Goal: Task Accomplishment & Management: Complete application form

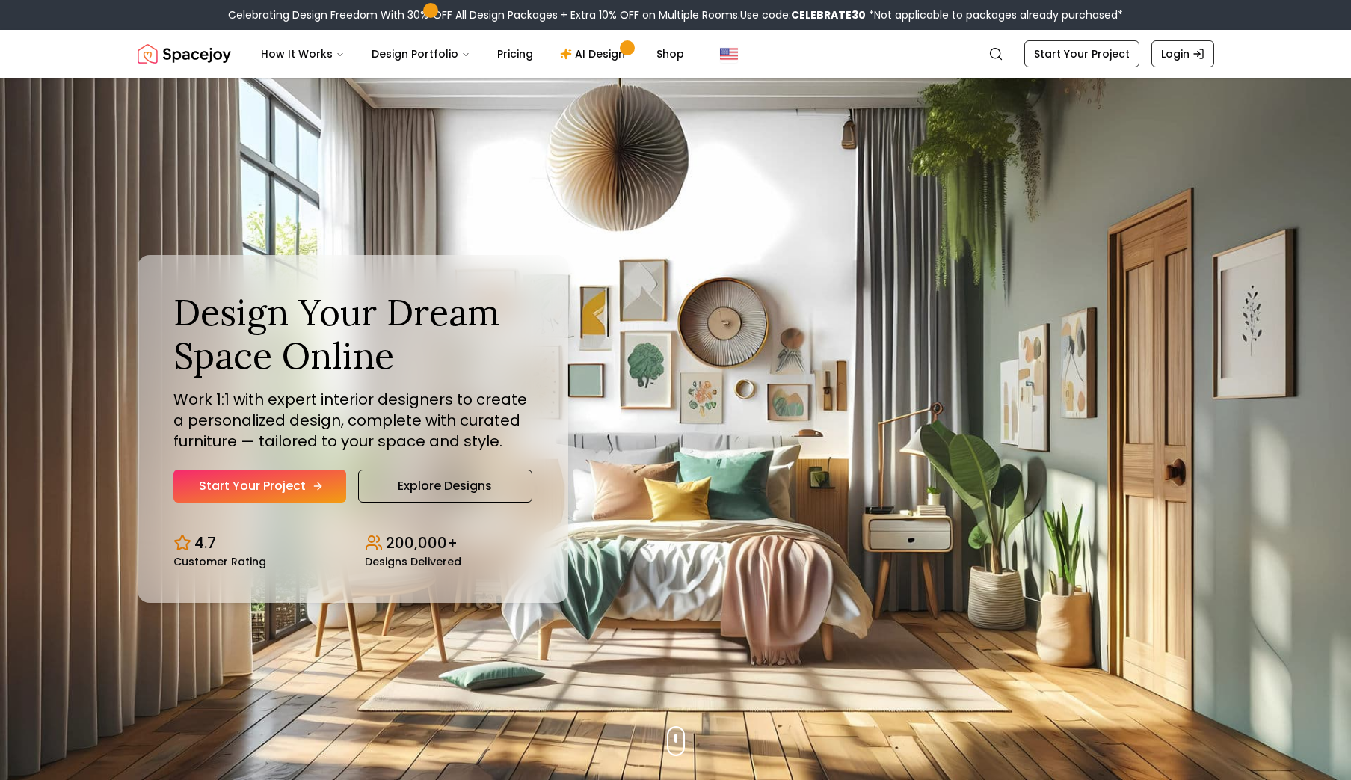
click at [282, 488] on link "Start Your Project" at bounding box center [259, 486] width 173 height 33
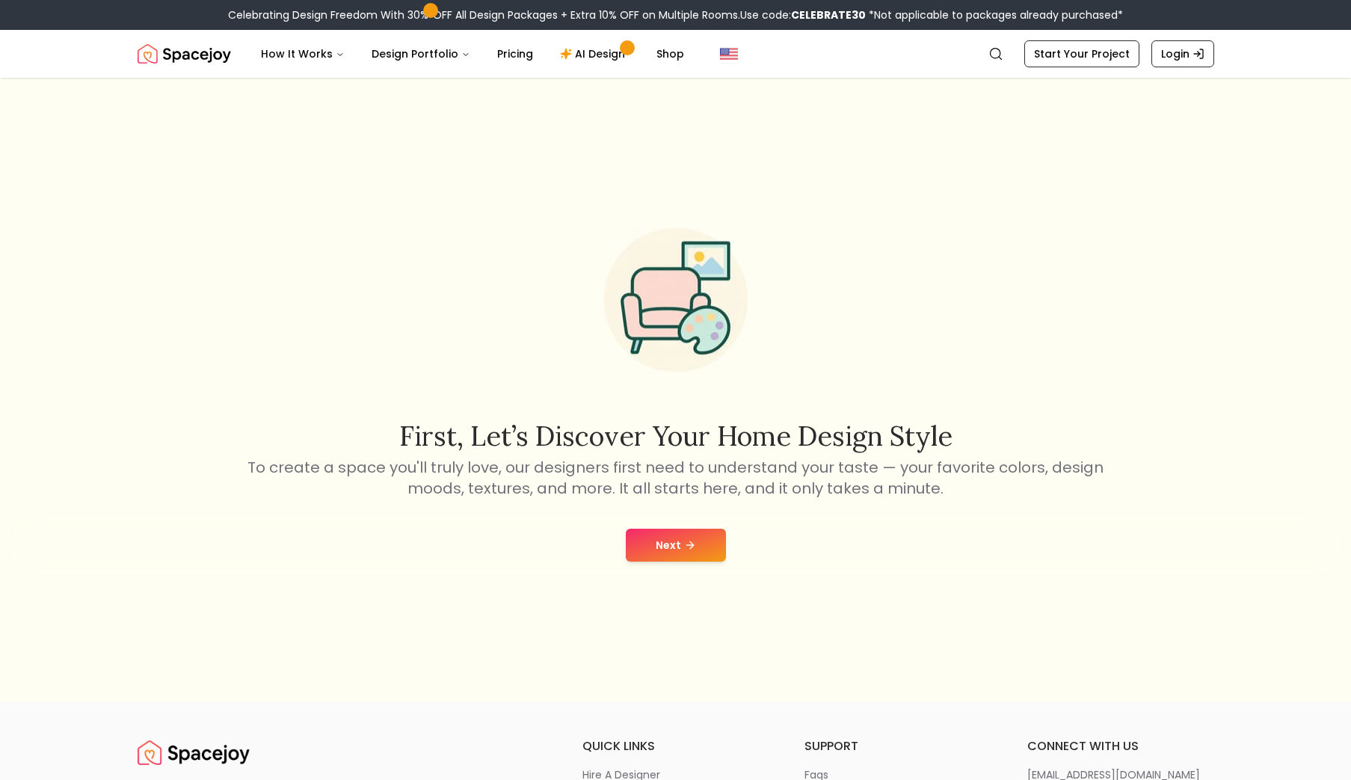
click at [657, 537] on button "Next" at bounding box center [676, 545] width 100 height 33
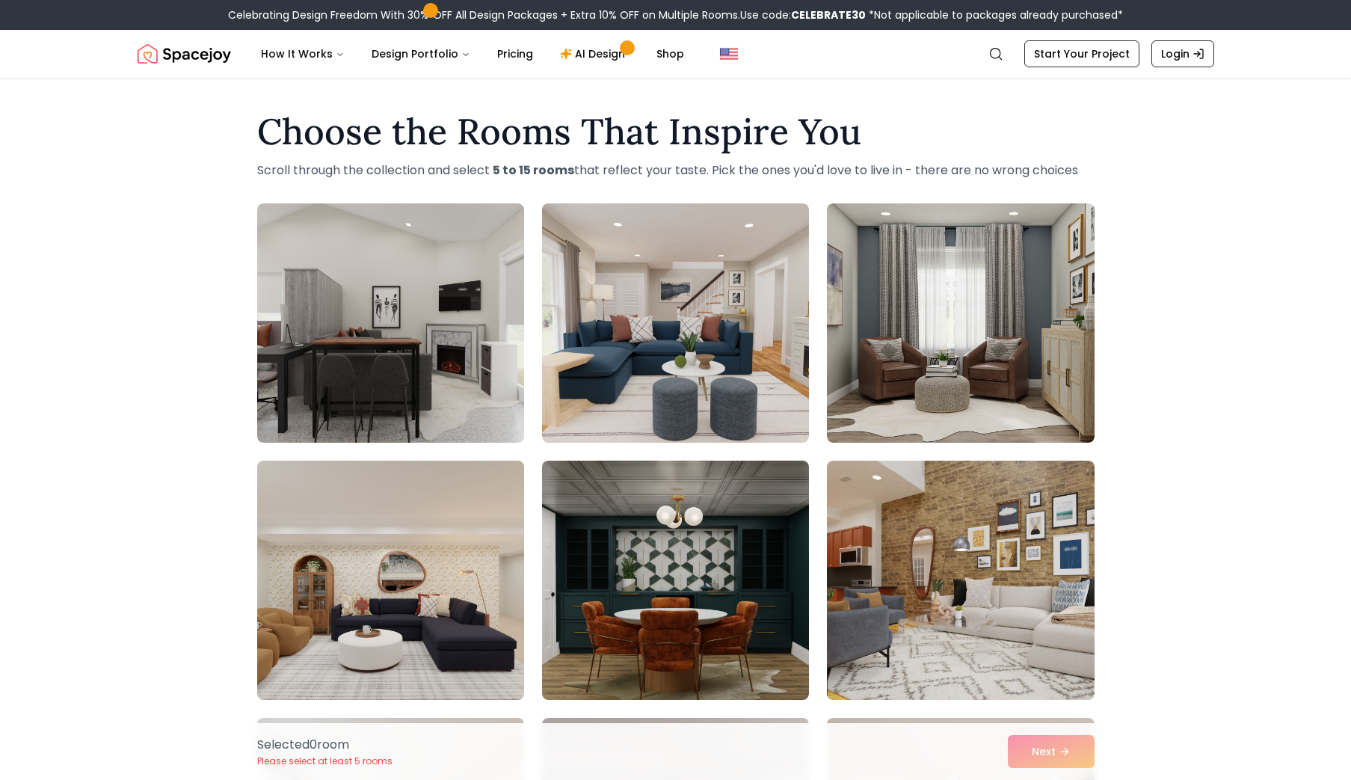
click at [579, 148] on h1 "Choose the Rooms That Inspire You" at bounding box center [676, 132] width 838 height 36
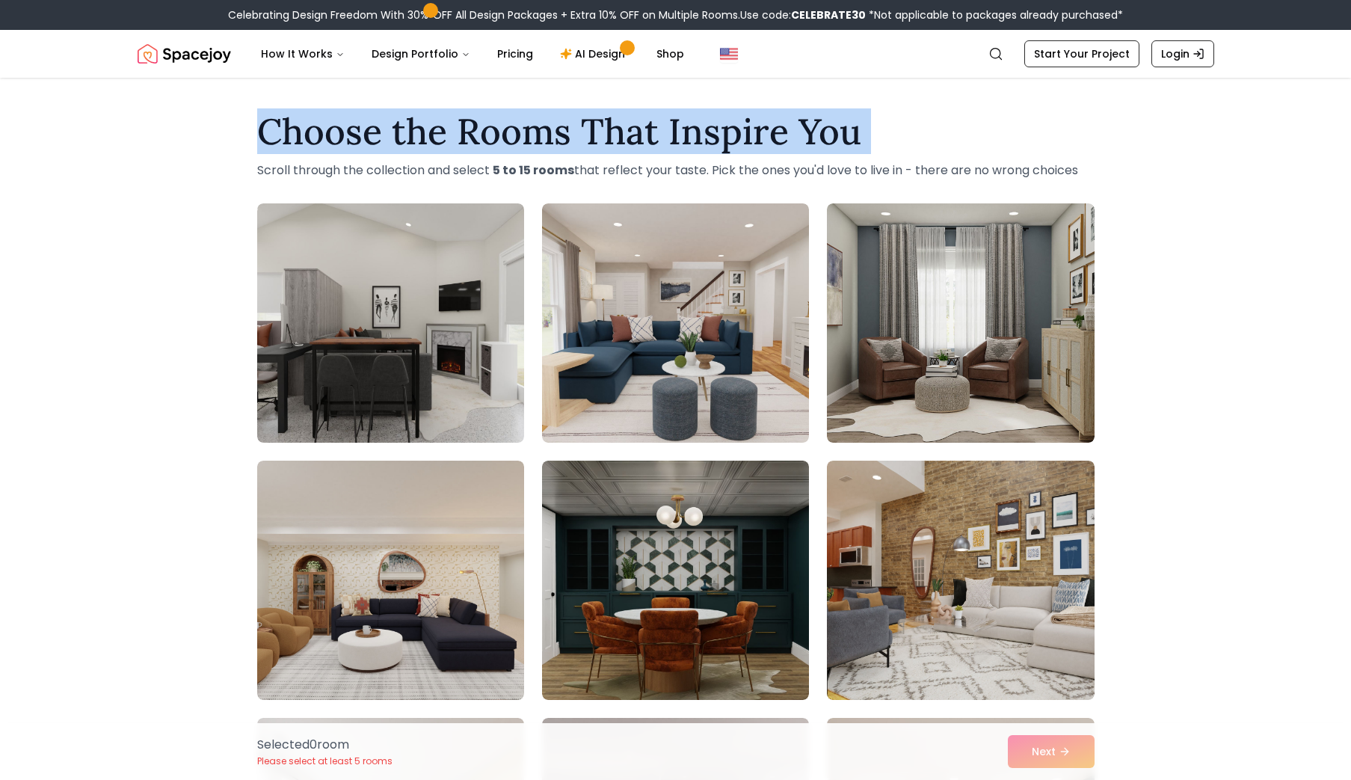
click at [579, 148] on h1 "Choose the Rooms That Inspire You" at bounding box center [676, 132] width 838 height 36
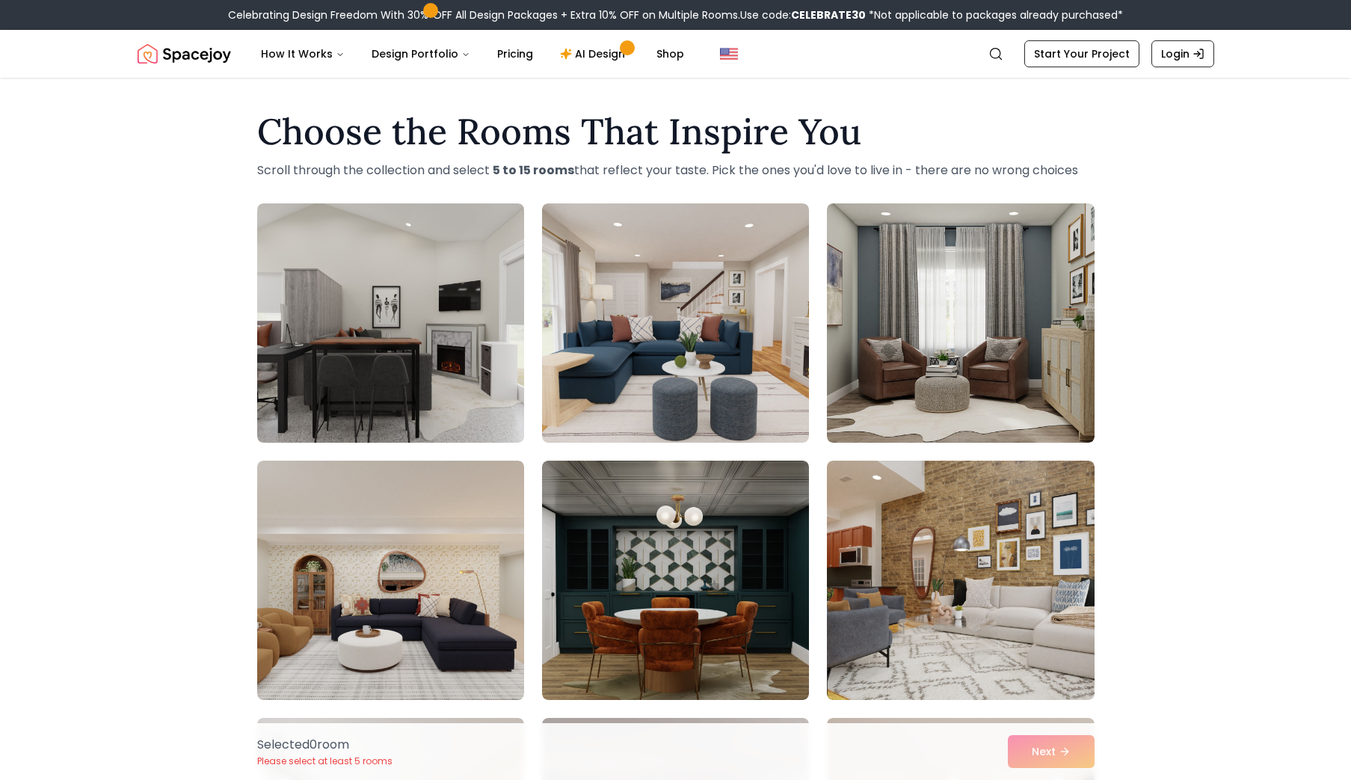
click at [579, 148] on h1 "Choose the Rooms That Inspire You" at bounding box center [676, 132] width 838 height 36
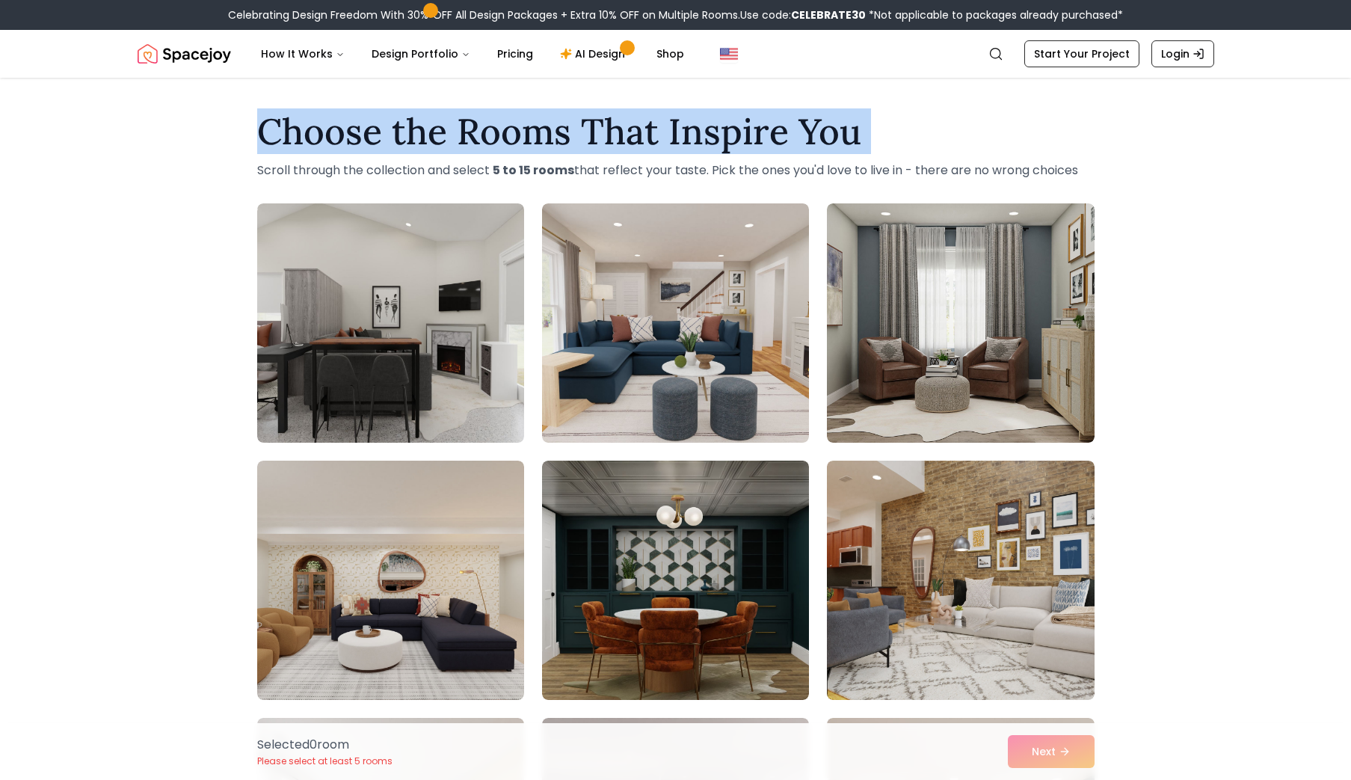
click at [579, 148] on h1 "Choose the Rooms That Inspire You" at bounding box center [676, 132] width 838 height 36
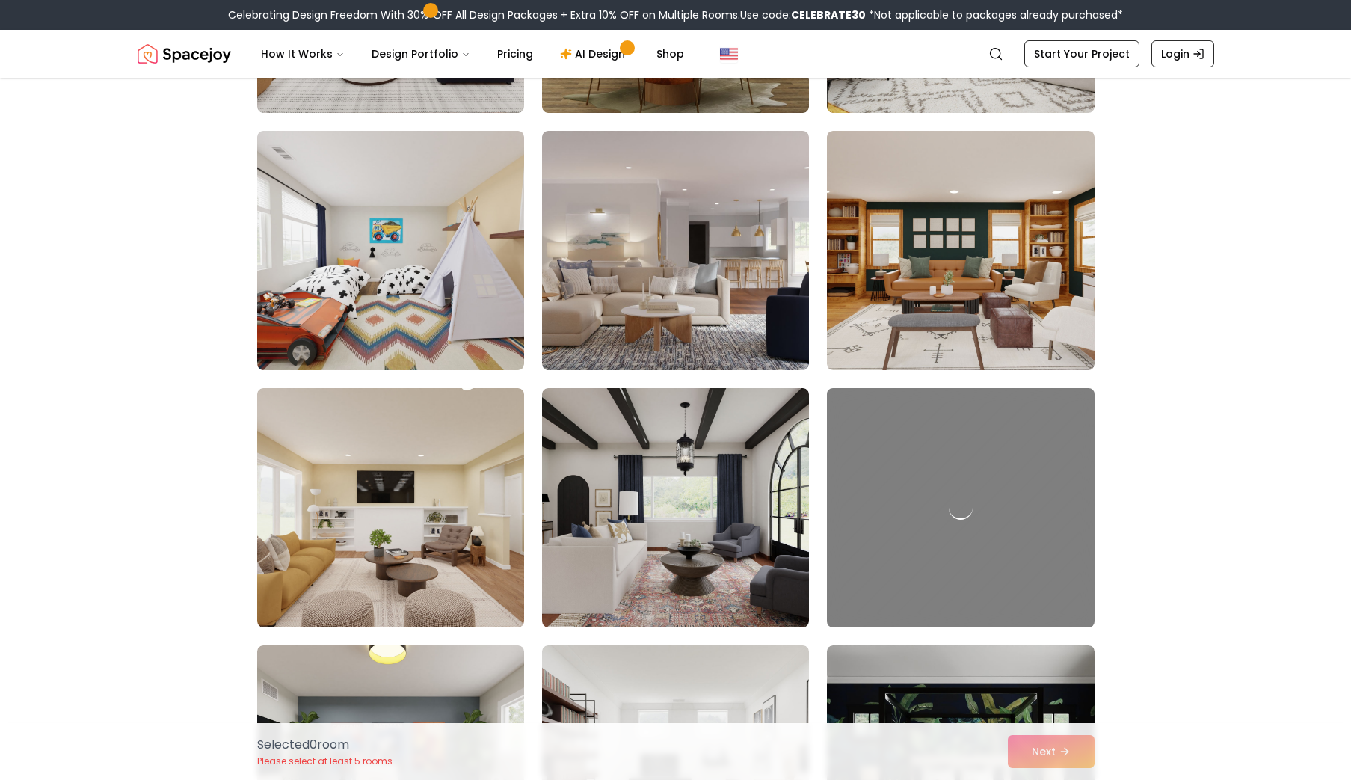
scroll to position [613, 0]
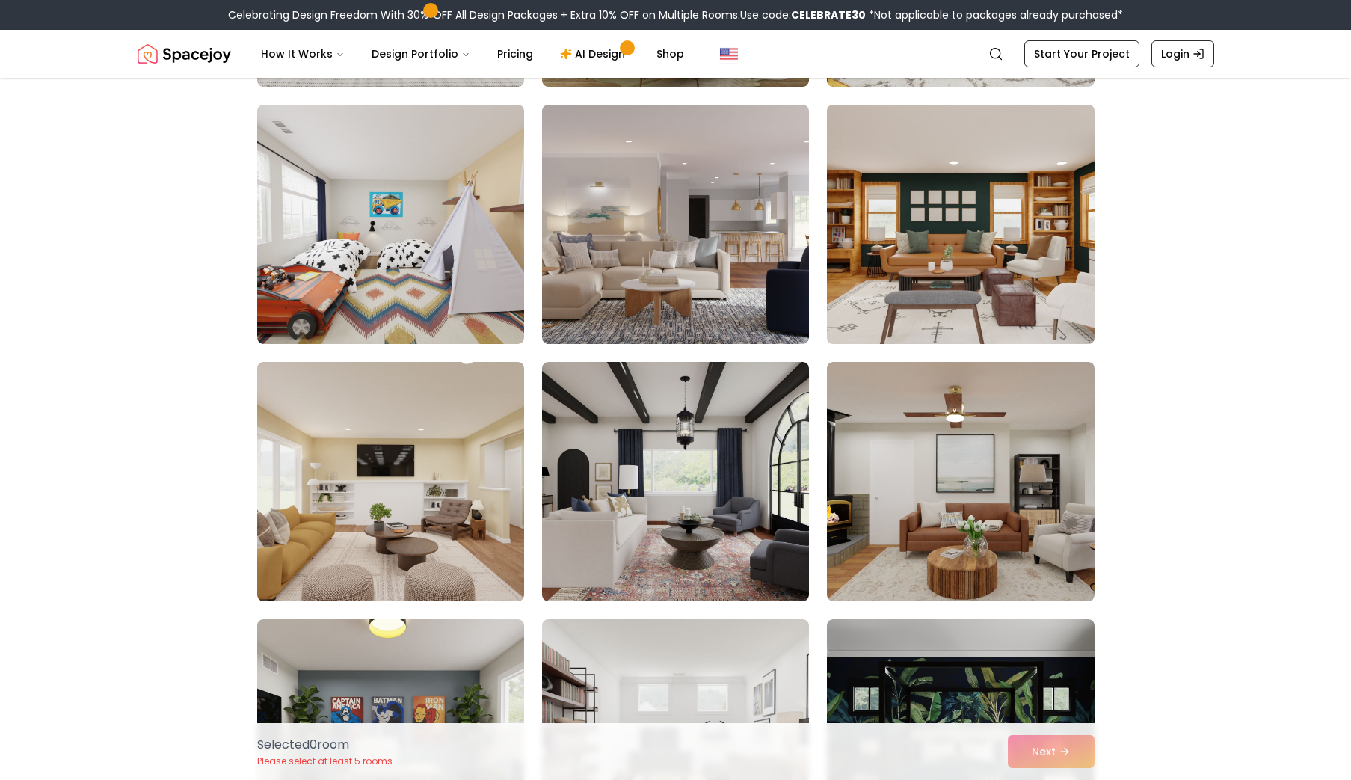
click at [924, 307] on img at bounding box center [960, 224] width 280 height 251
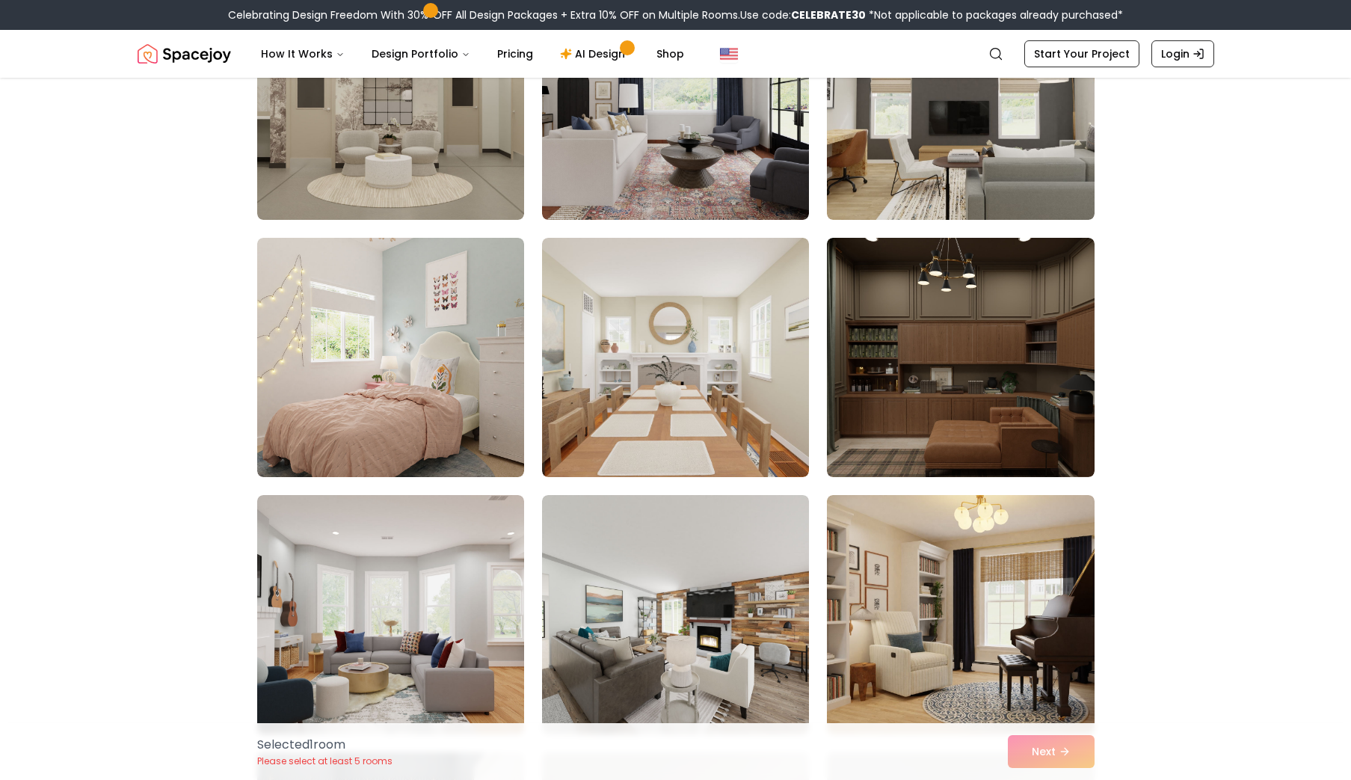
scroll to position [1767, 0]
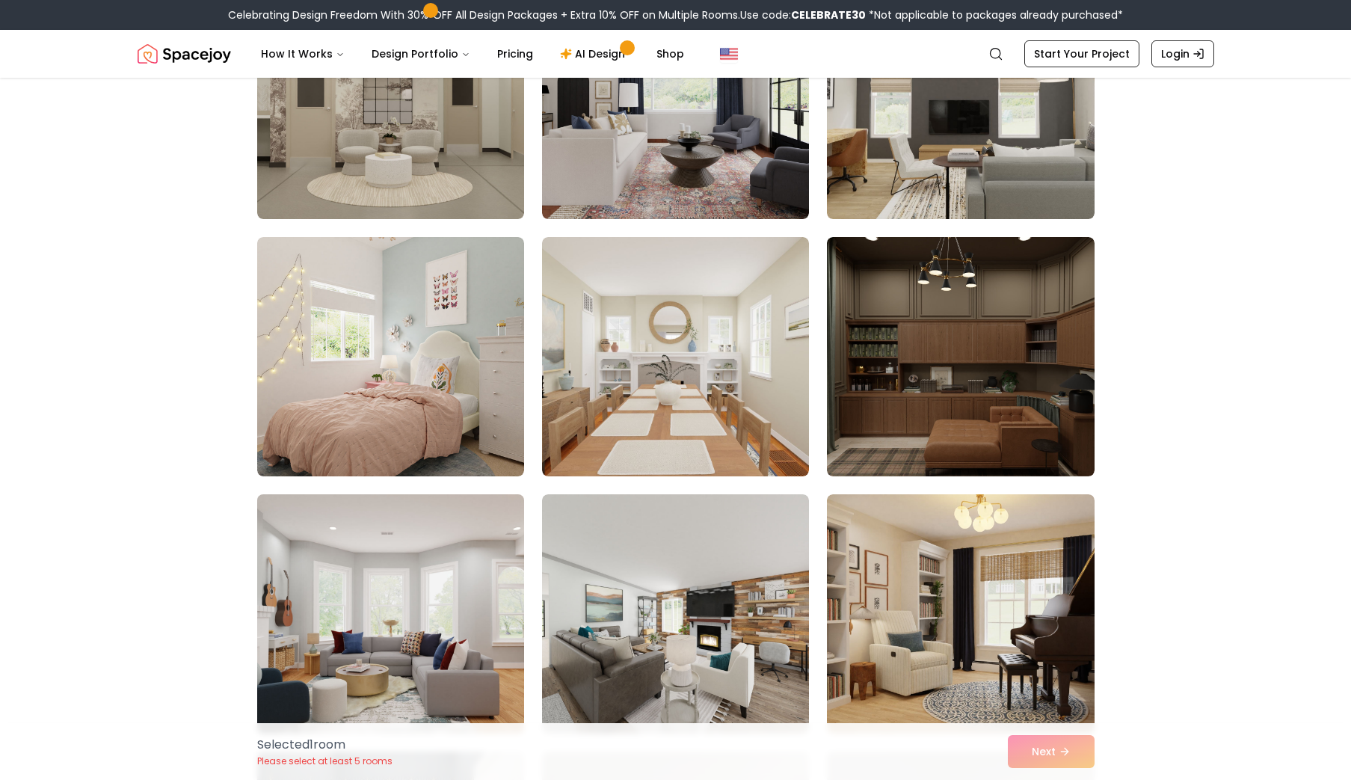
click at [443, 633] on img at bounding box center [391, 613] width 280 height 251
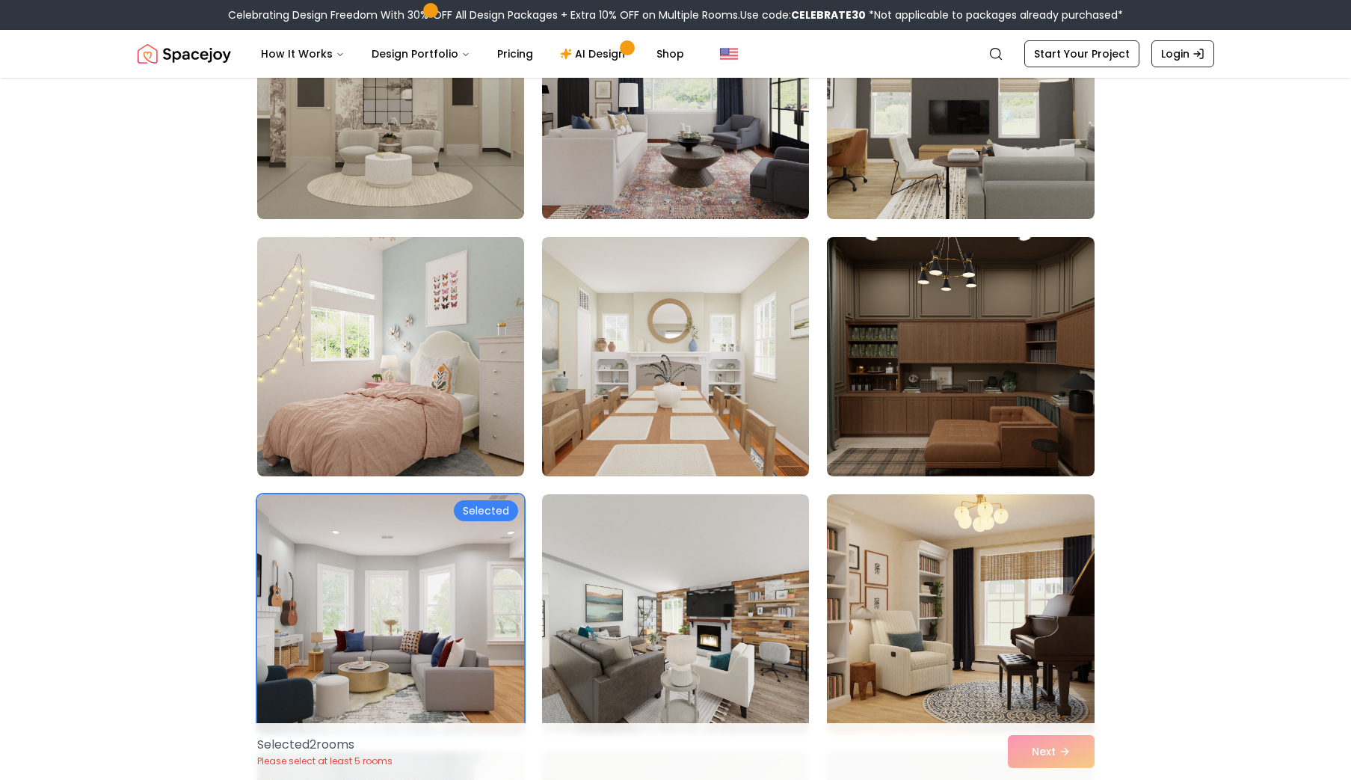
click at [640, 359] on img at bounding box center [675, 356] width 280 height 251
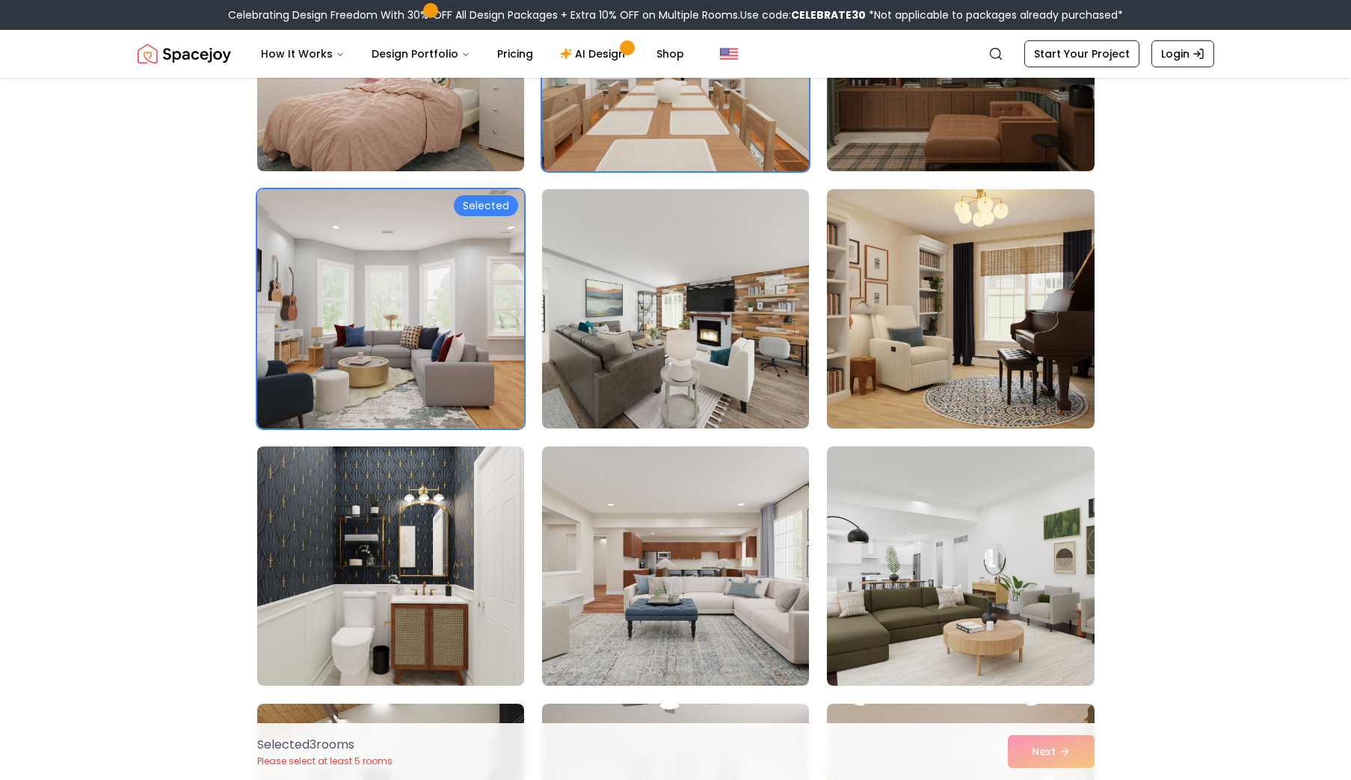
scroll to position [2073, 0]
click at [640, 359] on img at bounding box center [675, 307] width 267 height 239
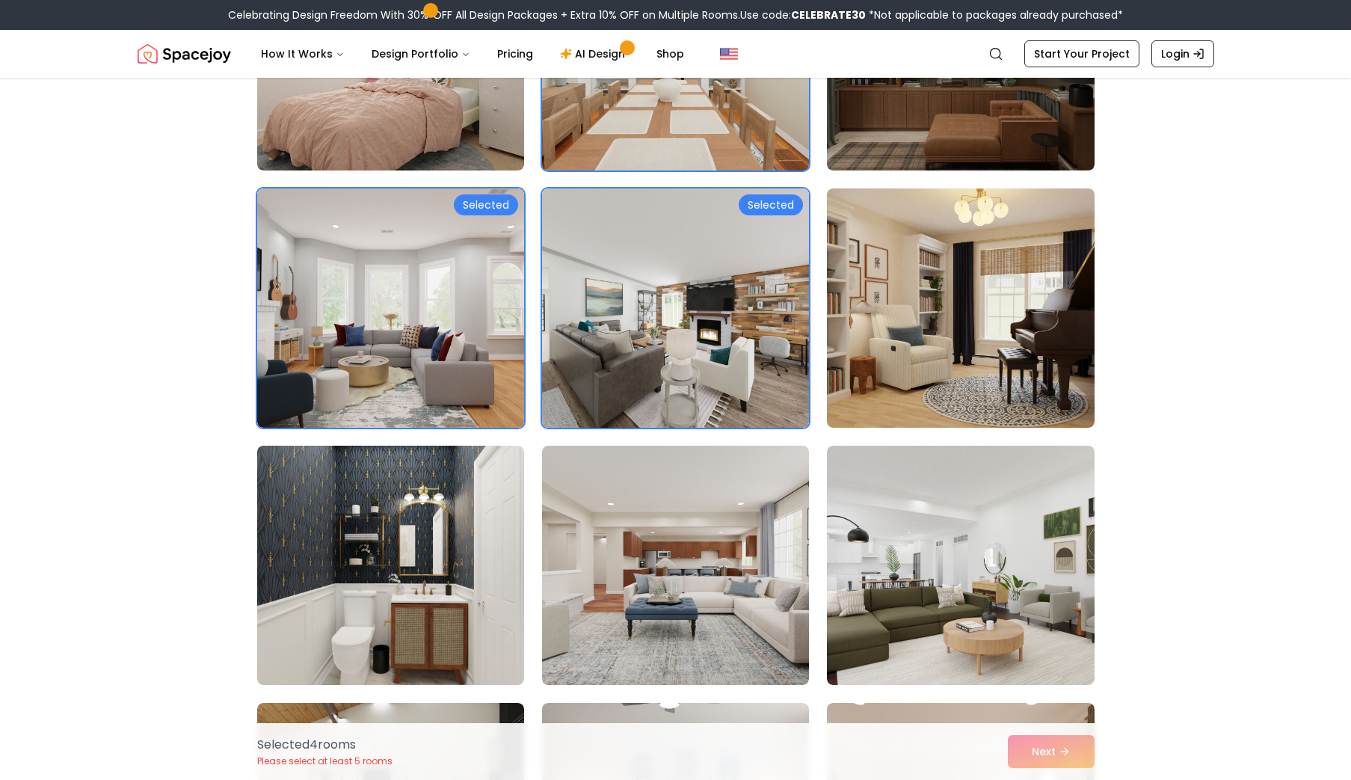
click at [640, 359] on img at bounding box center [675, 307] width 267 height 239
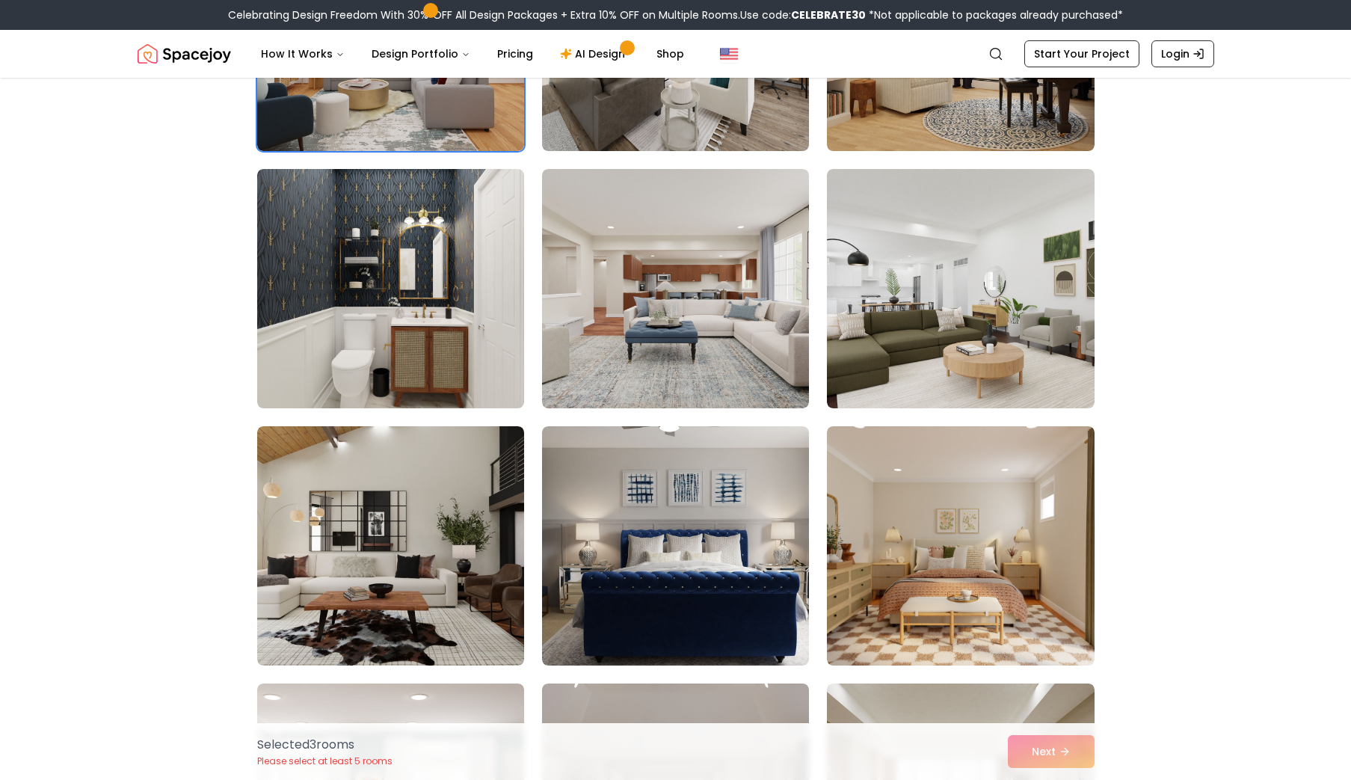
scroll to position [2365, 0]
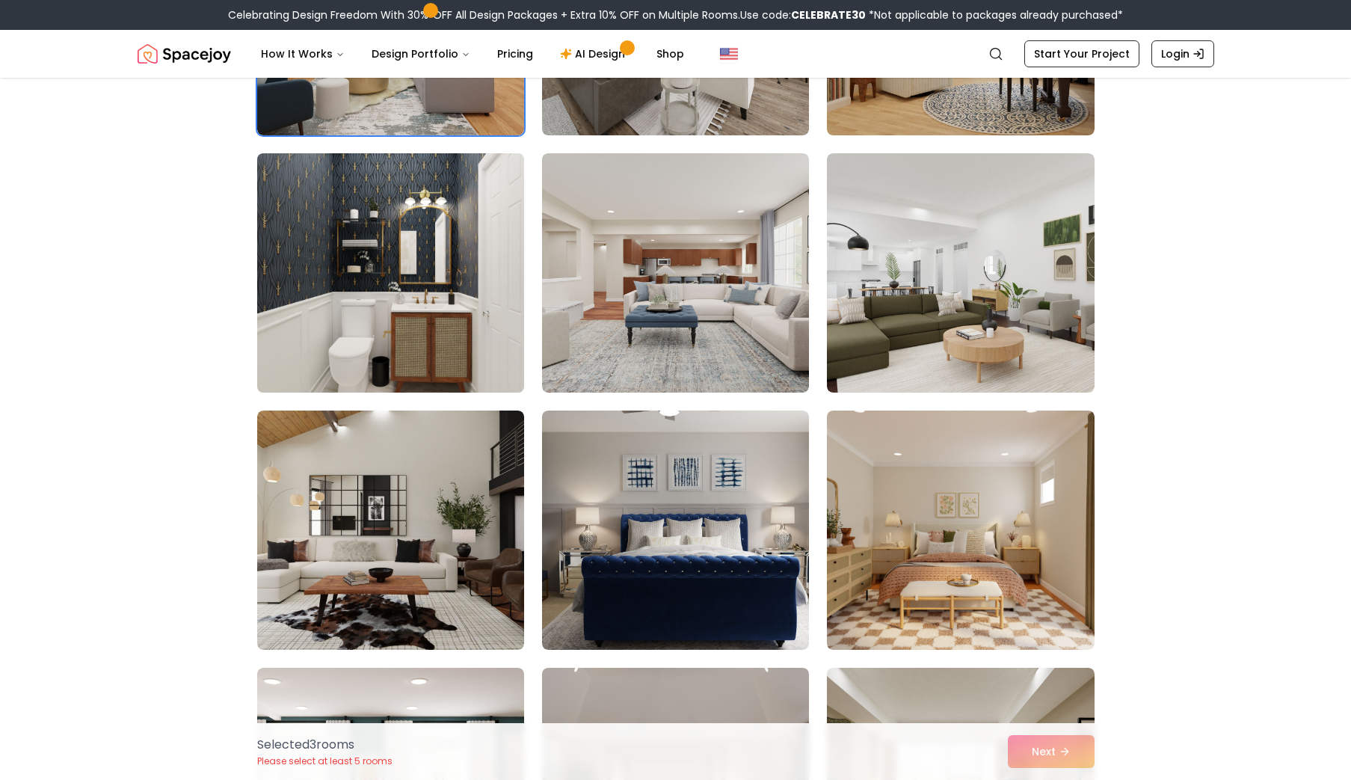
click at [420, 307] on img at bounding box center [391, 272] width 280 height 251
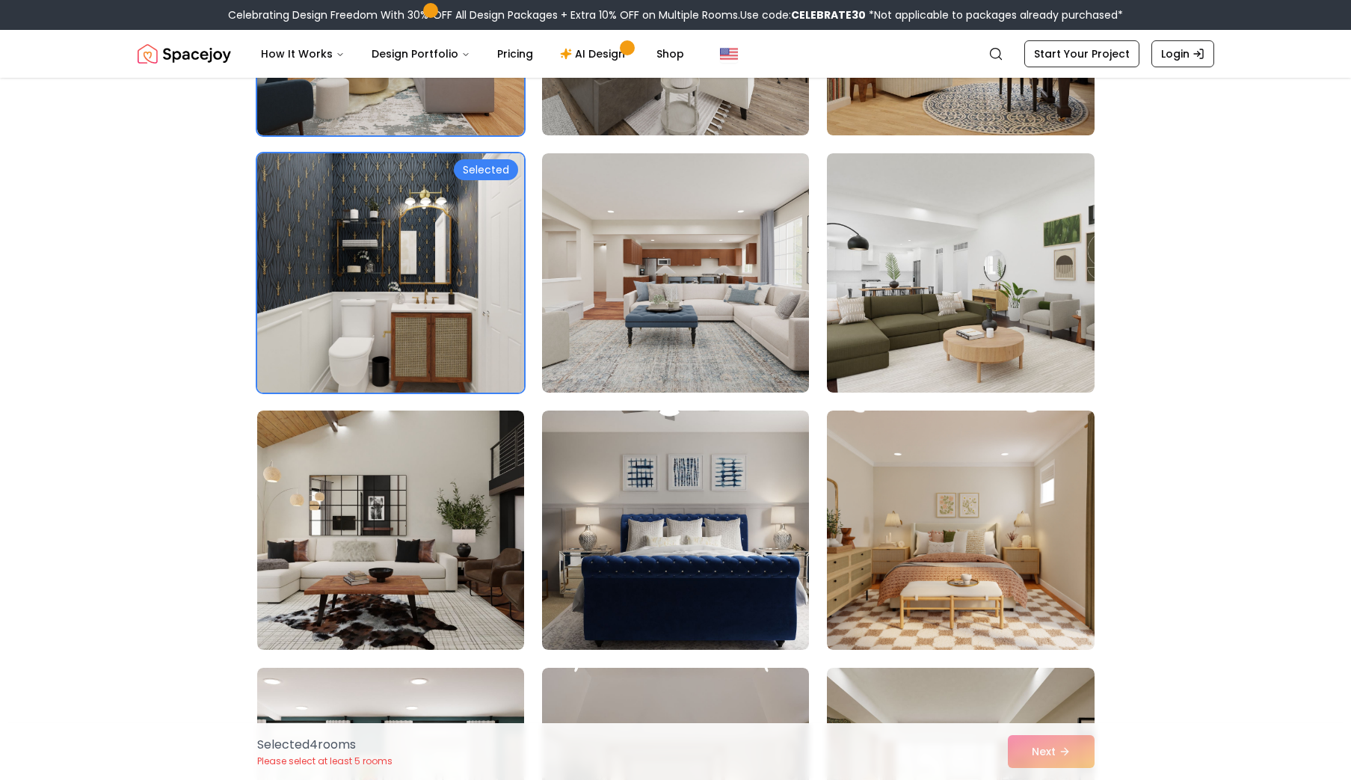
click at [420, 307] on img at bounding box center [391, 272] width 280 height 251
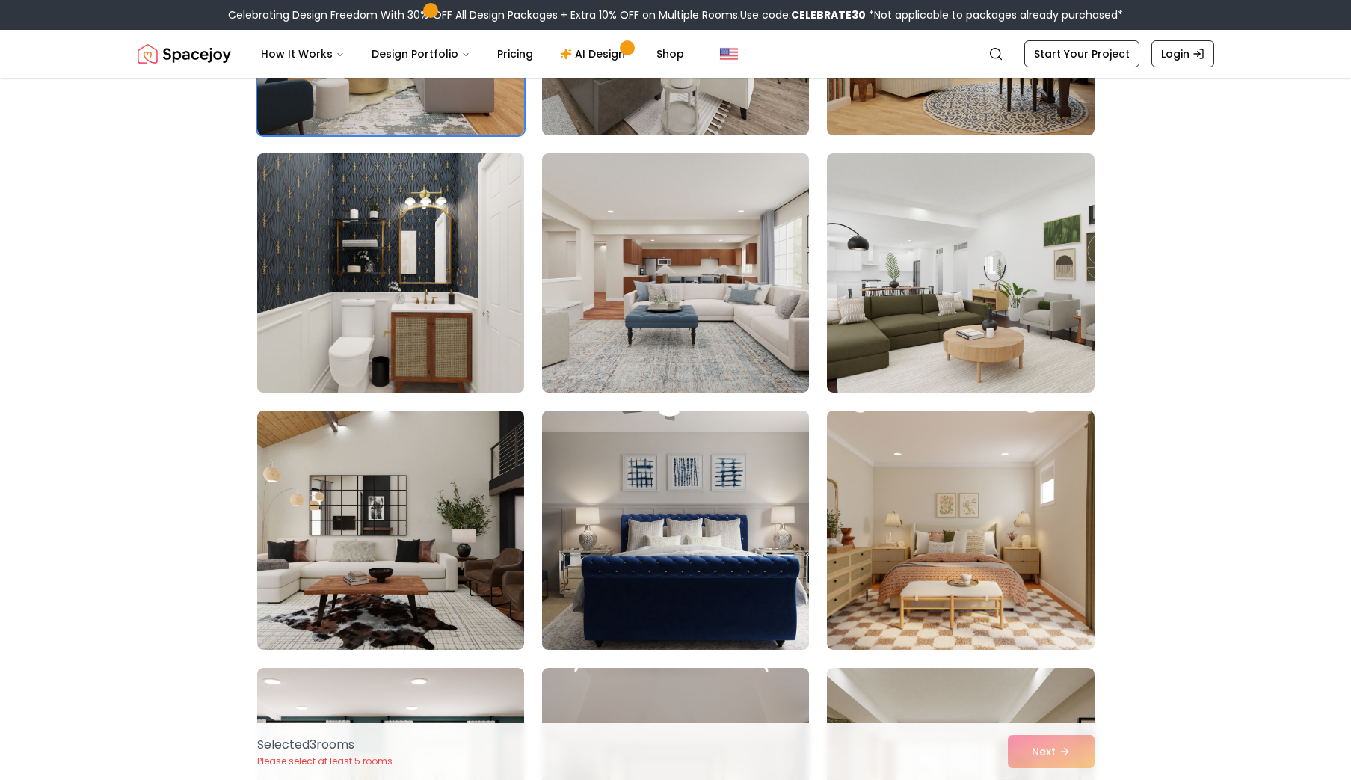
click at [420, 307] on img at bounding box center [391, 272] width 280 height 251
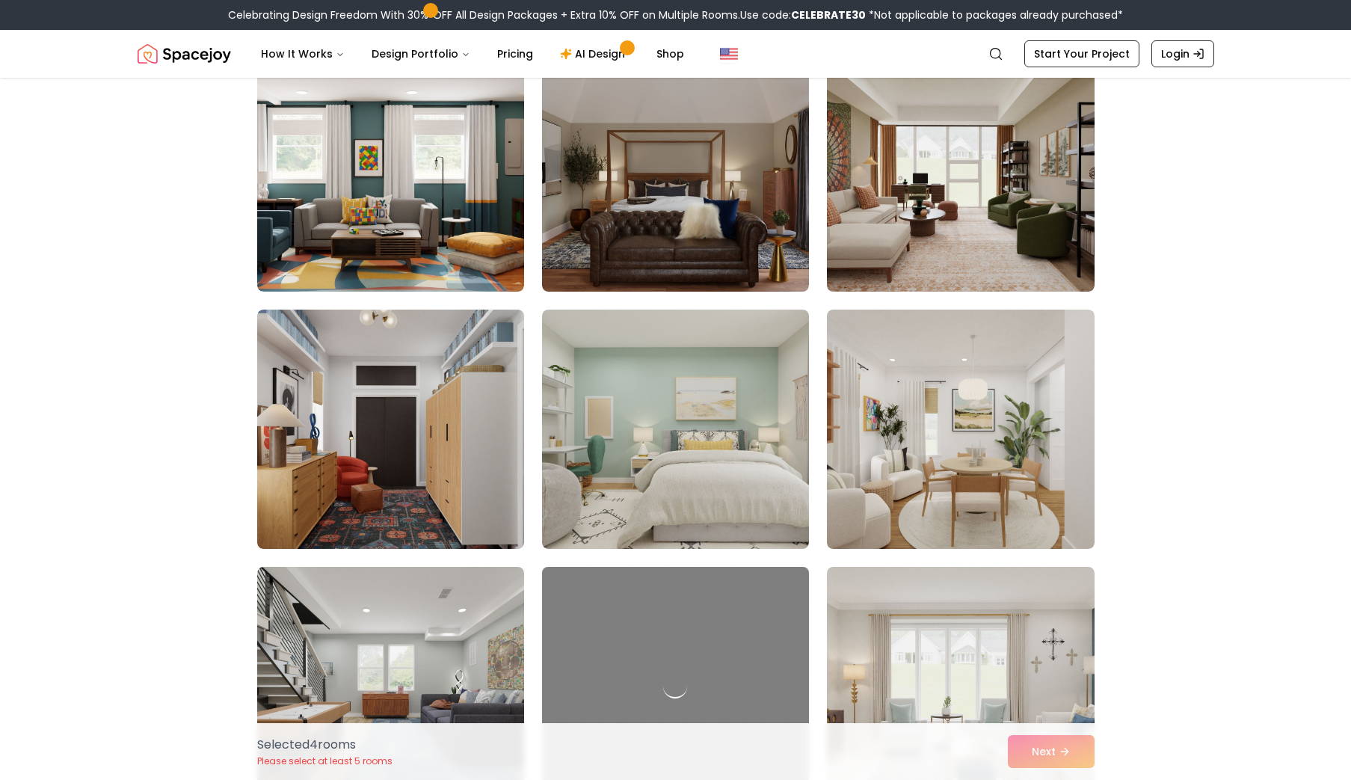
scroll to position [2985, 0]
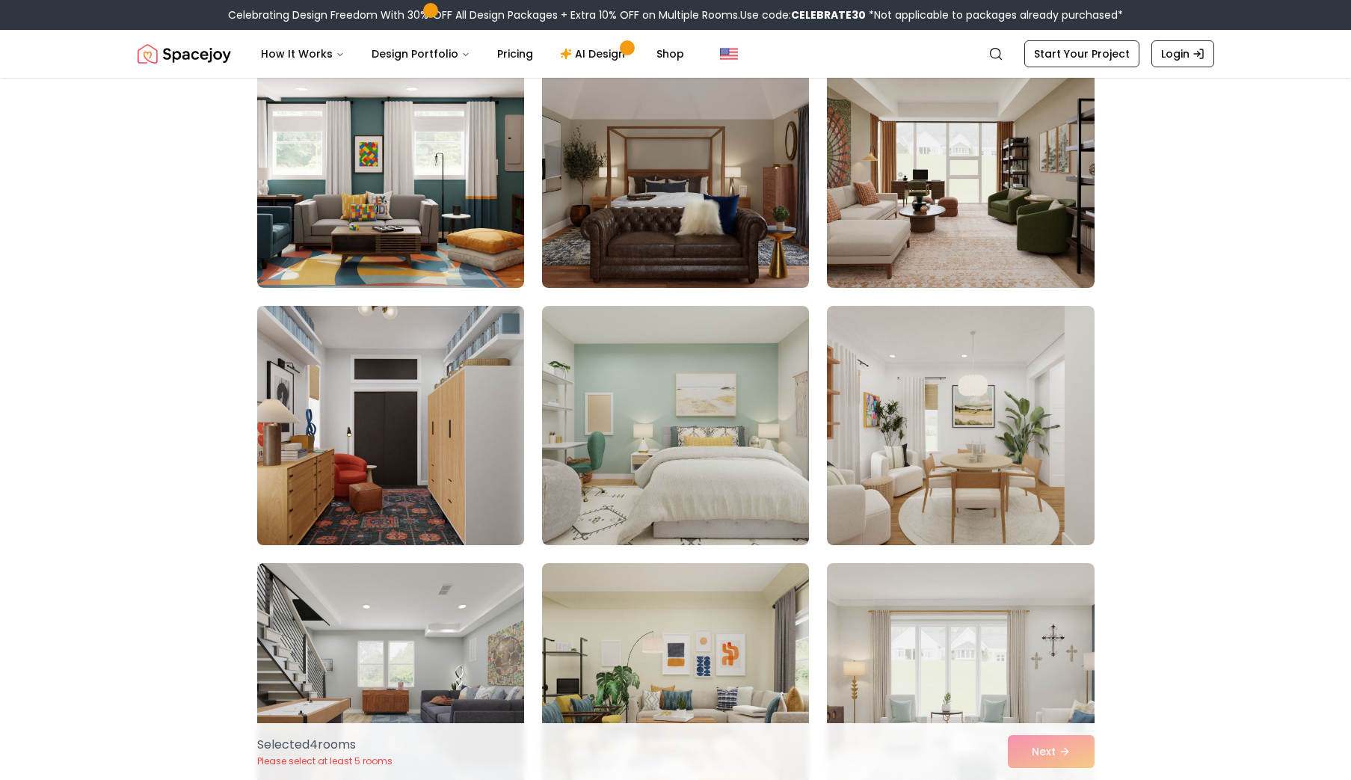
click at [267, 454] on img at bounding box center [391, 425] width 280 height 251
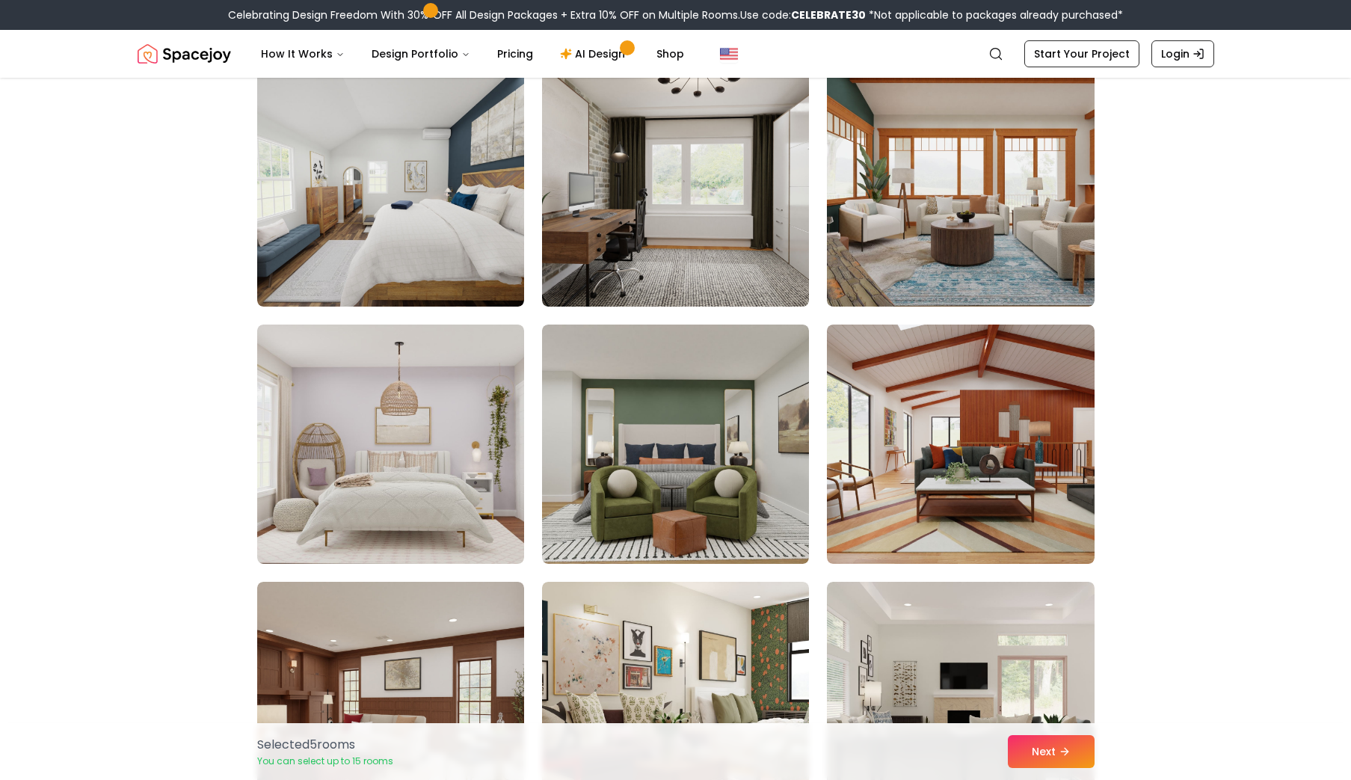
scroll to position [3759, 0]
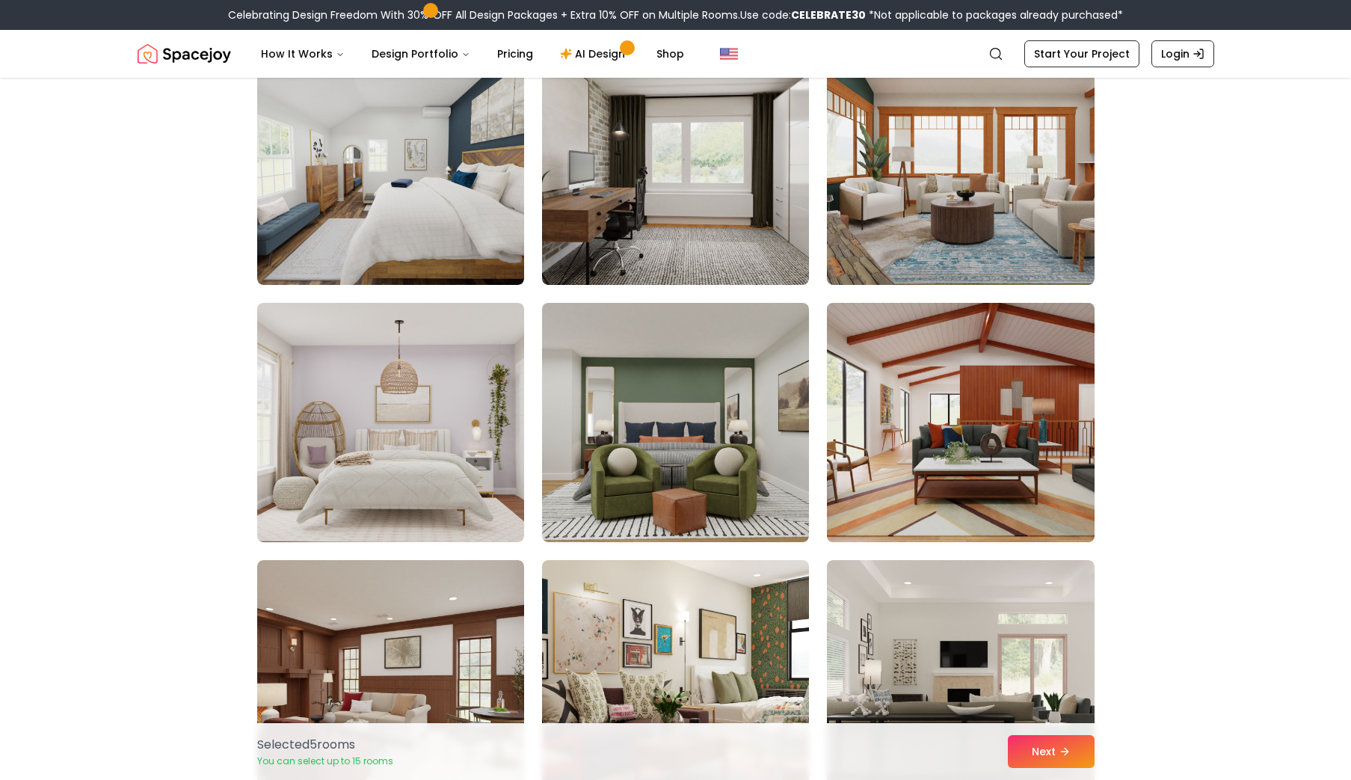
click at [1043, 461] on img at bounding box center [960, 422] width 280 height 251
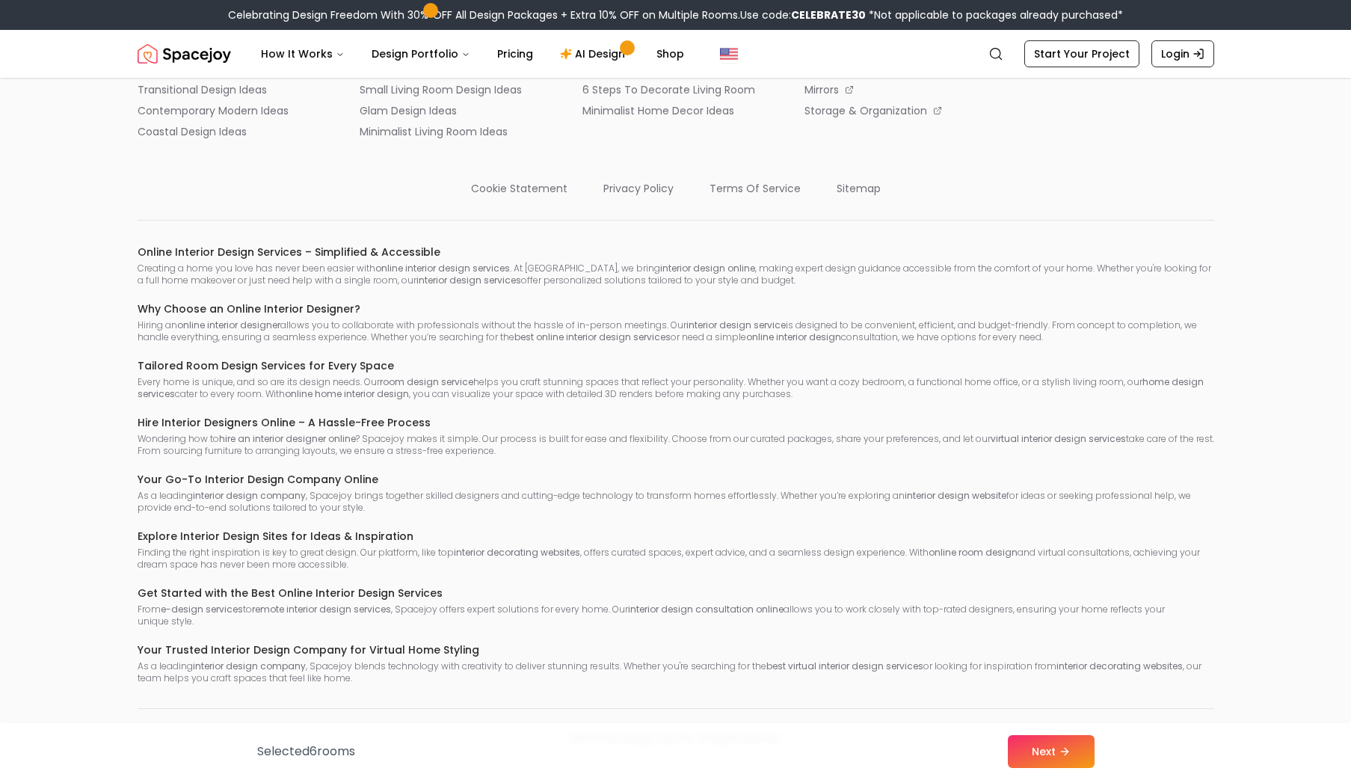
click at [1143, 393] on p "Every home is unique, and so are its design needs. Our room design service help…" at bounding box center [676, 388] width 1077 height 24
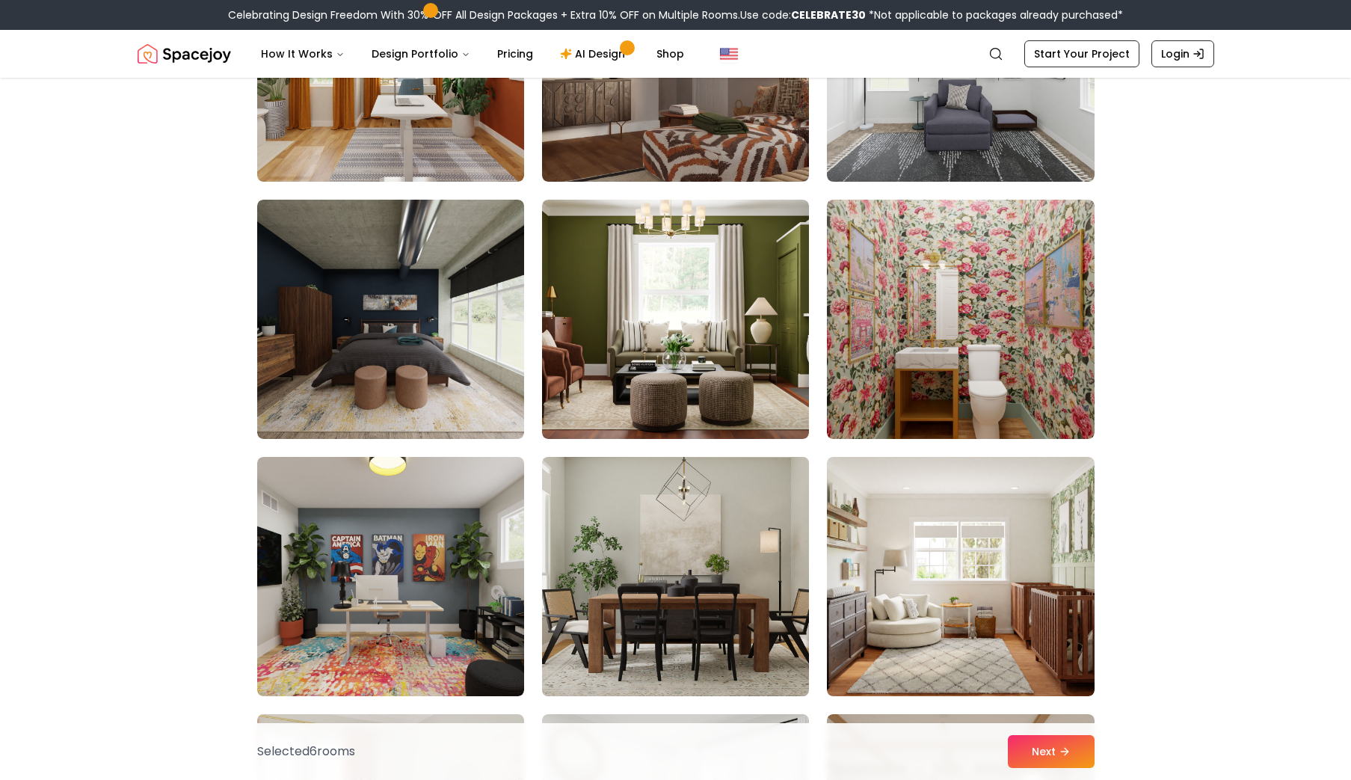
scroll to position [7462, 0]
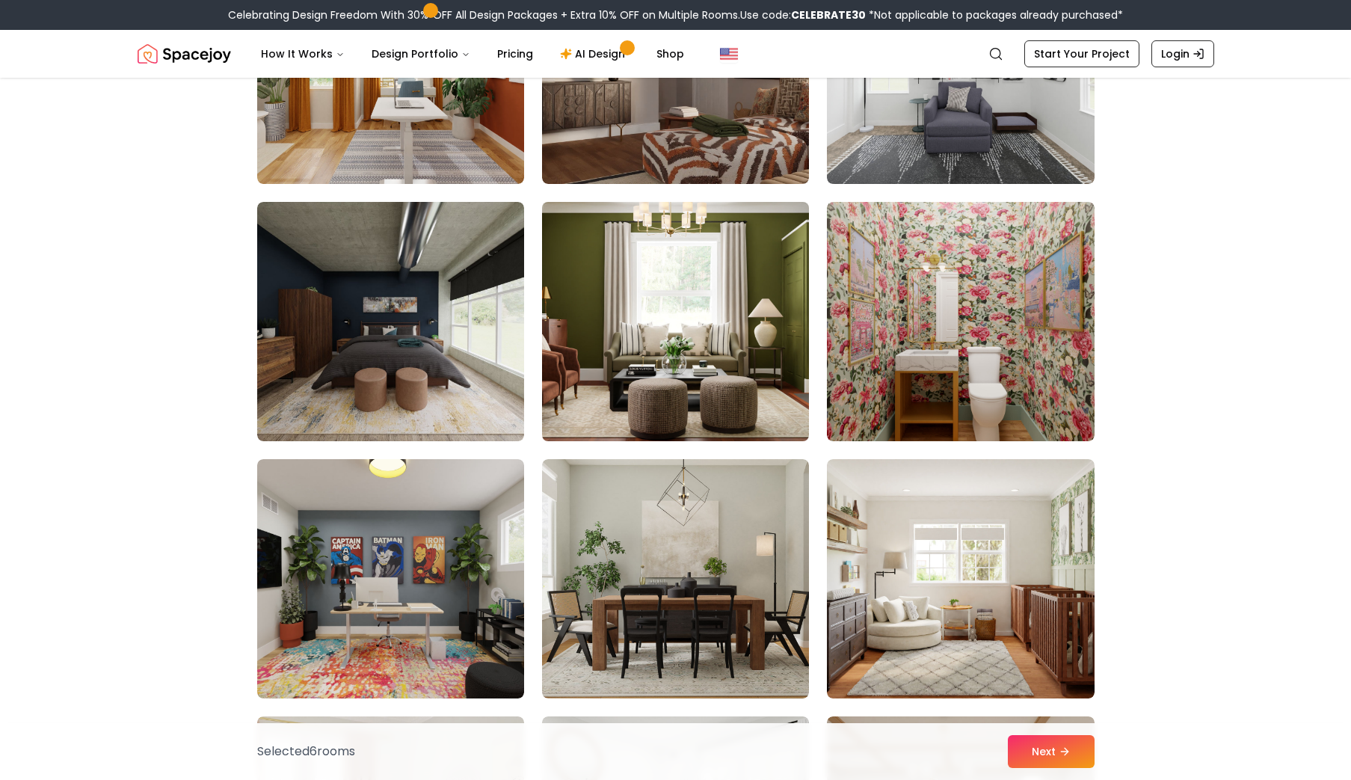
click at [786, 374] on img at bounding box center [675, 321] width 280 height 251
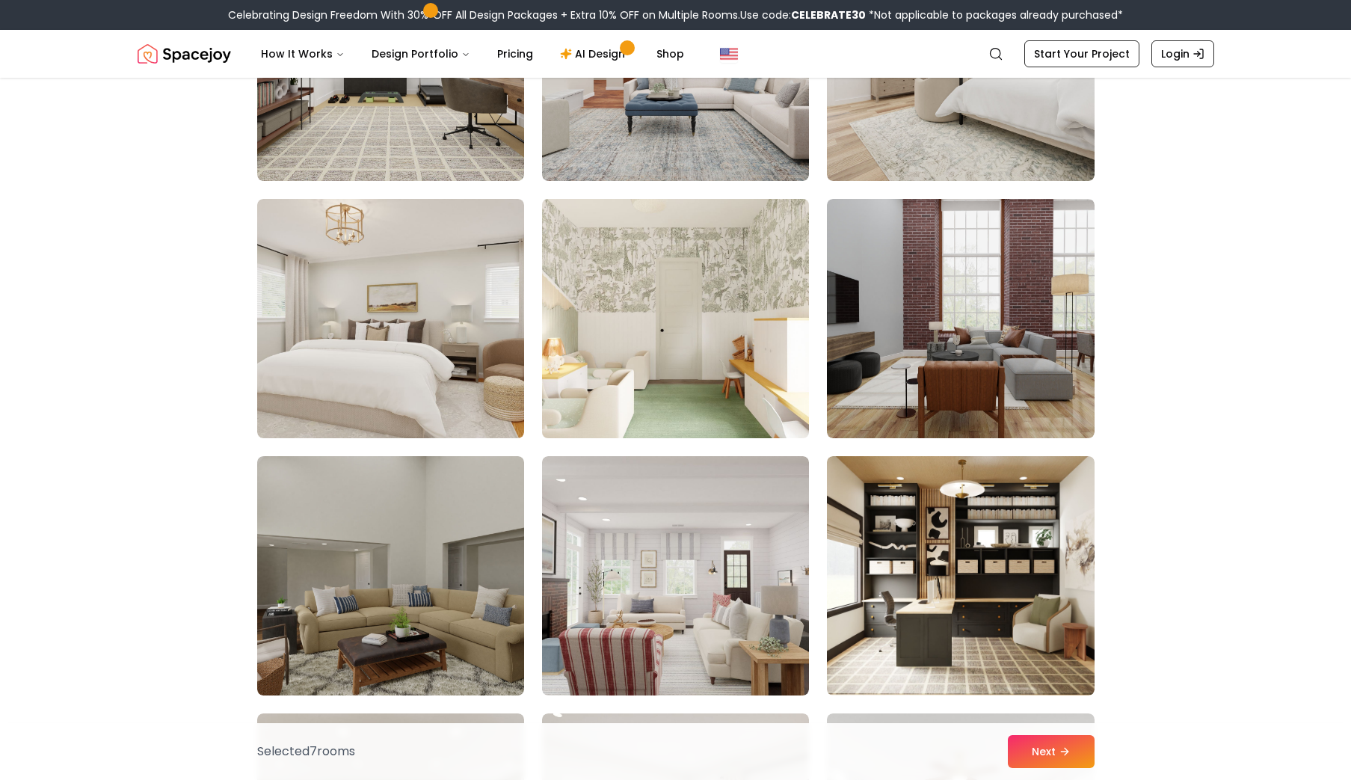
scroll to position [5917, 0]
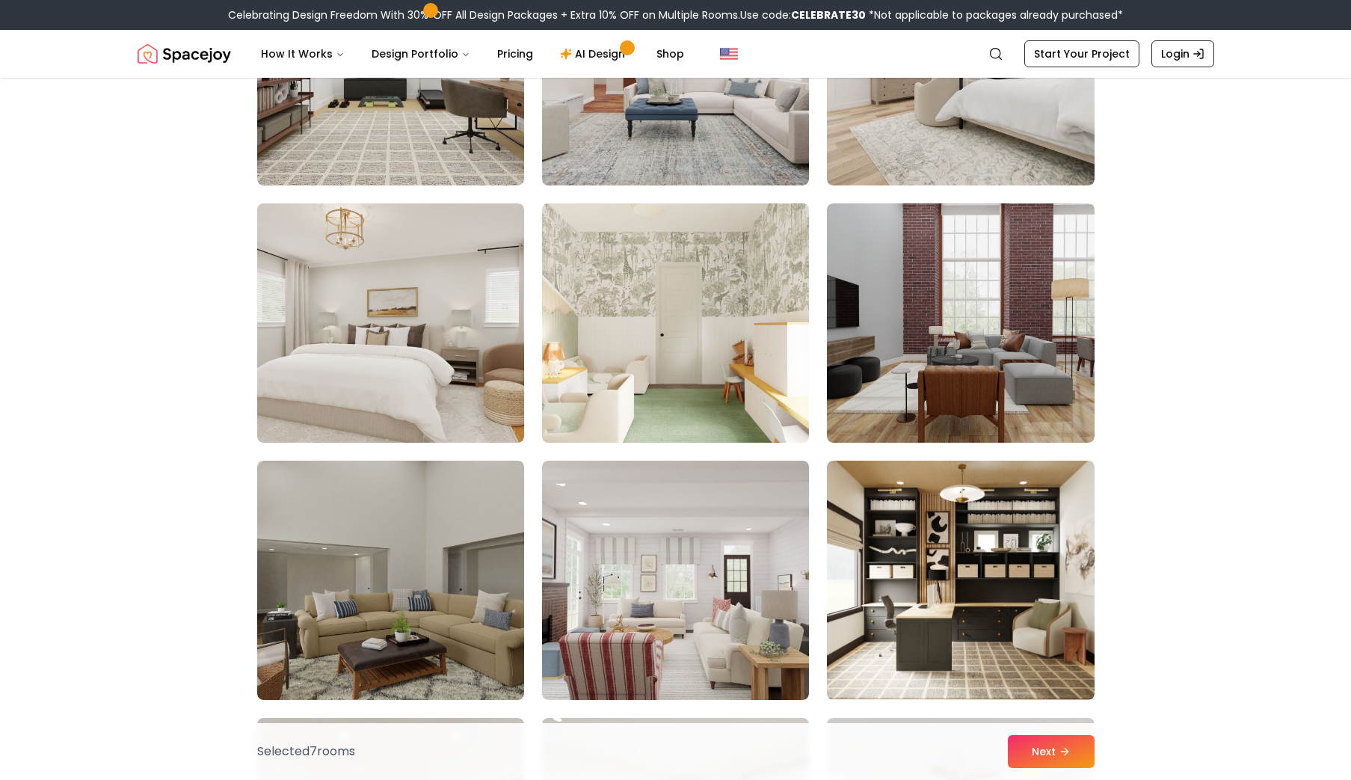
click at [554, 401] on img at bounding box center [675, 322] width 280 height 251
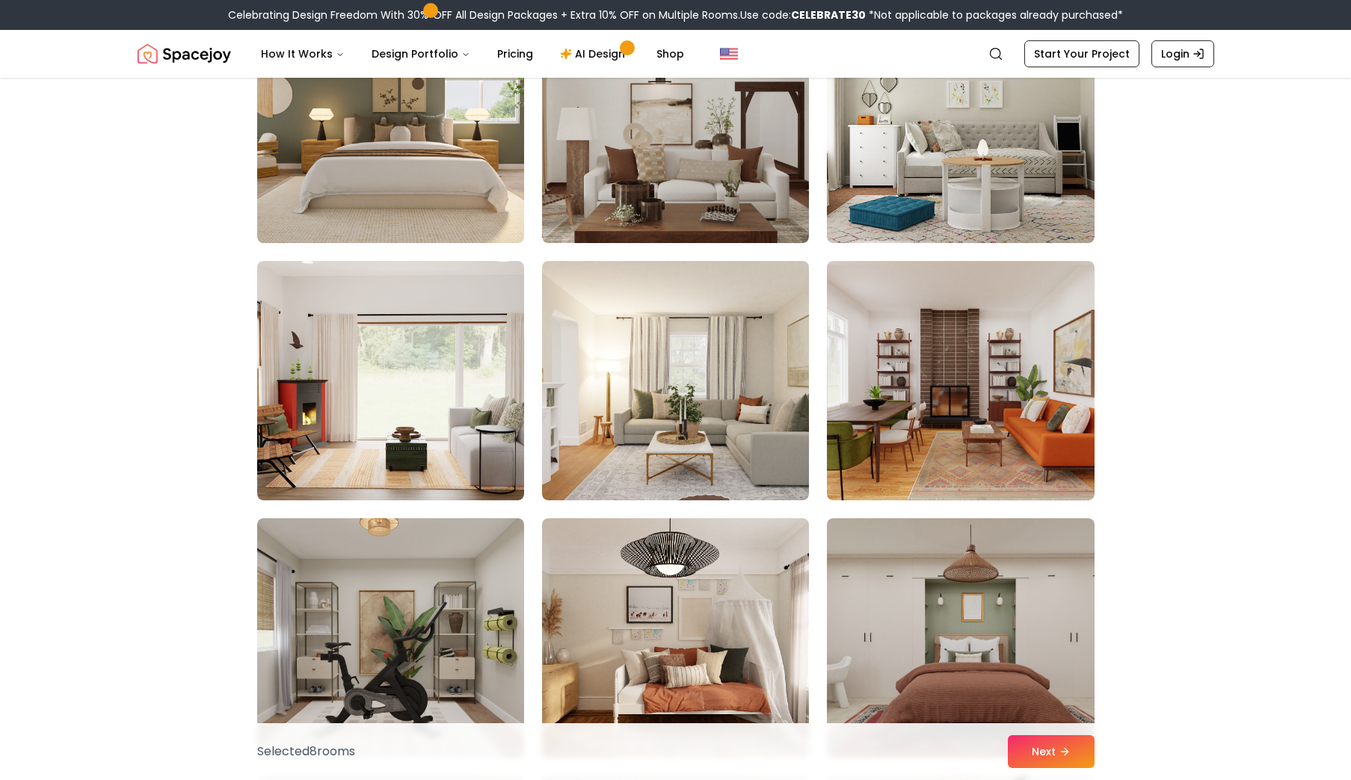
scroll to position [5086, 0]
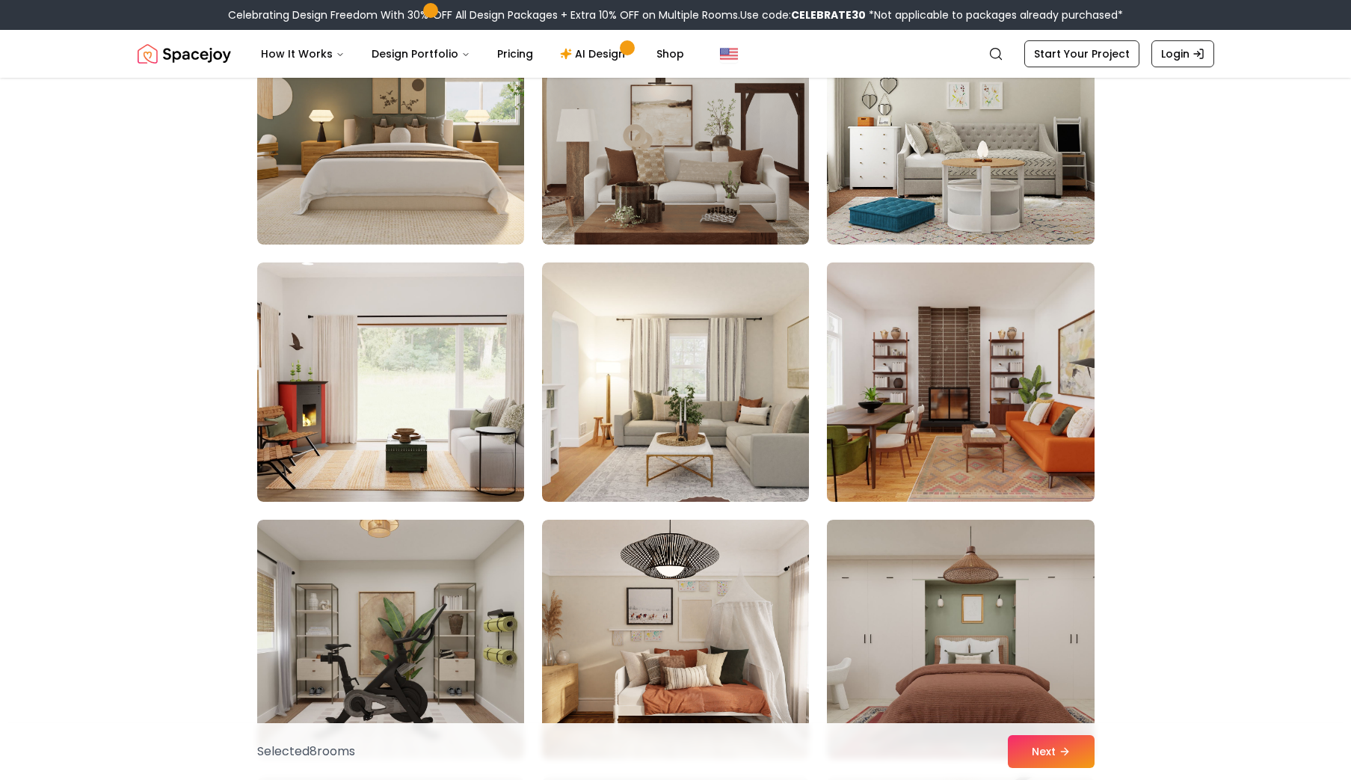
click at [996, 492] on img at bounding box center [960, 382] width 280 height 251
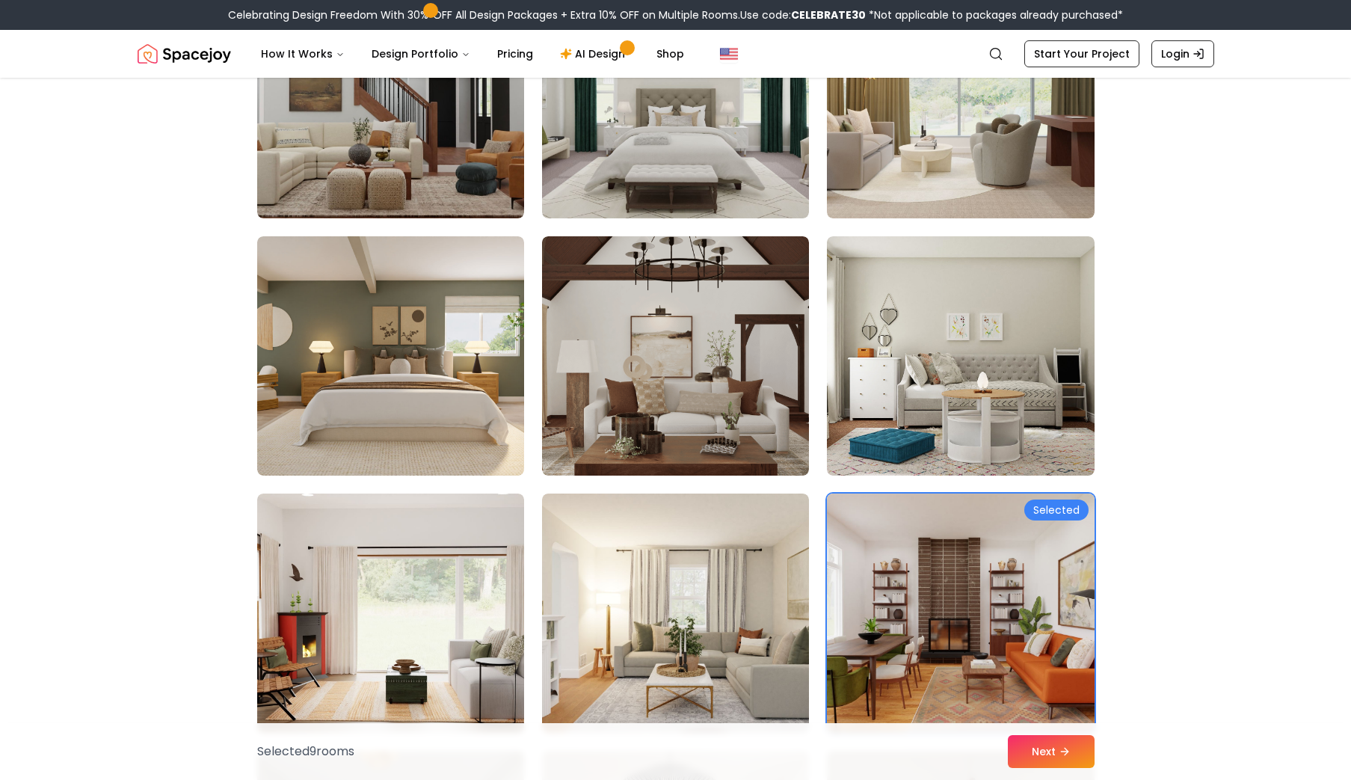
scroll to position [4853, 0]
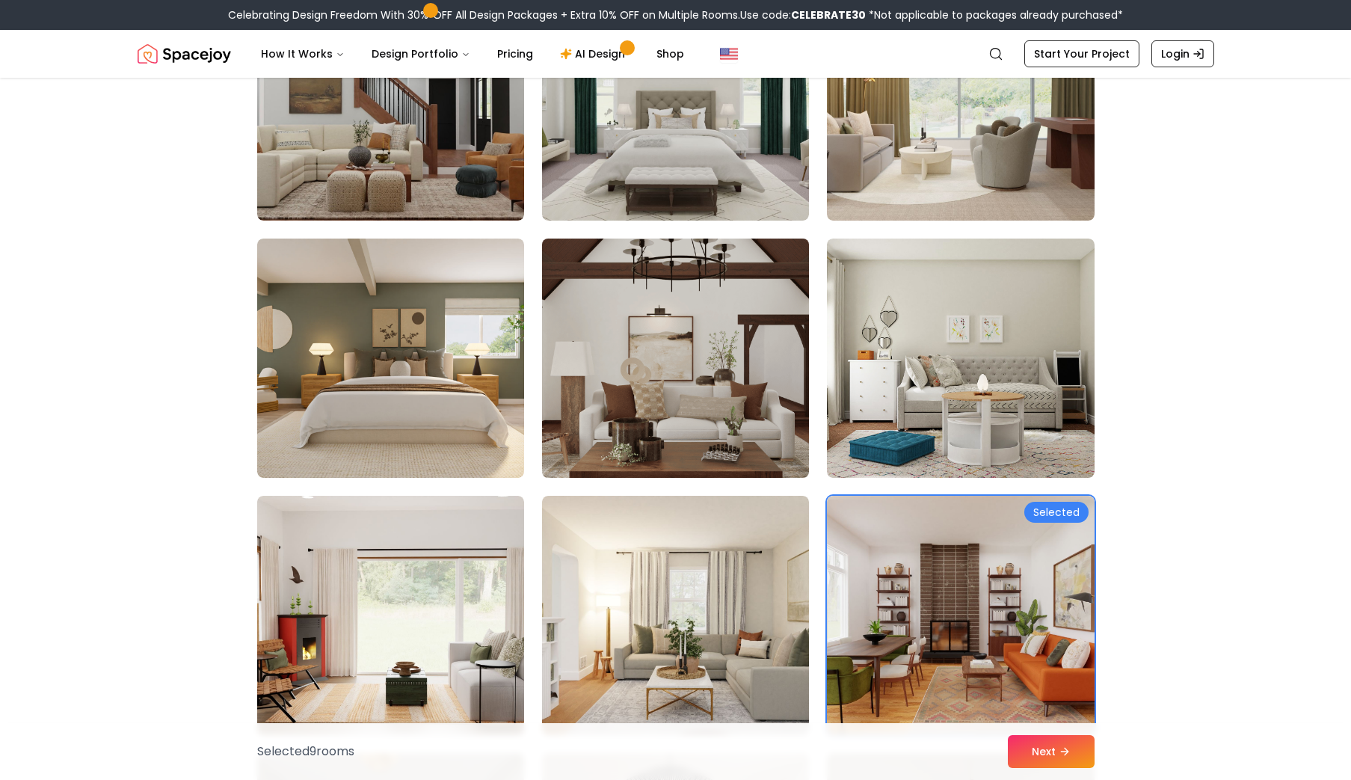
click at [655, 300] on img at bounding box center [675, 358] width 280 height 251
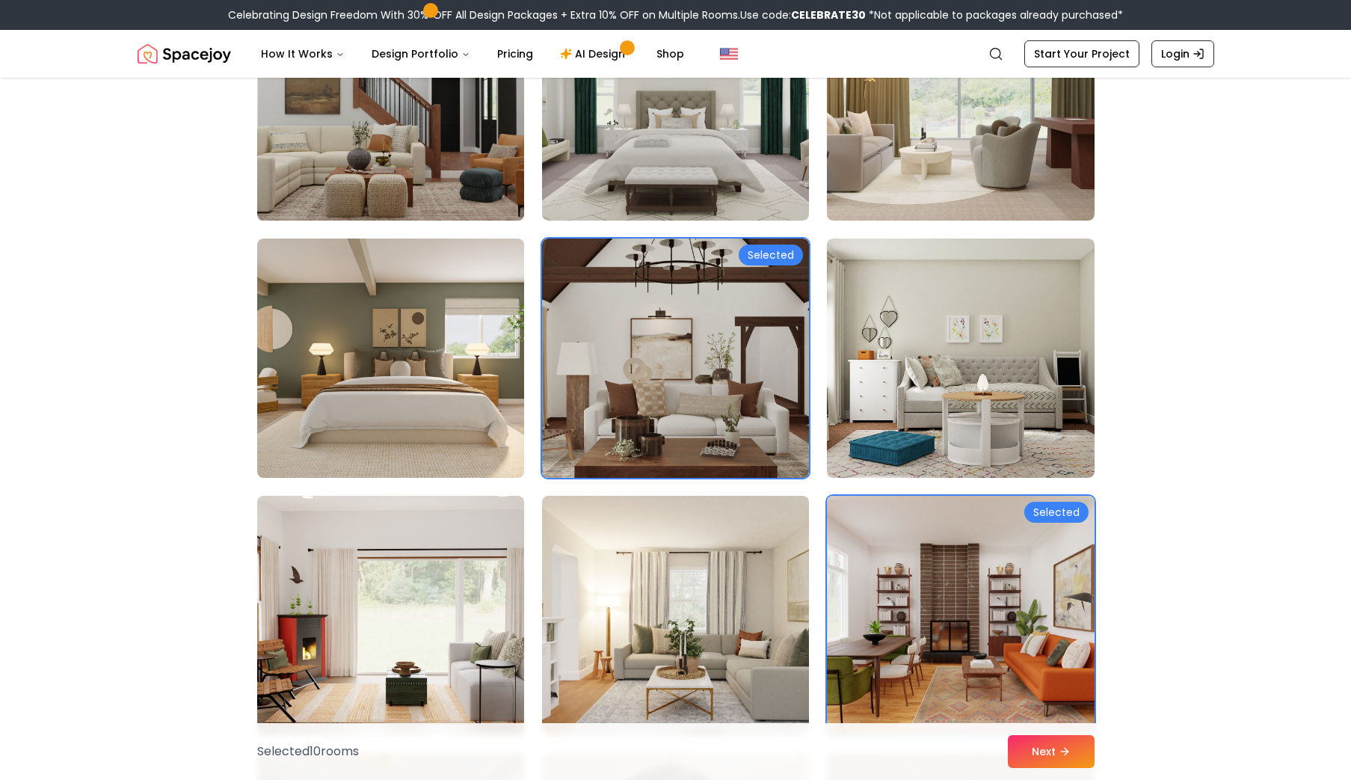
click at [420, 117] on img at bounding box center [391, 100] width 280 height 251
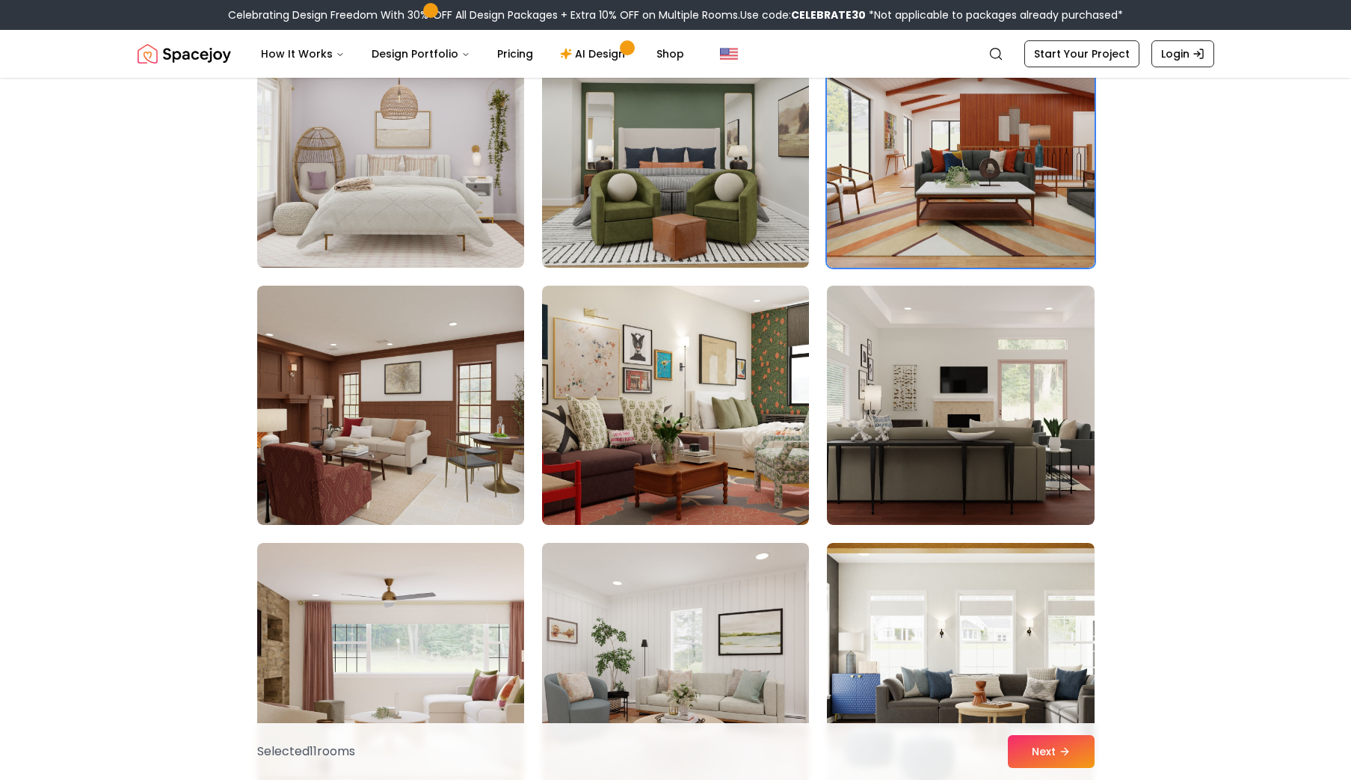
scroll to position [4032, 0]
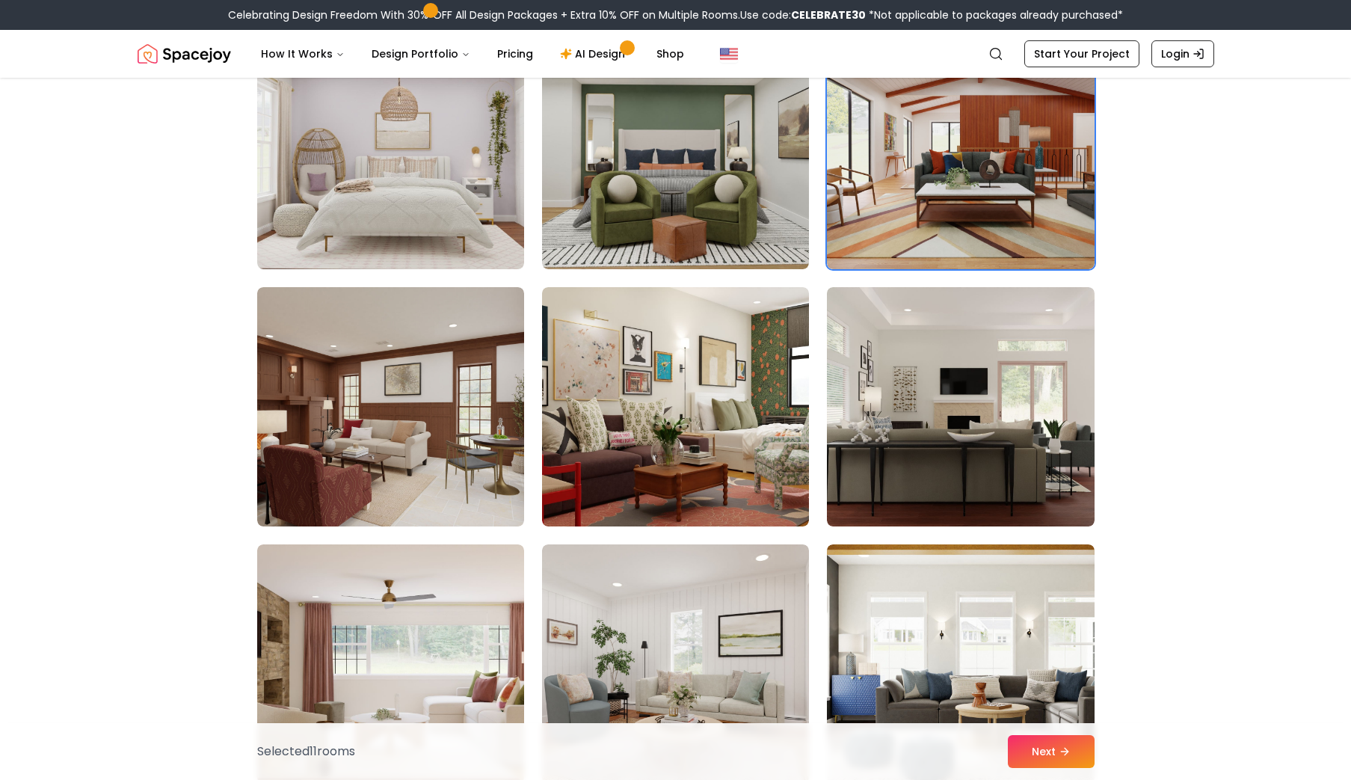
click at [502, 319] on img at bounding box center [390, 406] width 267 height 239
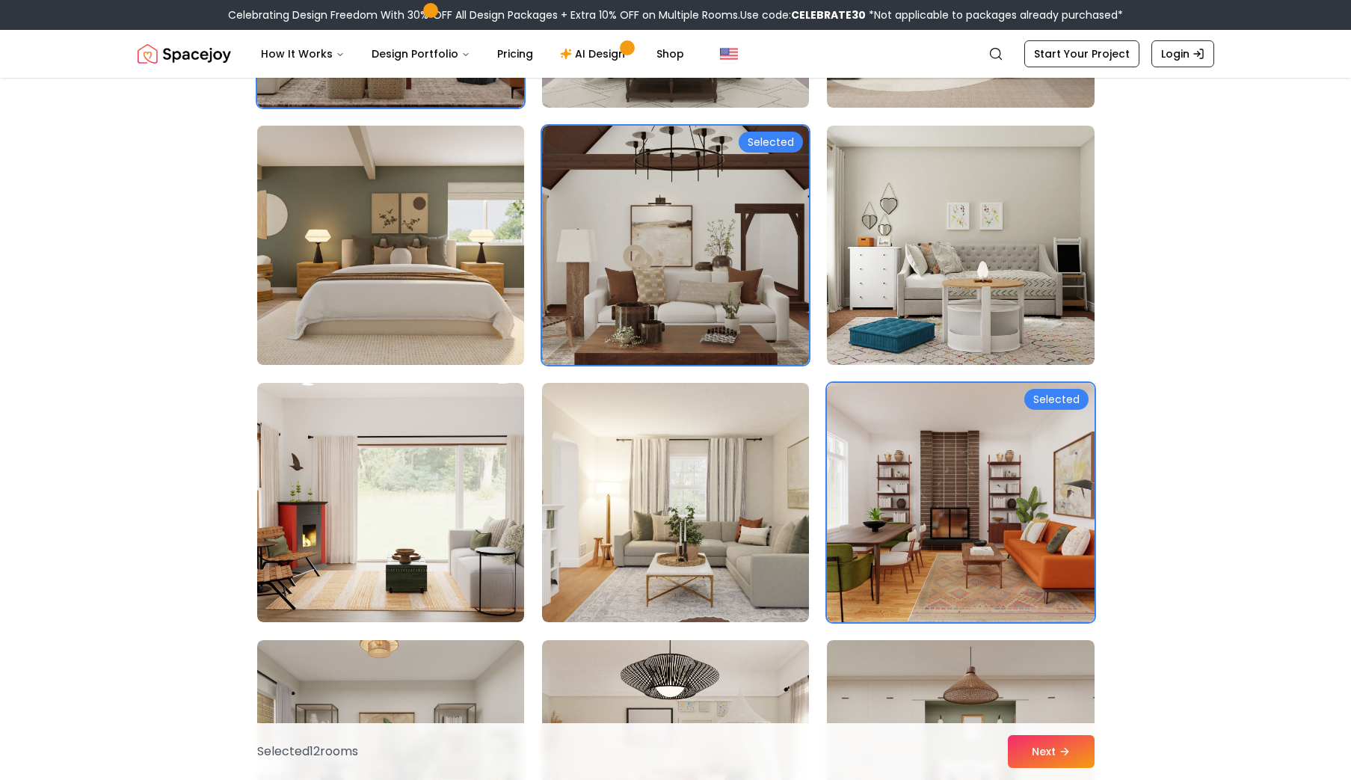
scroll to position [4978, 0]
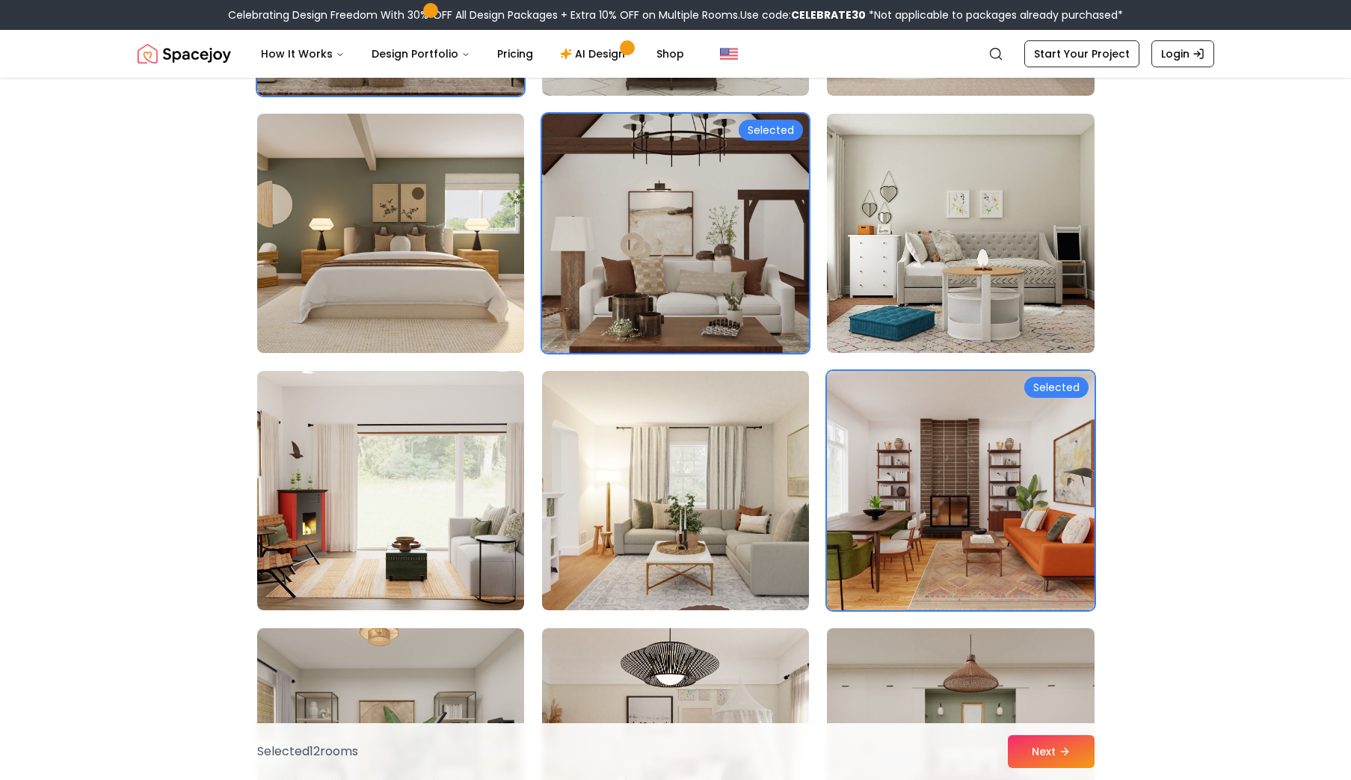
click at [794, 324] on img at bounding box center [675, 233] width 280 height 251
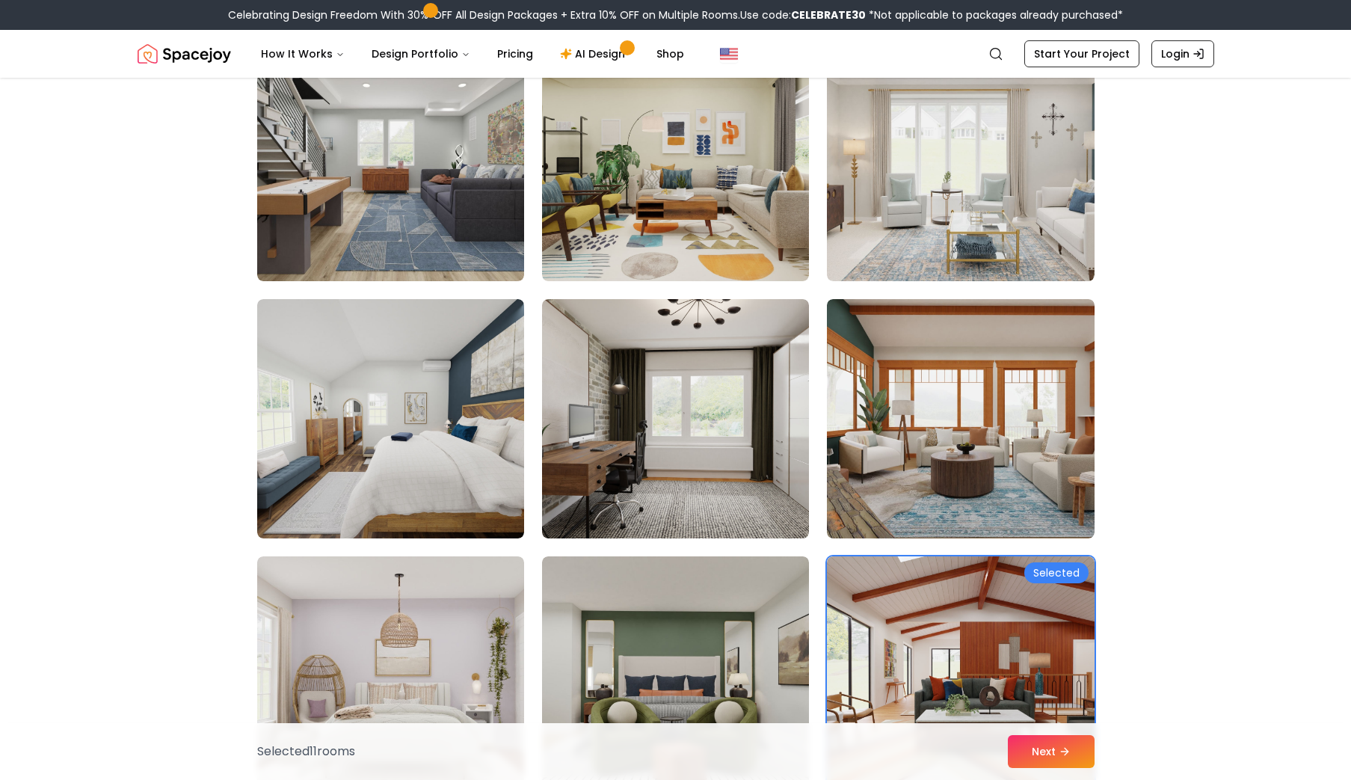
scroll to position [3505, 0]
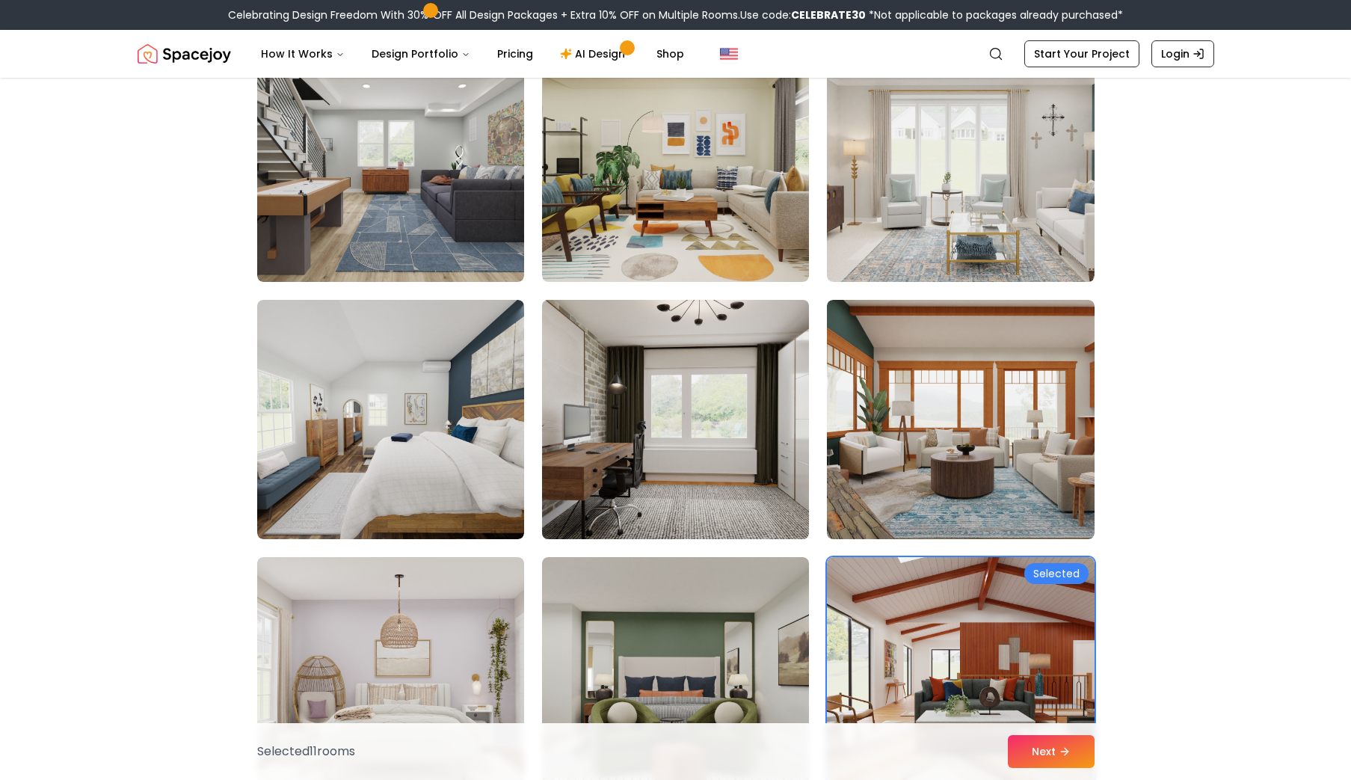
click at [571, 505] on img at bounding box center [675, 419] width 280 height 251
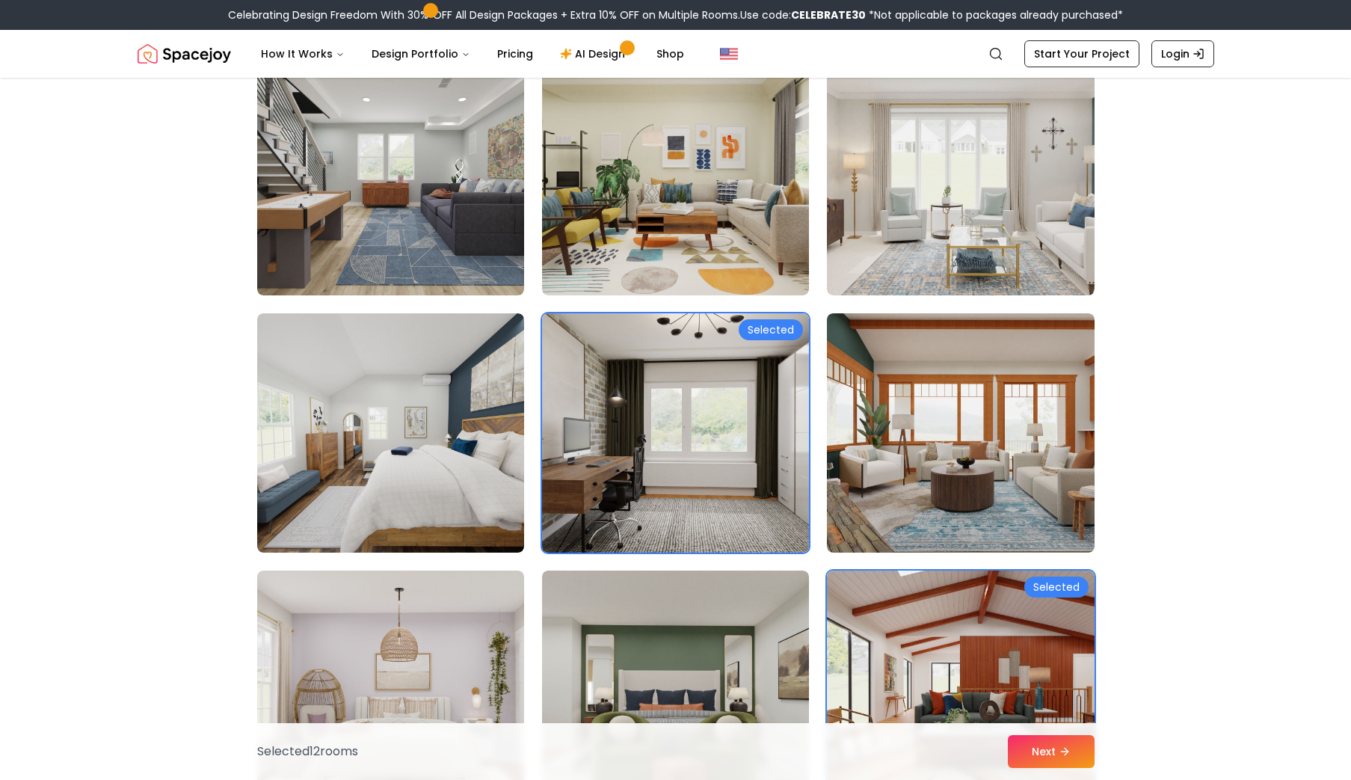
scroll to position [3491, 0]
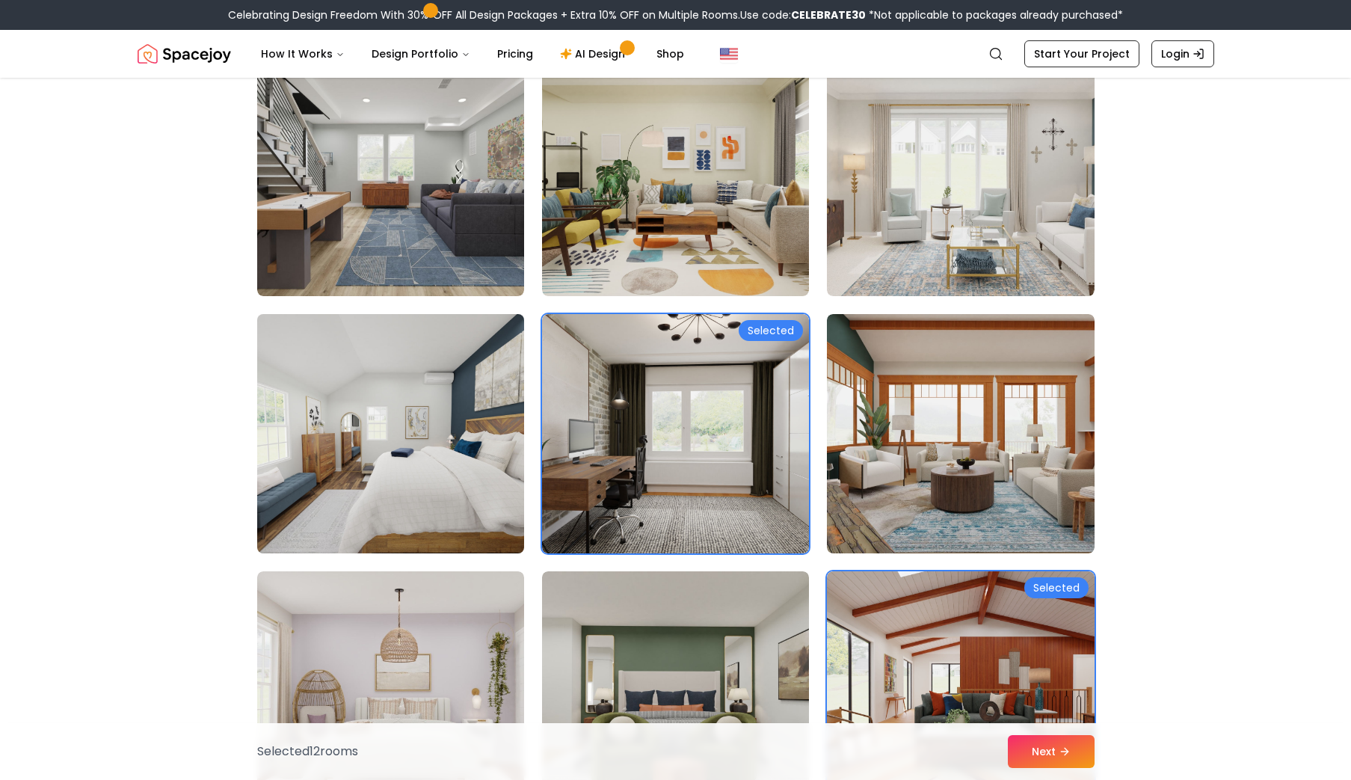
click at [481, 458] on img at bounding box center [391, 433] width 280 height 251
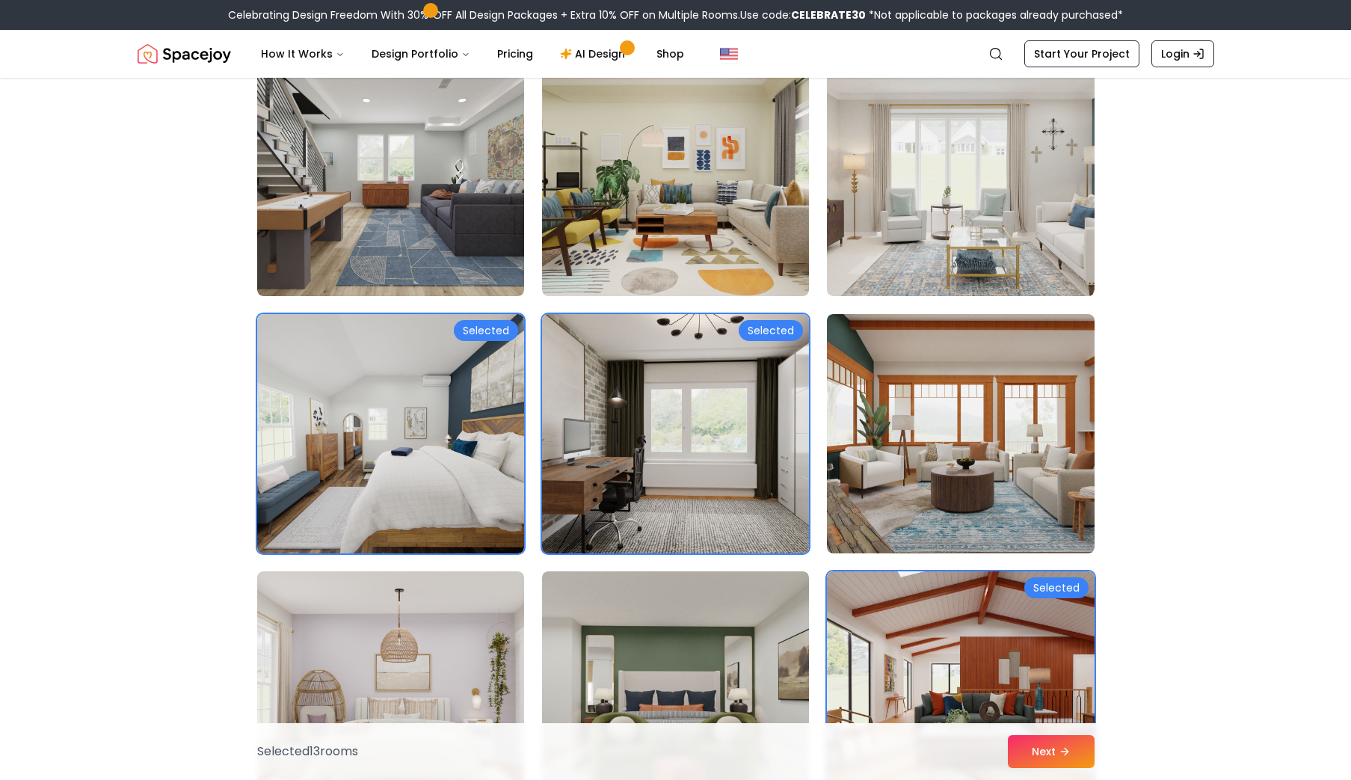
click at [575, 465] on img at bounding box center [675, 433] width 280 height 251
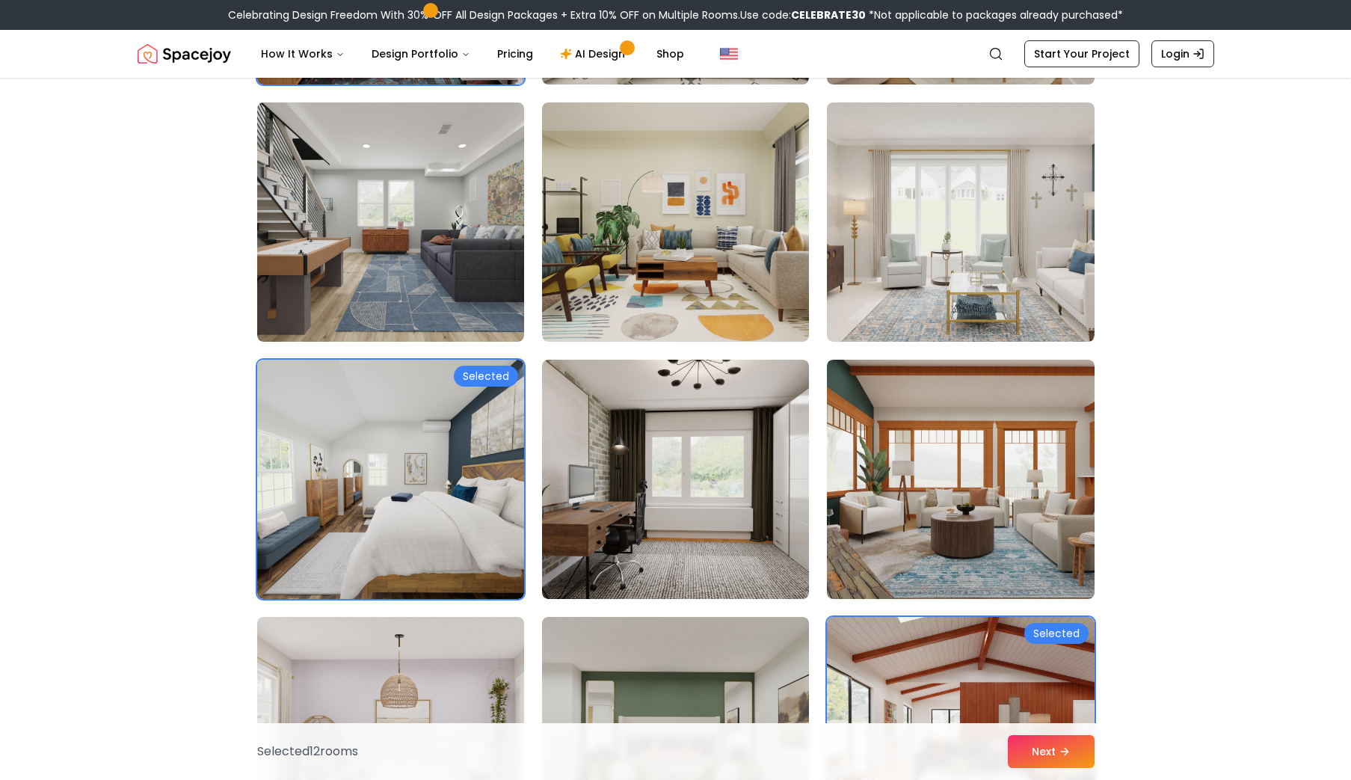
scroll to position [3459, 0]
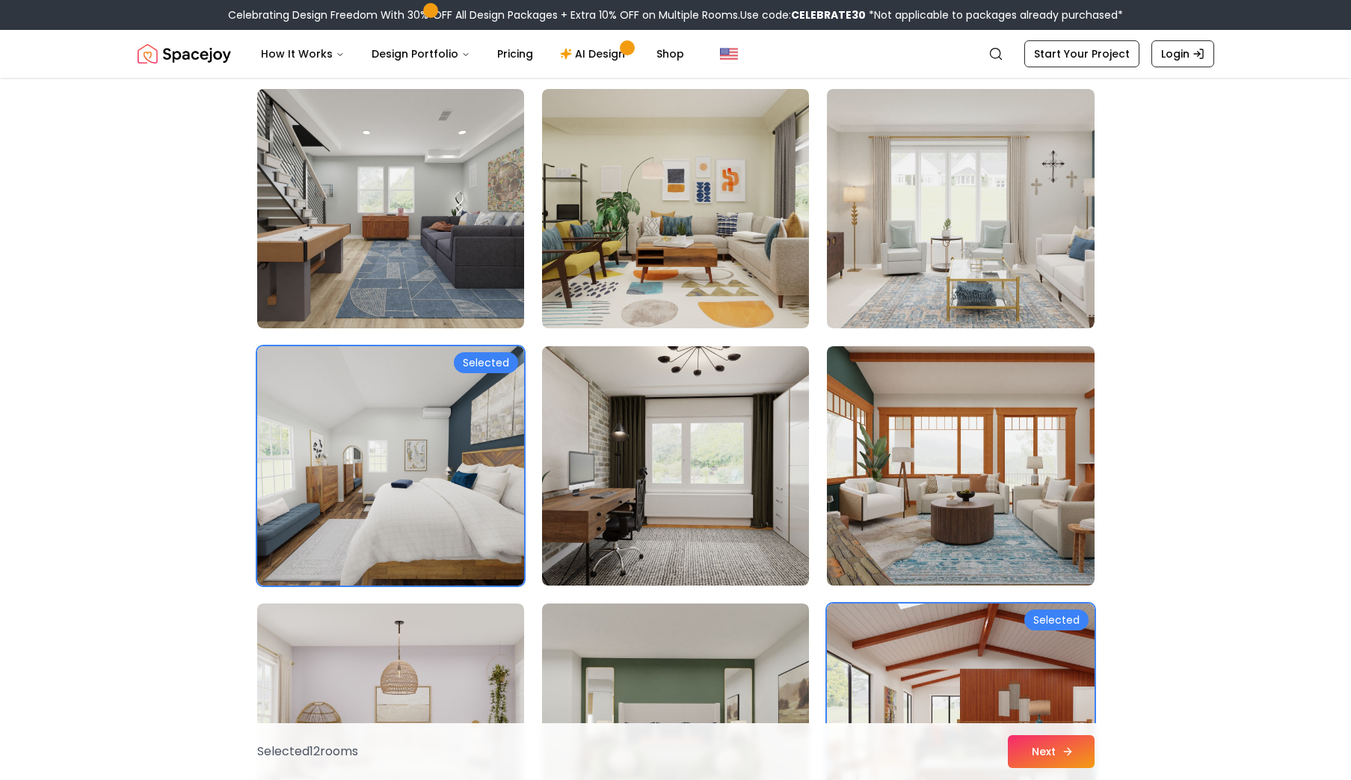
click at [1073, 760] on button "Next" at bounding box center [1051, 751] width 87 height 33
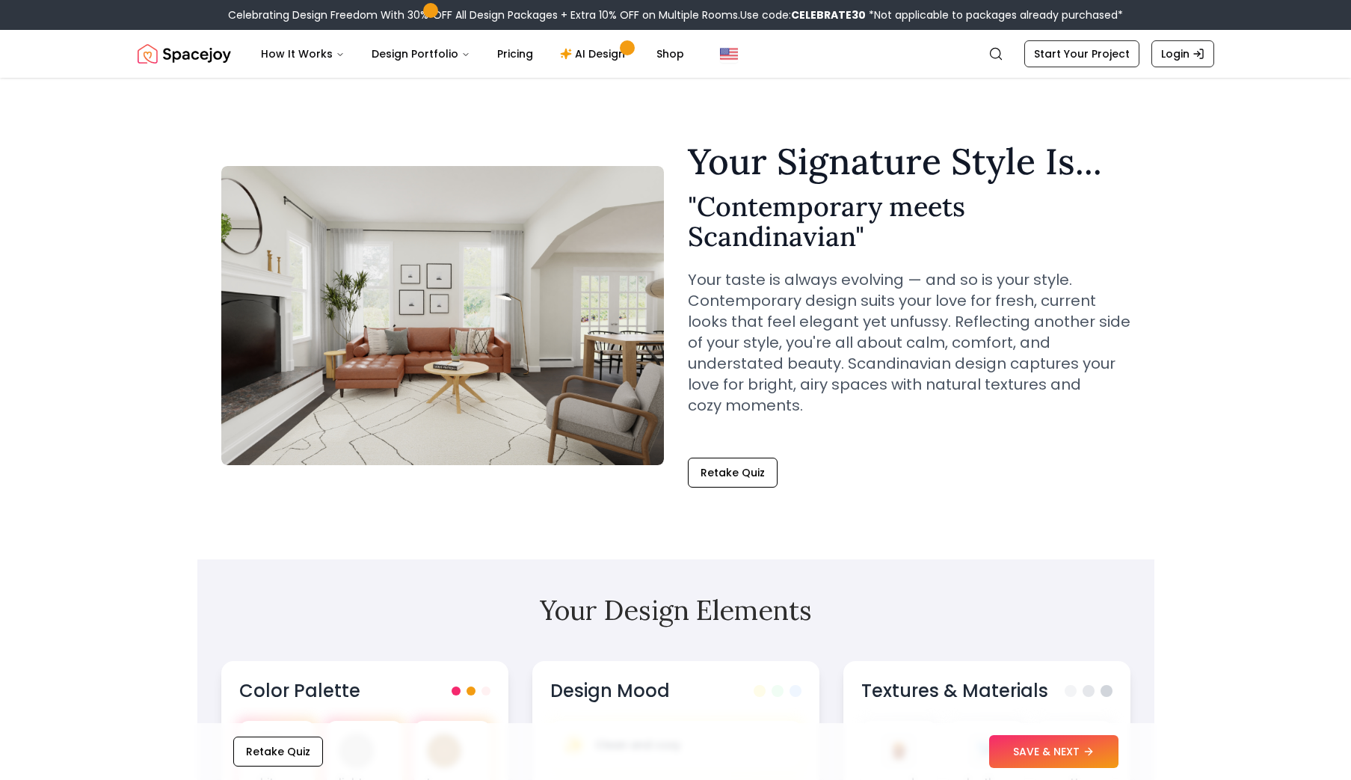
click at [822, 209] on h2 "" Contemporary meets Scandinavian "" at bounding box center [909, 221] width 443 height 60
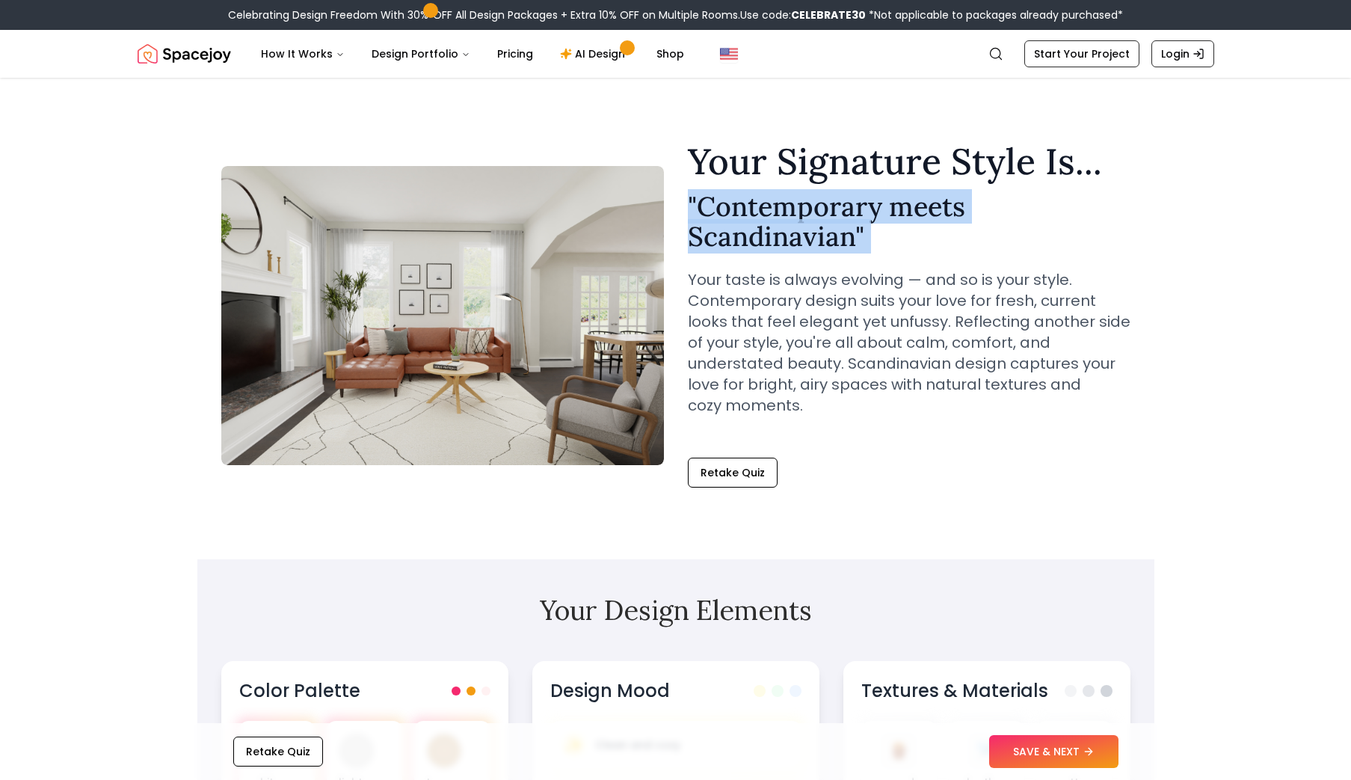
click at [822, 209] on h2 "" Contemporary meets Scandinavian "" at bounding box center [909, 221] width 443 height 60
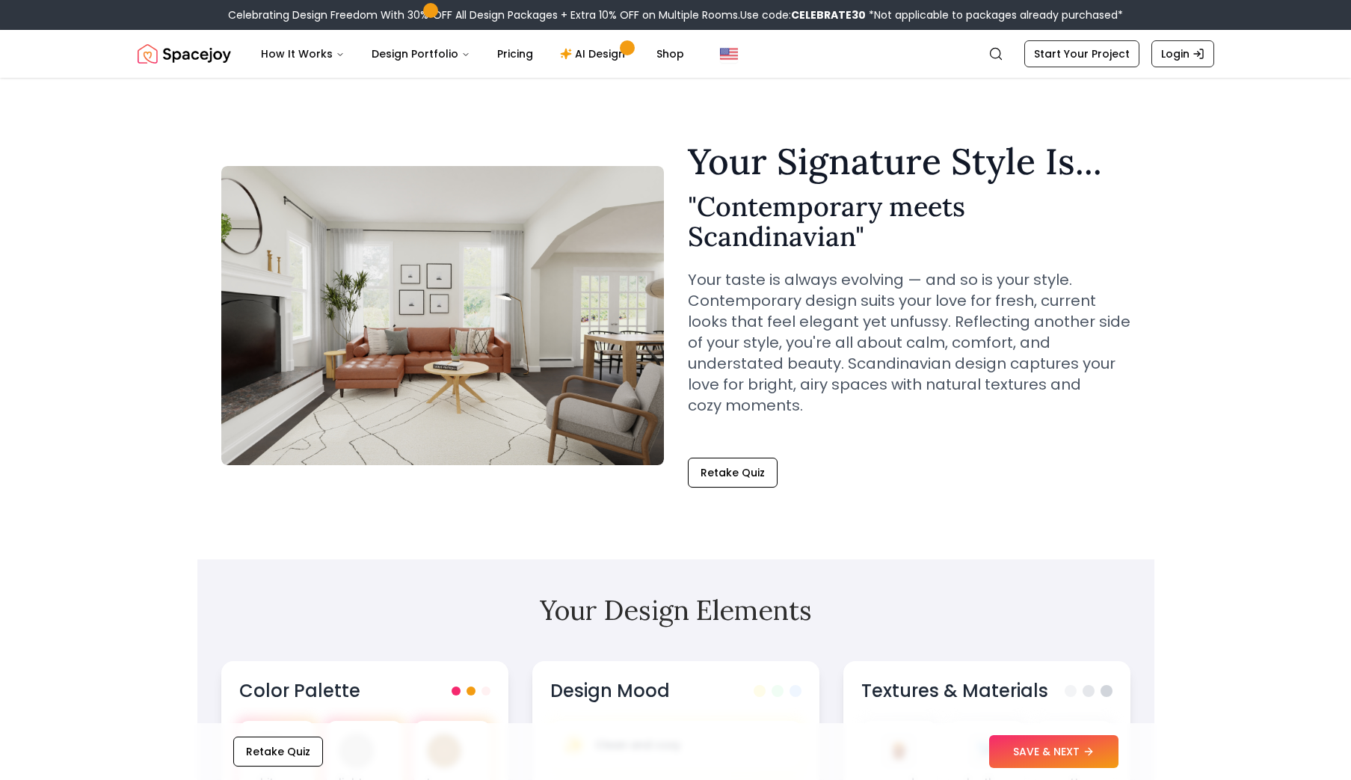
click at [822, 209] on h2 "" Contemporary meets Scandinavian "" at bounding box center [909, 221] width 443 height 60
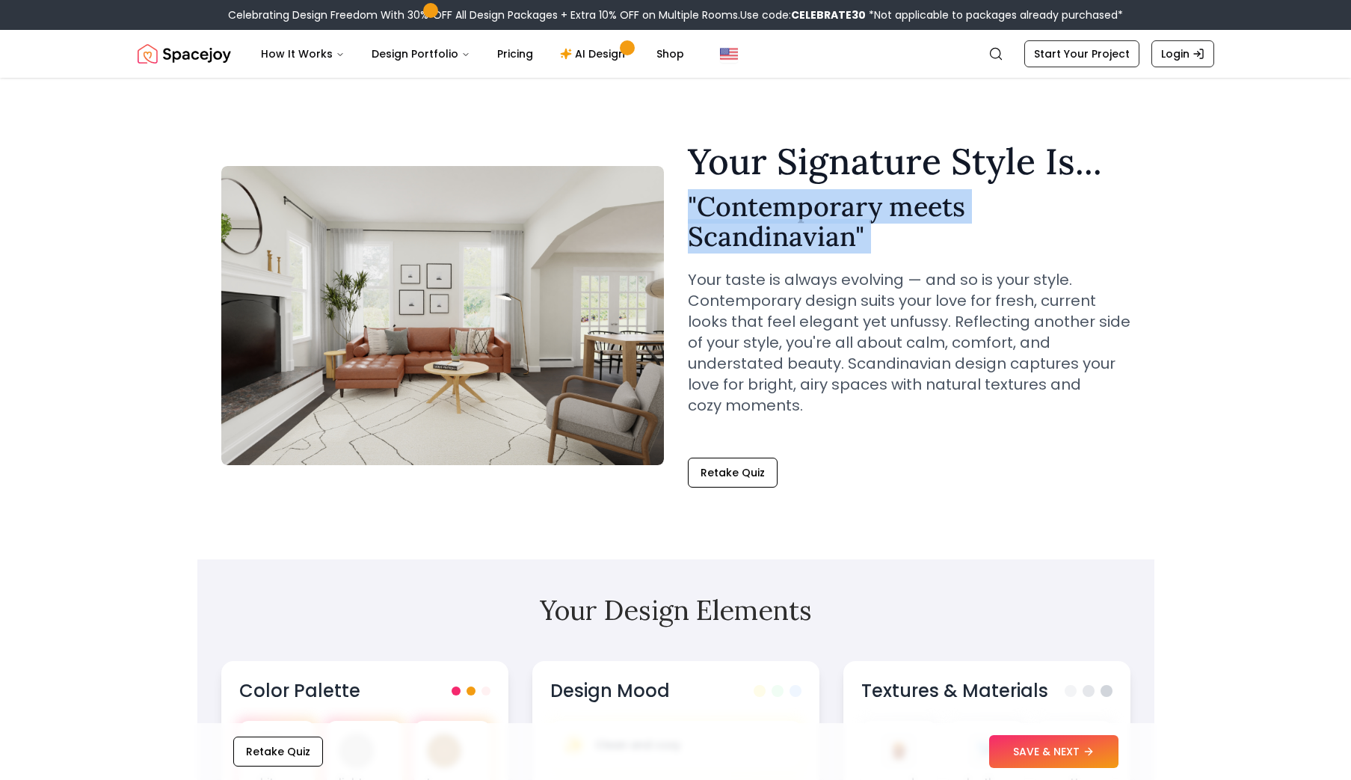
click at [822, 209] on h2 "" Contemporary meets Scandinavian "" at bounding box center [909, 221] width 443 height 60
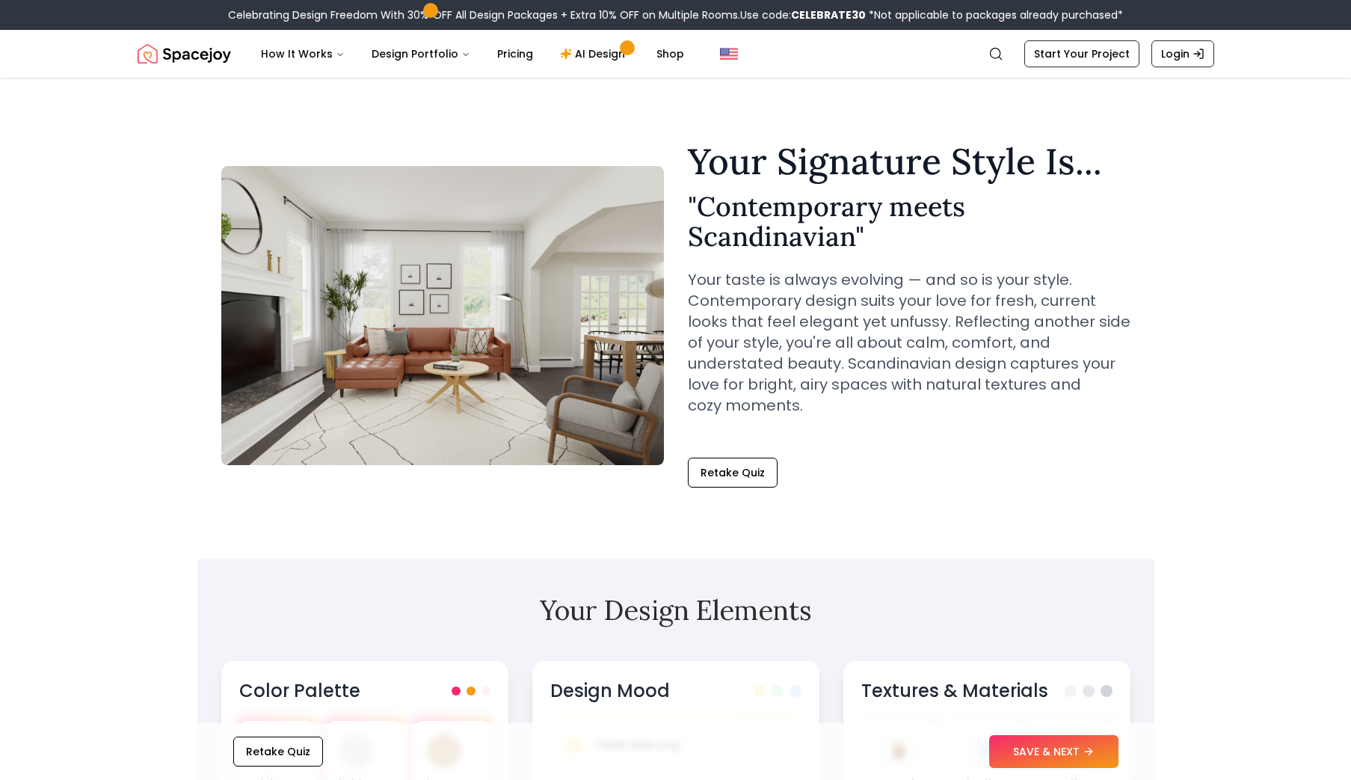
click at [822, 209] on h2 "" Contemporary meets Scandinavian "" at bounding box center [909, 221] width 443 height 60
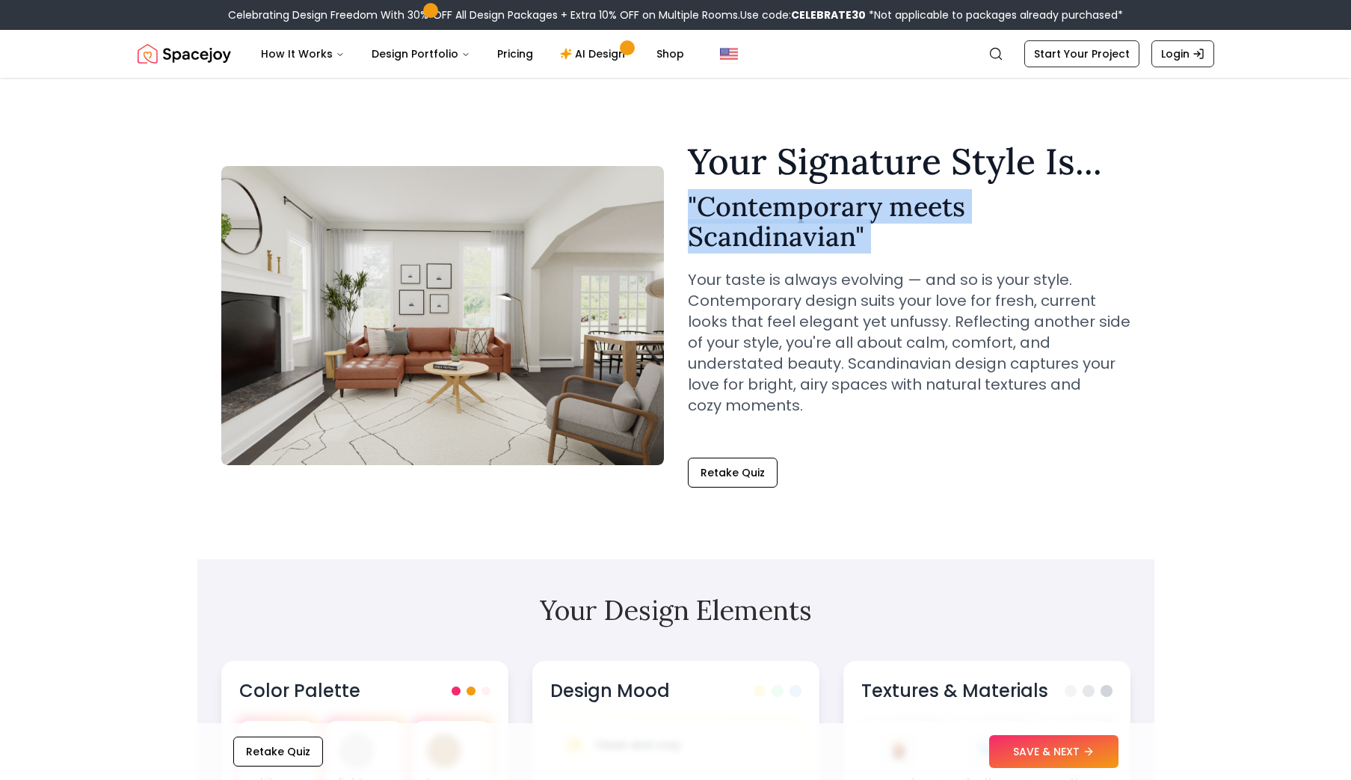
click at [822, 209] on h2 "" Contemporary meets Scandinavian "" at bounding box center [909, 221] width 443 height 60
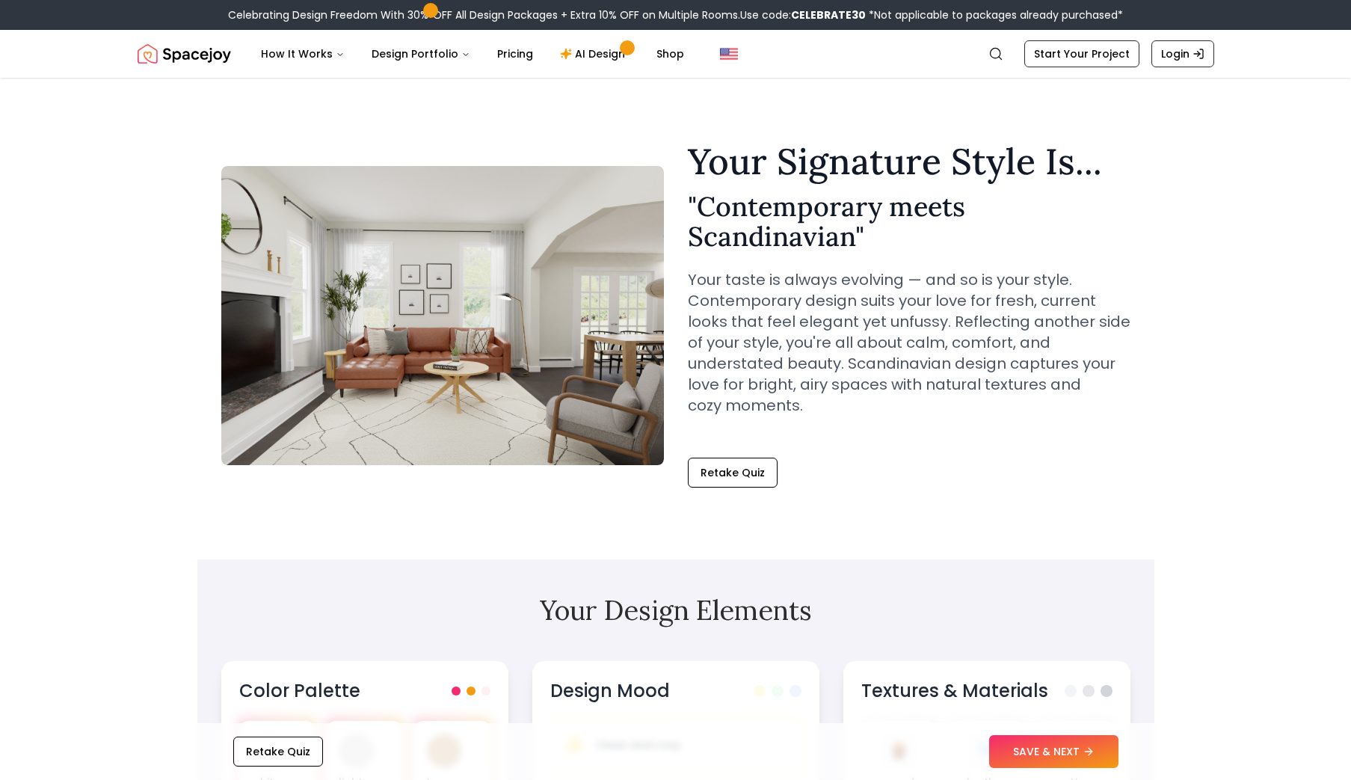
click at [822, 209] on h2 "" Contemporary meets Scandinavian "" at bounding box center [909, 221] width 443 height 60
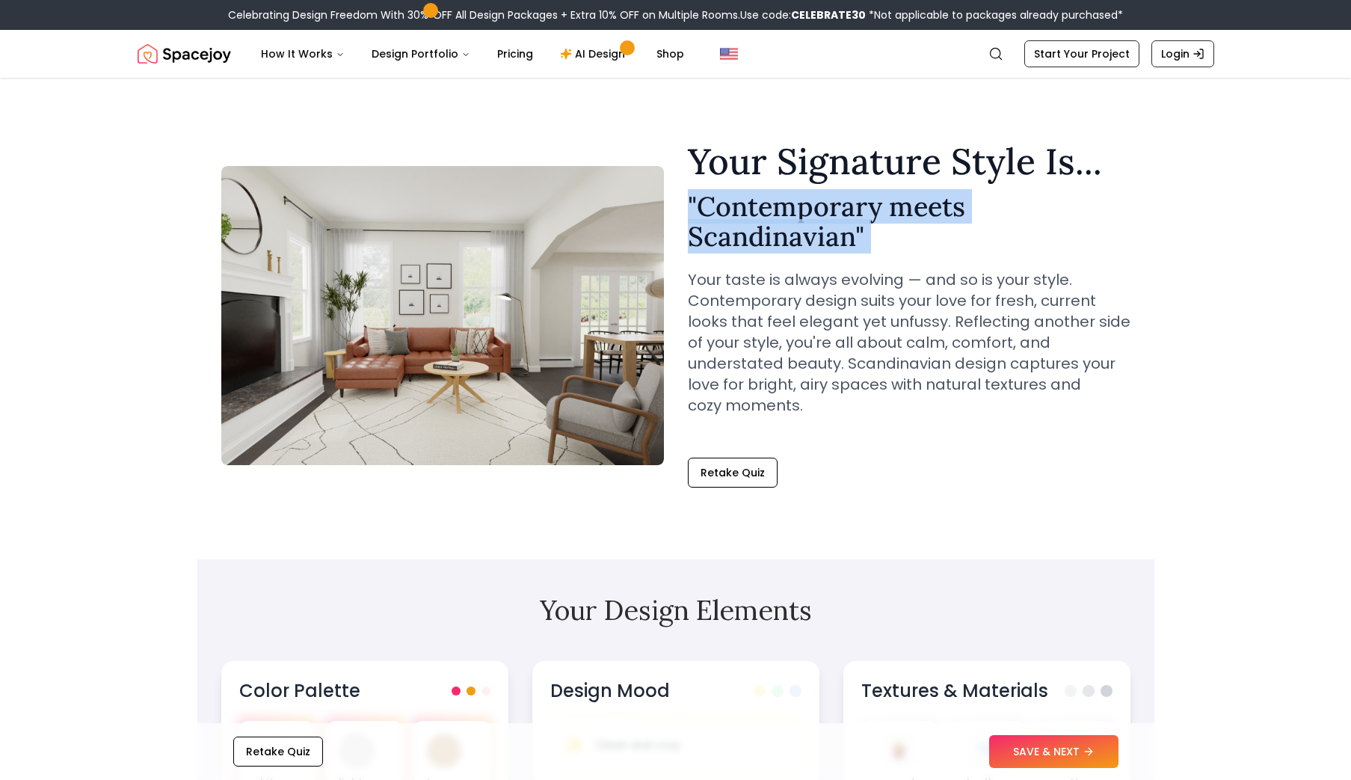
click at [822, 209] on h2 "" Contemporary meets Scandinavian "" at bounding box center [909, 221] width 443 height 60
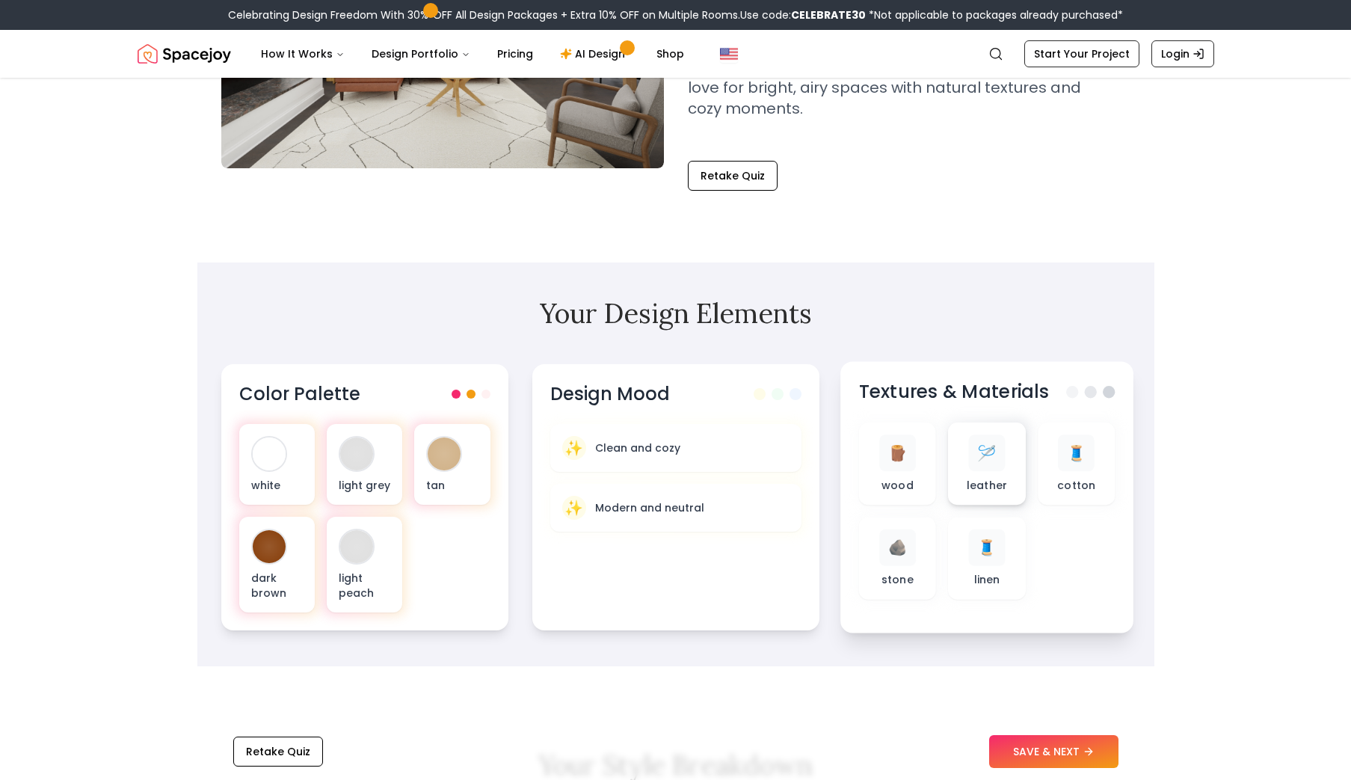
scroll to position [298, 0]
click at [472, 393] on span at bounding box center [472, 391] width 9 height 9
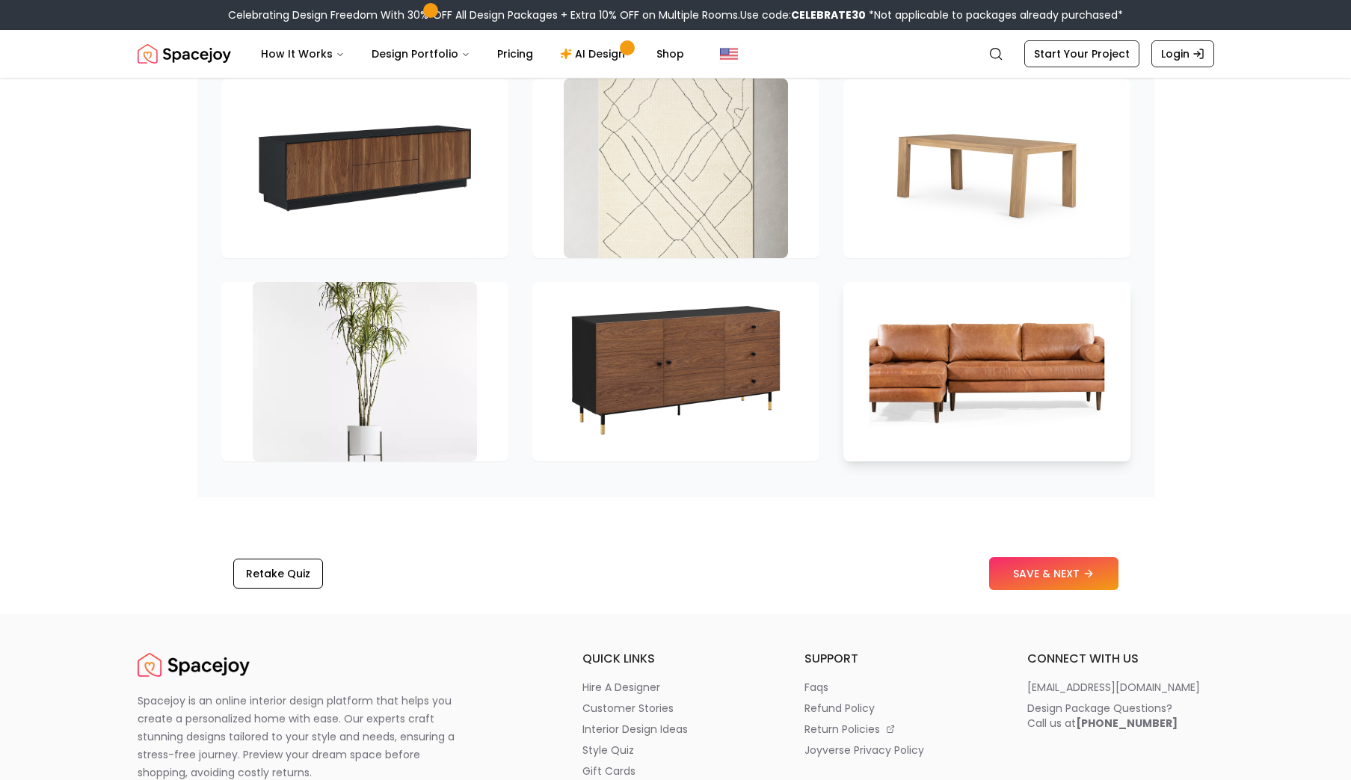
scroll to position [2146, 0]
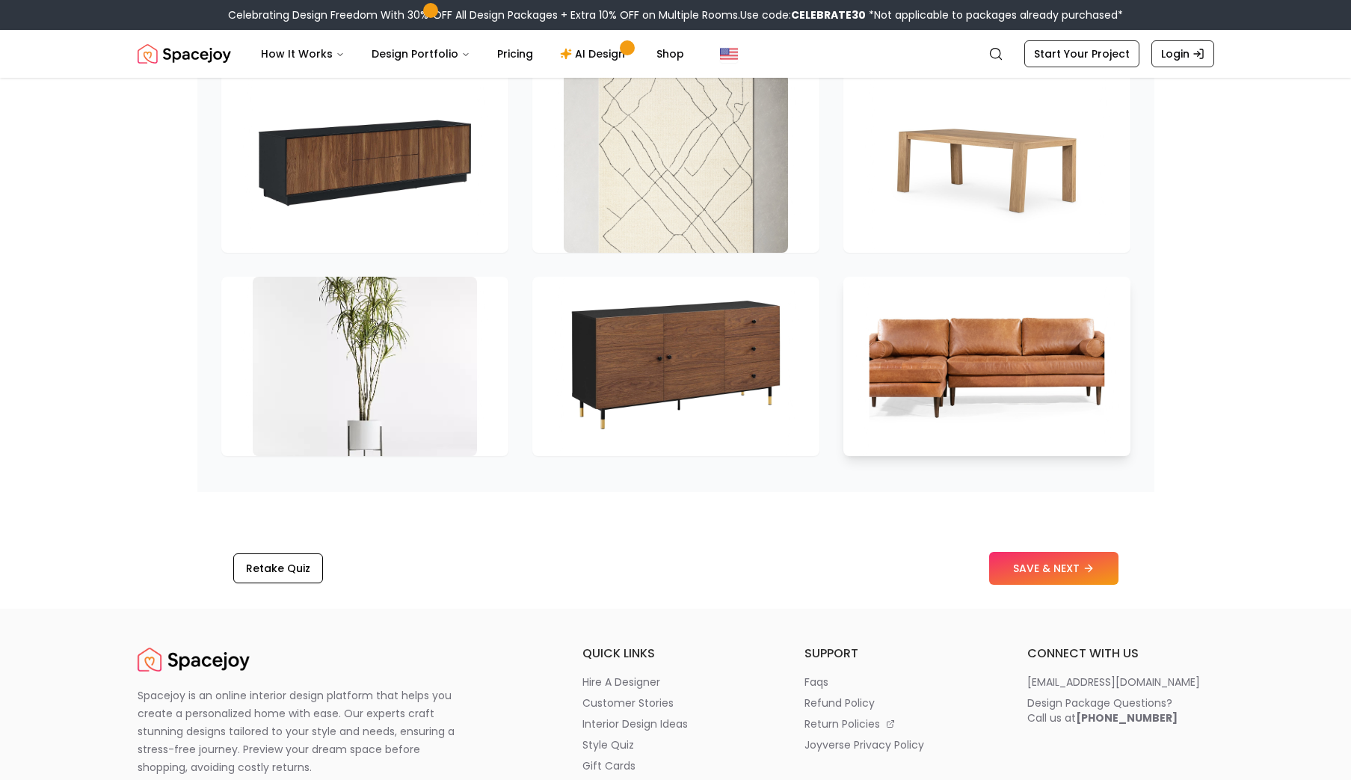
click at [1001, 440] on img at bounding box center [987, 366] width 236 height 188
click at [948, 385] on img at bounding box center [987, 366] width 236 height 188
click at [1031, 577] on button "SAVE & NEXT" at bounding box center [1053, 568] width 129 height 33
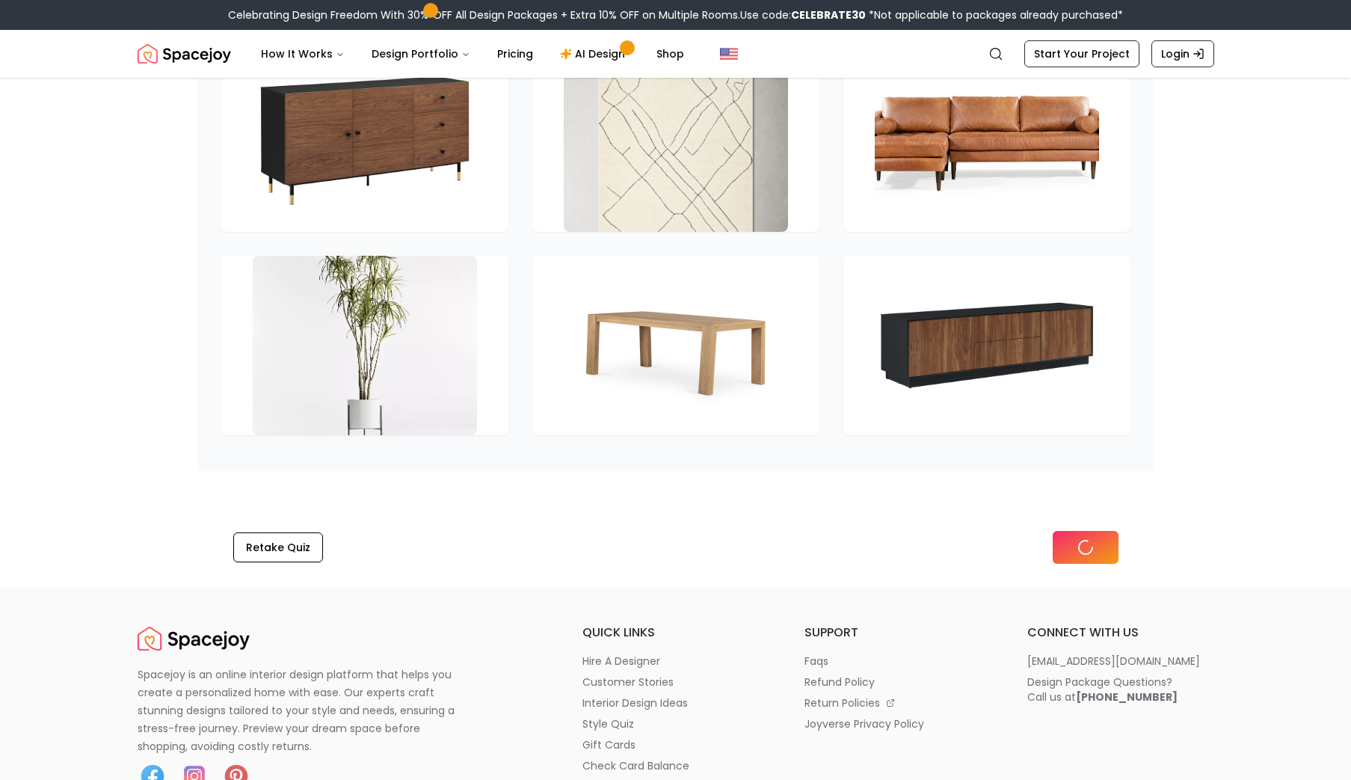
scroll to position [2125, 0]
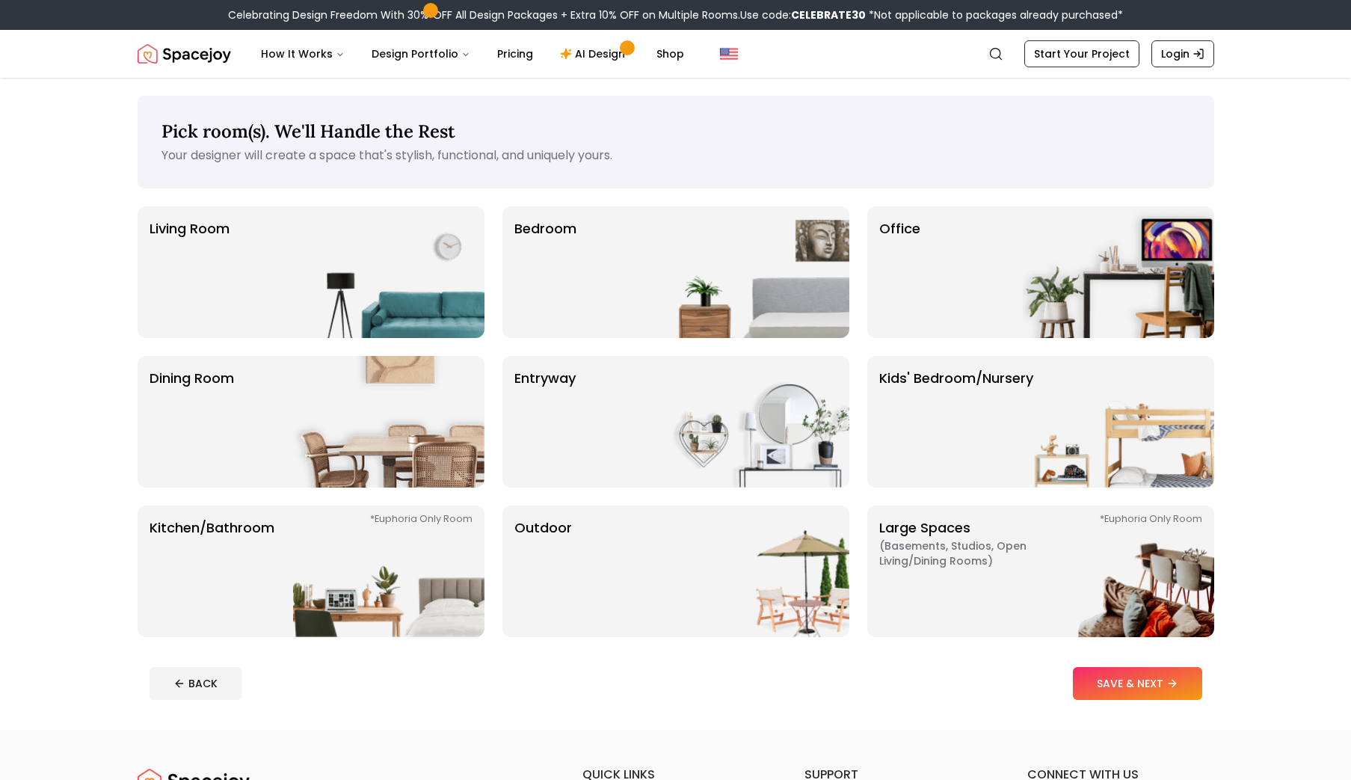
click at [446, 145] on div "Pick room(s). We'll Handle the Rest Your designer will create a space that's st…" at bounding box center [676, 142] width 1077 height 93
click at [442, 123] on span "Pick room(s). We'll Handle the Rest" at bounding box center [309, 131] width 294 height 23
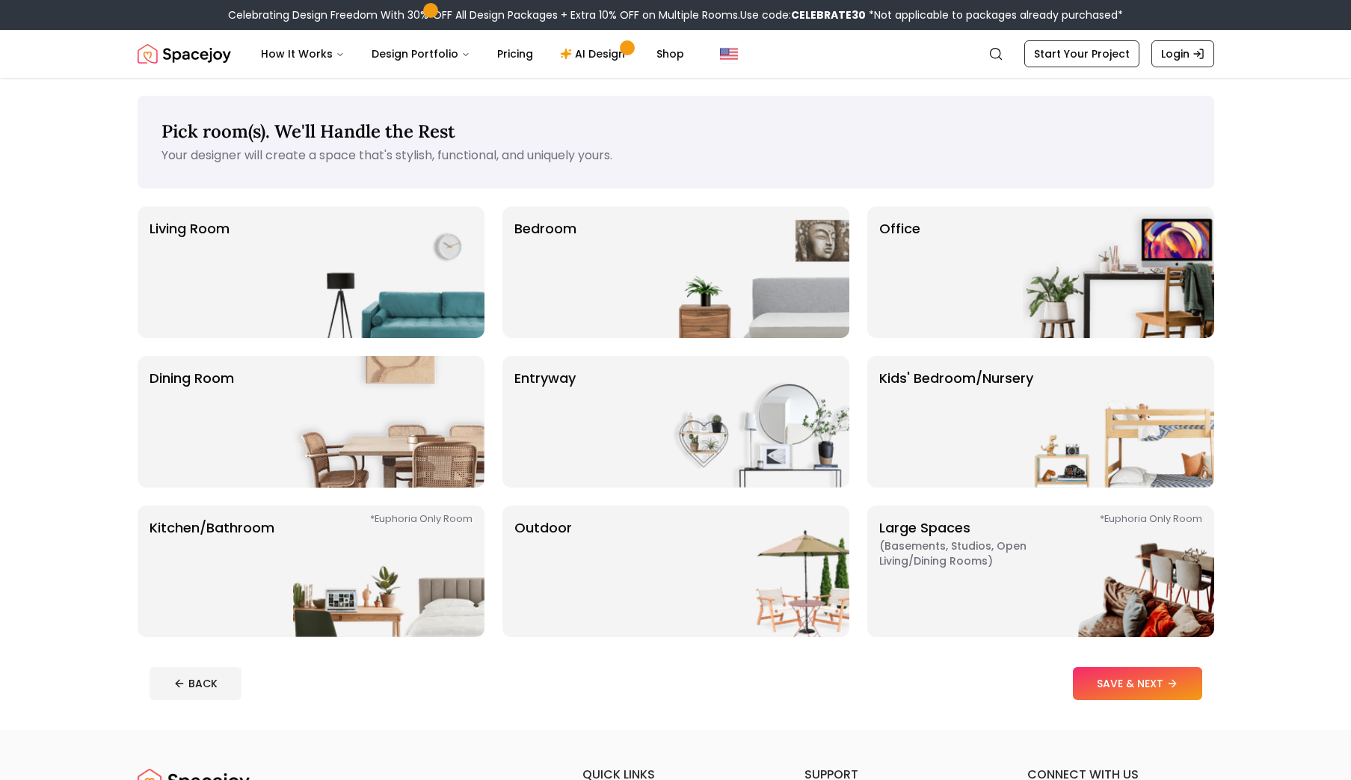
click at [442, 123] on span "Pick room(s). We'll Handle the Rest" at bounding box center [309, 131] width 294 height 23
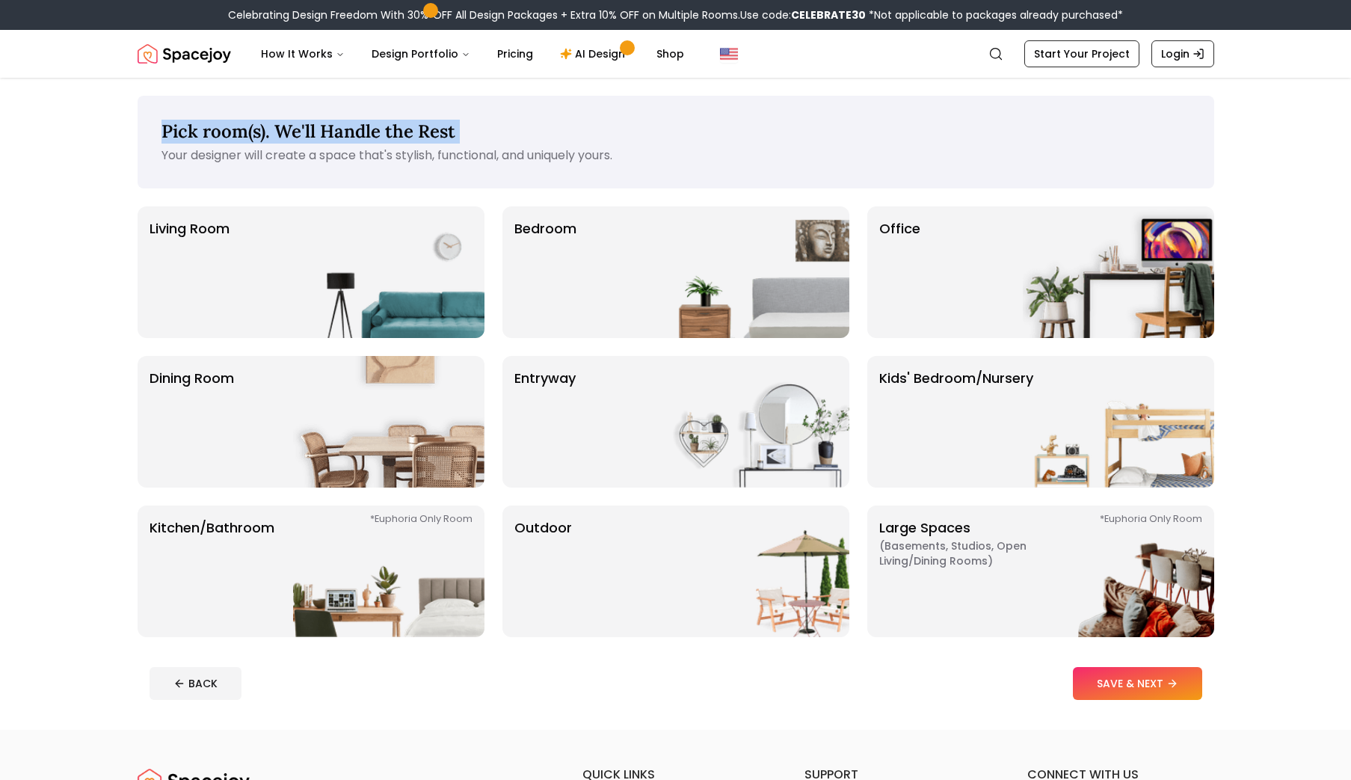
click at [442, 123] on span "Pick room(s). We'll Handle the Rest" at bounding box center [309, 131] width 294 height 23
click at [402, 283] on img at bounding box center [388, 272] width 191 height 132
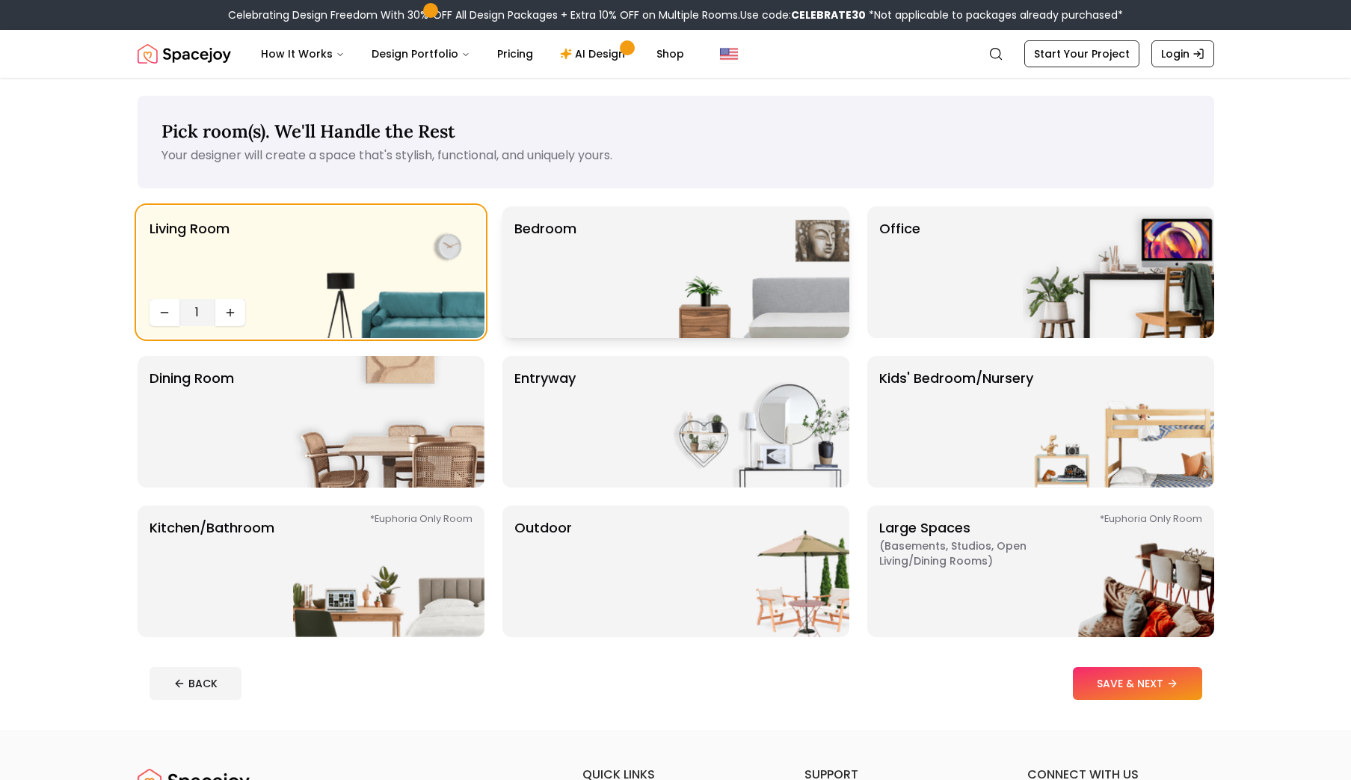
click at [534, 287] on p "Bedroom" at bounding box center [546, 272] width 62 height 108
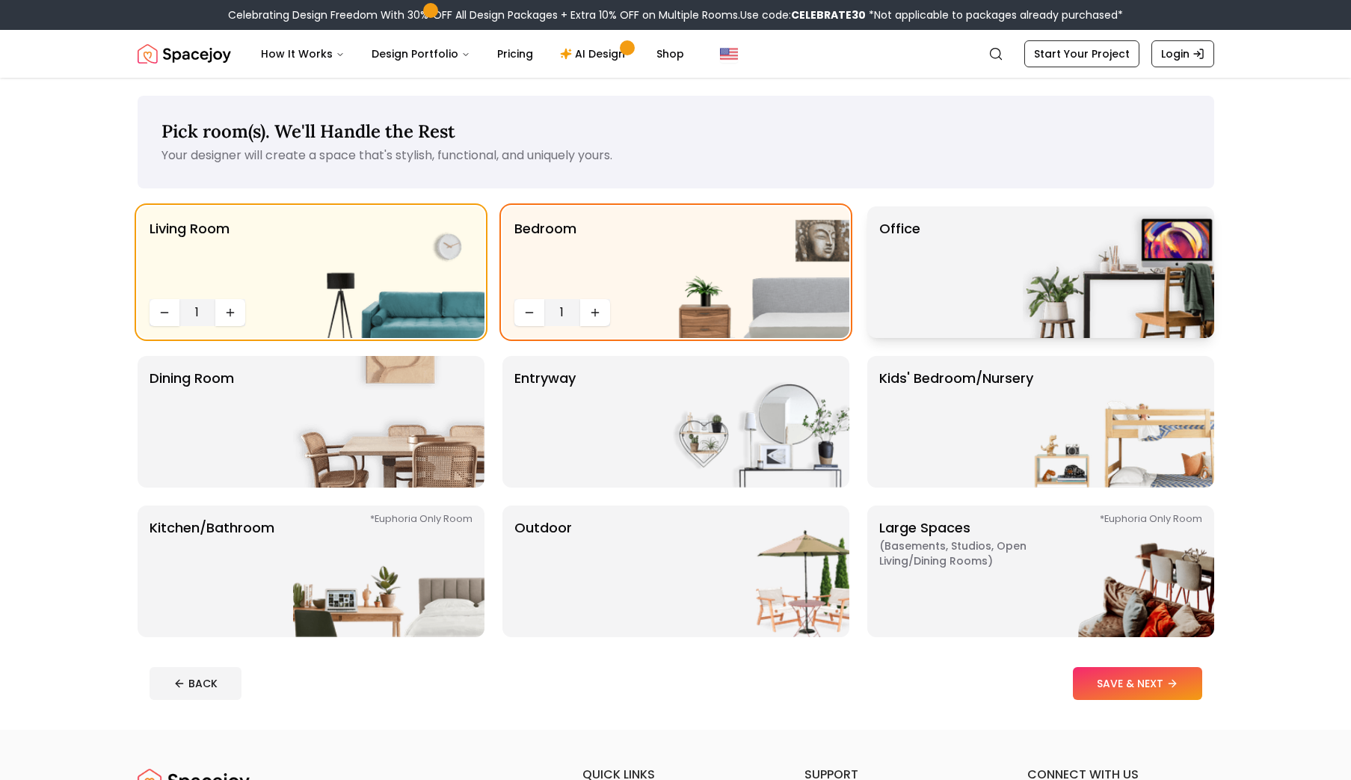
click at [900, 312] on p "Office" at bounding box center [899, 272] width 41 height 108
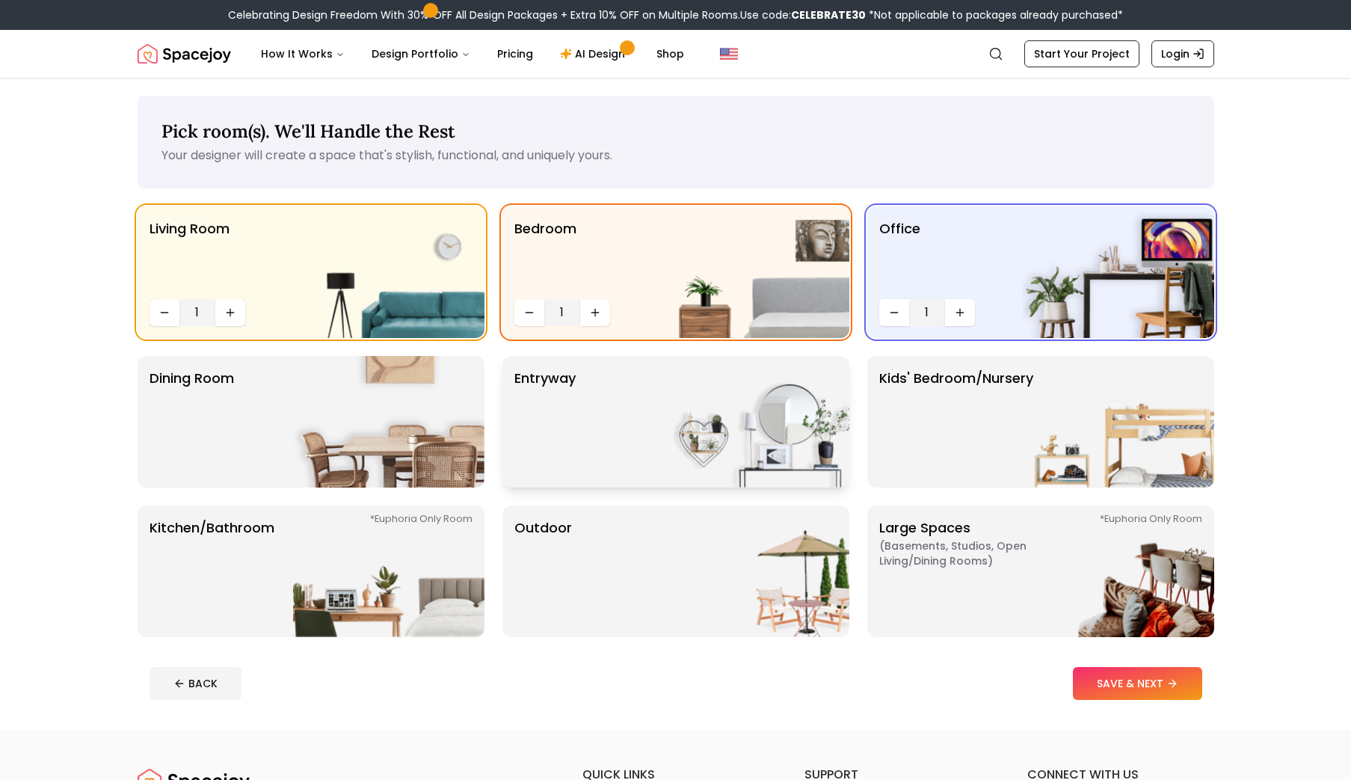
click at [631, 453] on div "entryway" at bounding box center [676, 422] width 347 height 132
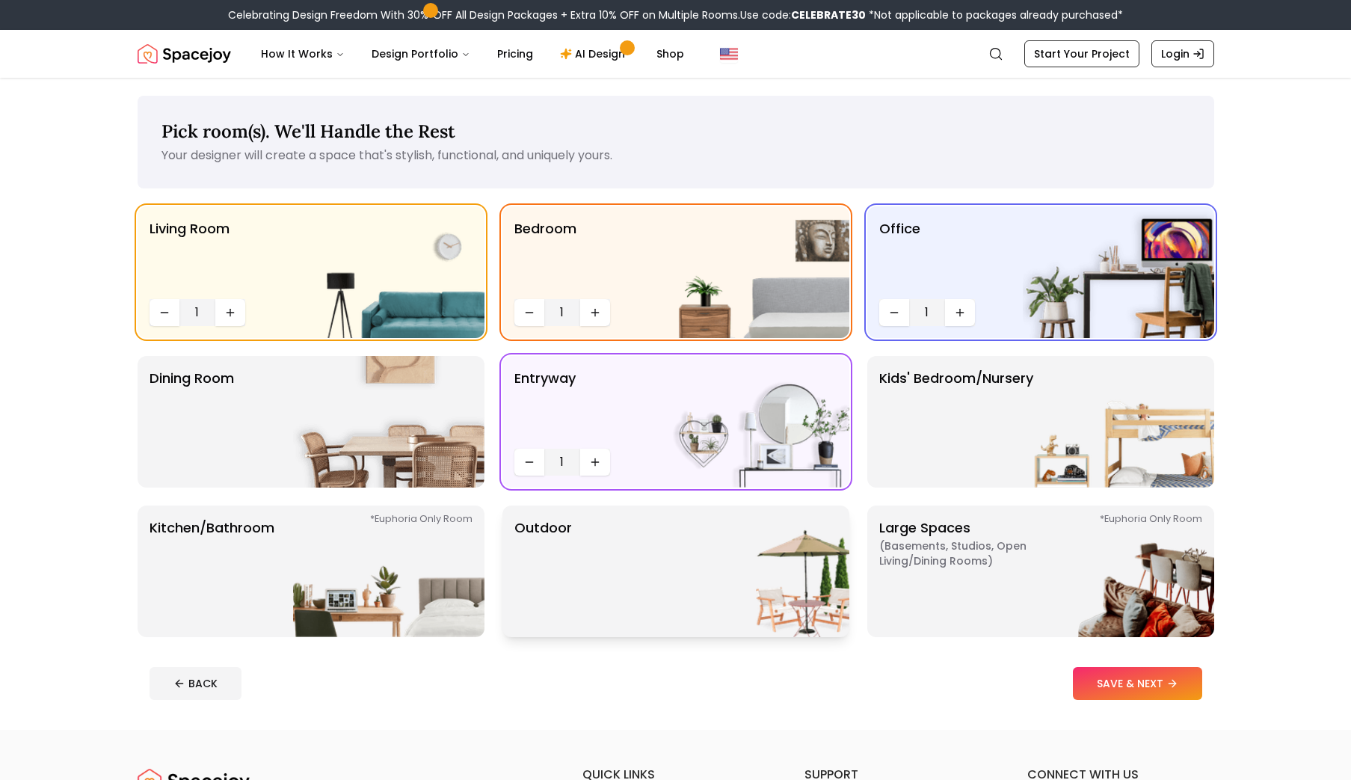
click at [704, 594] on img at bounding box center [753, 572] width 191 height 132
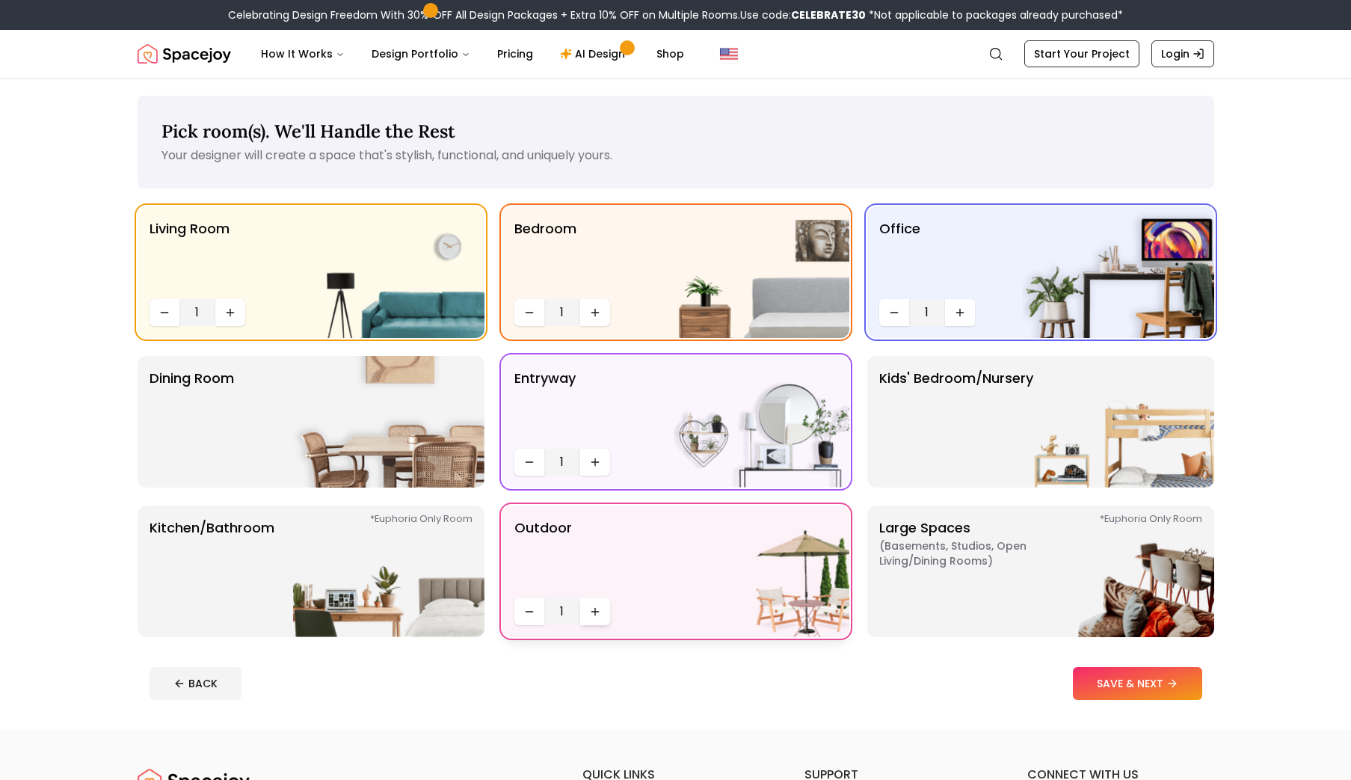
click at [589, 603] on button "Increase quantity" at bounding box center [595, 611] width 30 height 27
click at [541, 608] on button "Decrease quantity" at bounding box center [530, 611] width 30 height 27
click at [960, 608] on p "Large Spaces ( Basements, Studios, Open living/dining rooms ) *Euphoria Only Ro…" at bounding box center [972, 571] width 187 height 108
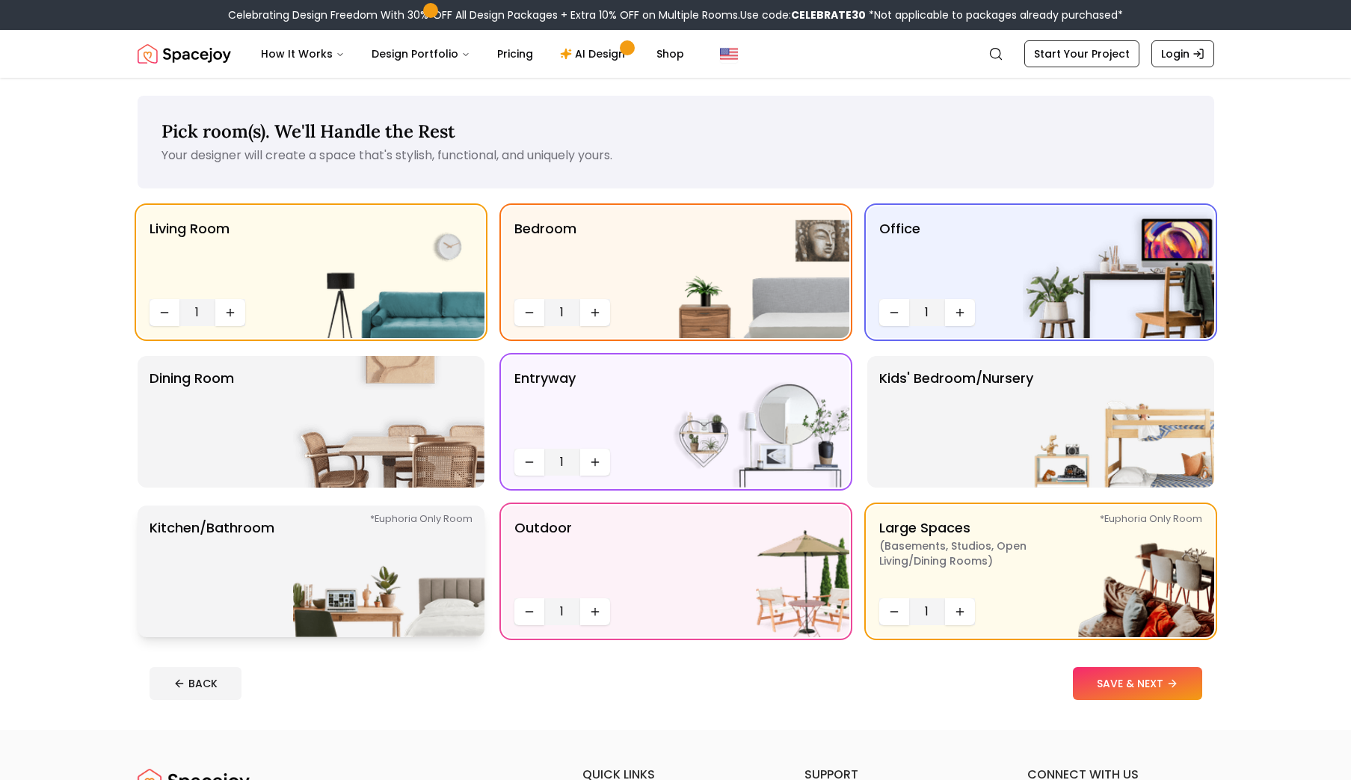
click at [310, 569] on img at bounding box center [388, 572] width 191 height 132
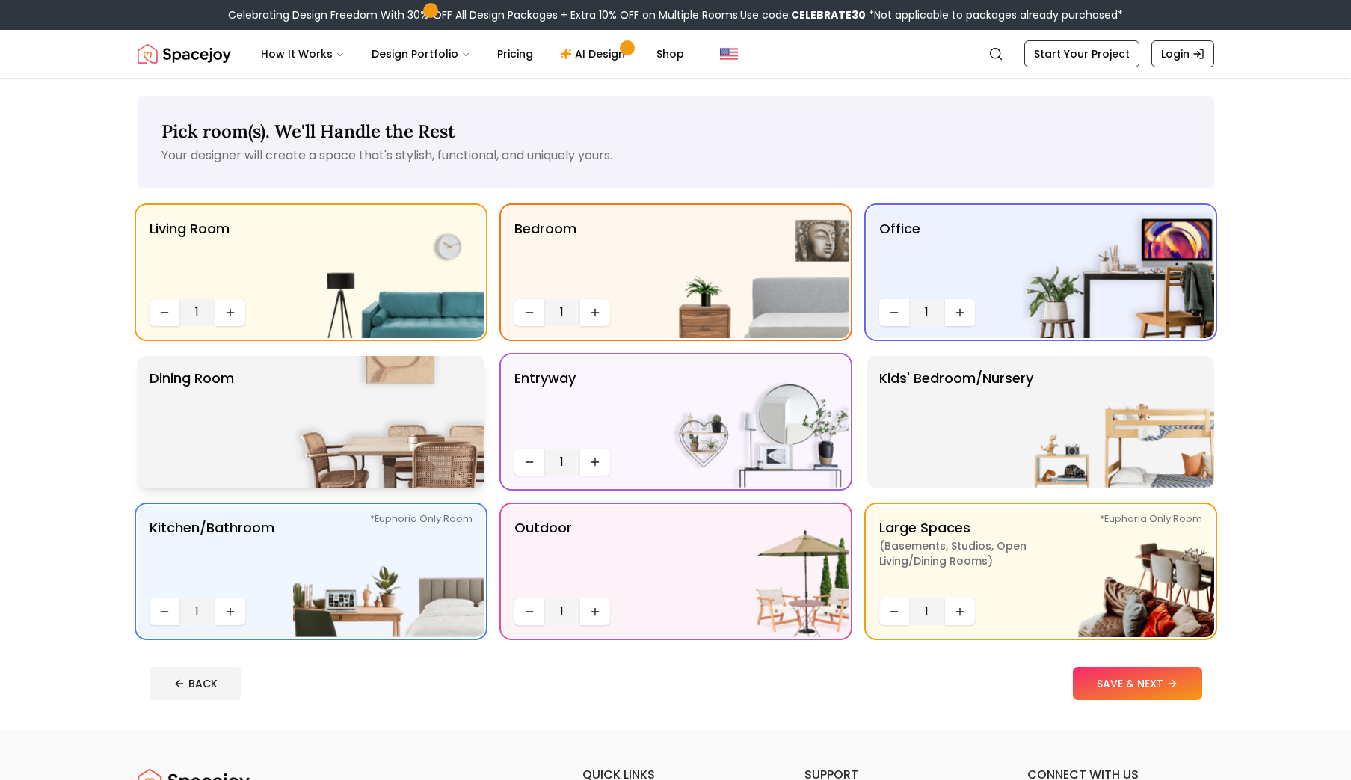
click at [287, 454] on div "Dining Room" at bounding box center [311, 422] width 347 height 132
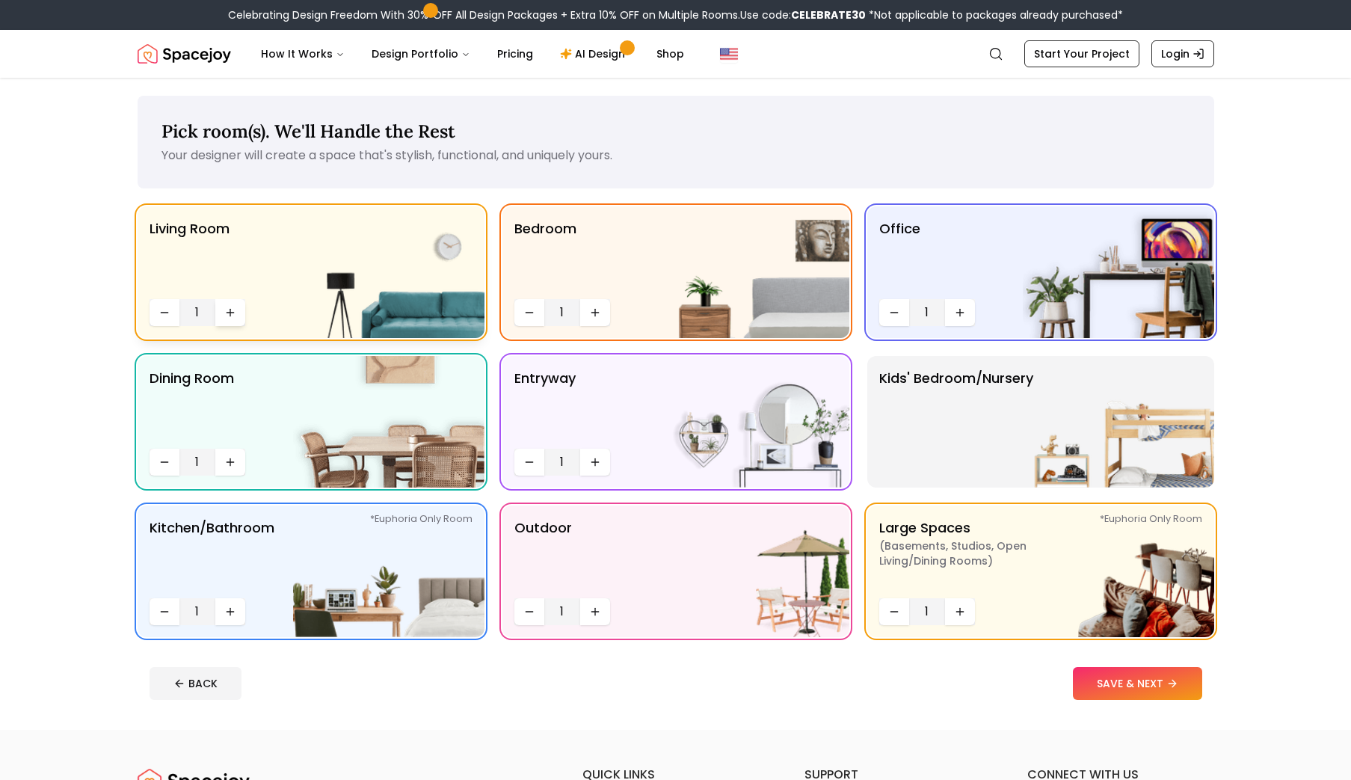
click at [233, 307] on icon "Increase quantity" at bounding box center [230, 313] width 12 height 12
click at [599, 304] on button "Increase quantity" at bounding box center [595, 312] width 30 height 27
click at [230, 609] on icon "Increase quantity" at bounding box center [230, 611] width 0 height 7
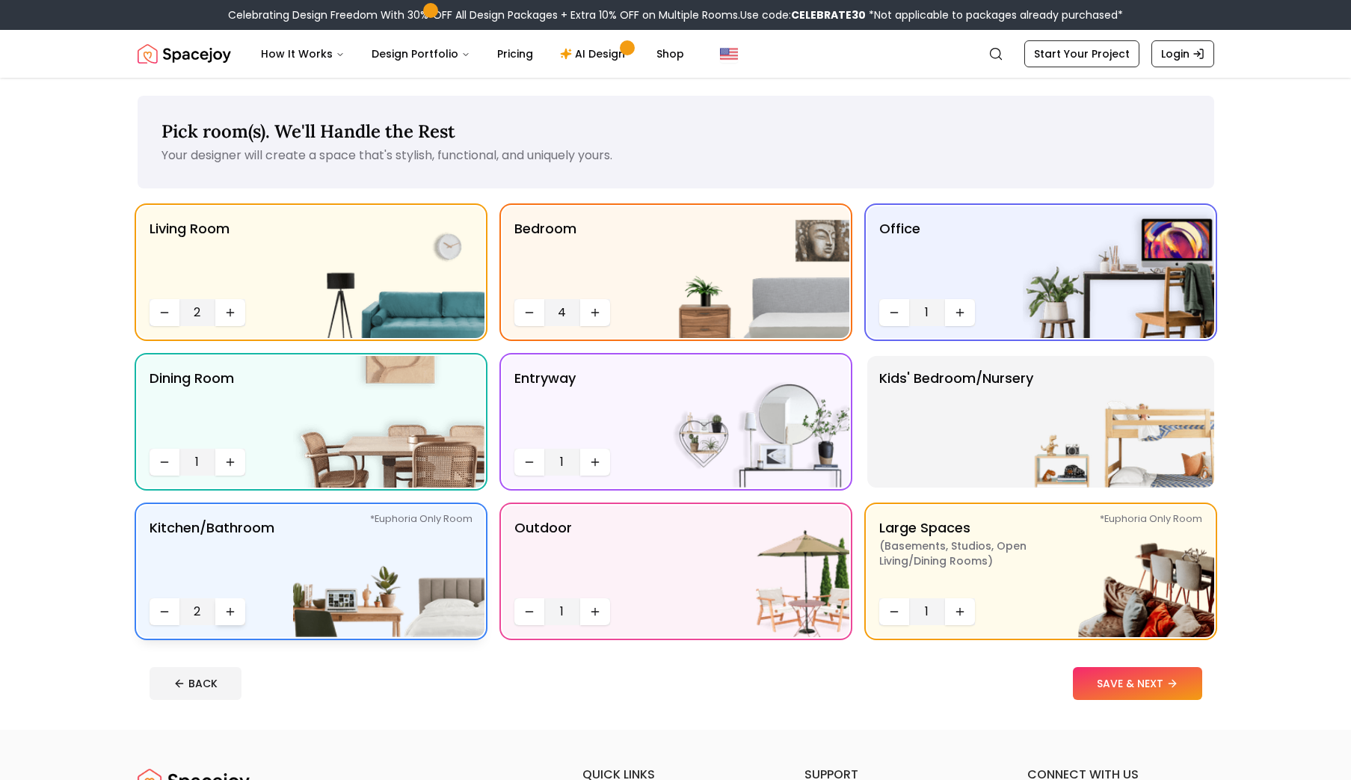
click at [230, 613] on icon "Increase quantity" at bounding box center [230, 611] width 0 height 7
click at [226, 470] on button "Increase quantity" at bounding box center [230, 462] width 30 height 27
click at [598, 606] on icon "Increase quantity" at bounding box center [595, 612] width 12 height 12
click at [967, 609] on button "Increase quantity" at bounding box center [960, 611] width 30 height 27
click at [1121, 689] on button "SAVE & NEXT" at bounding box center [1137, 683] width 129 height 33
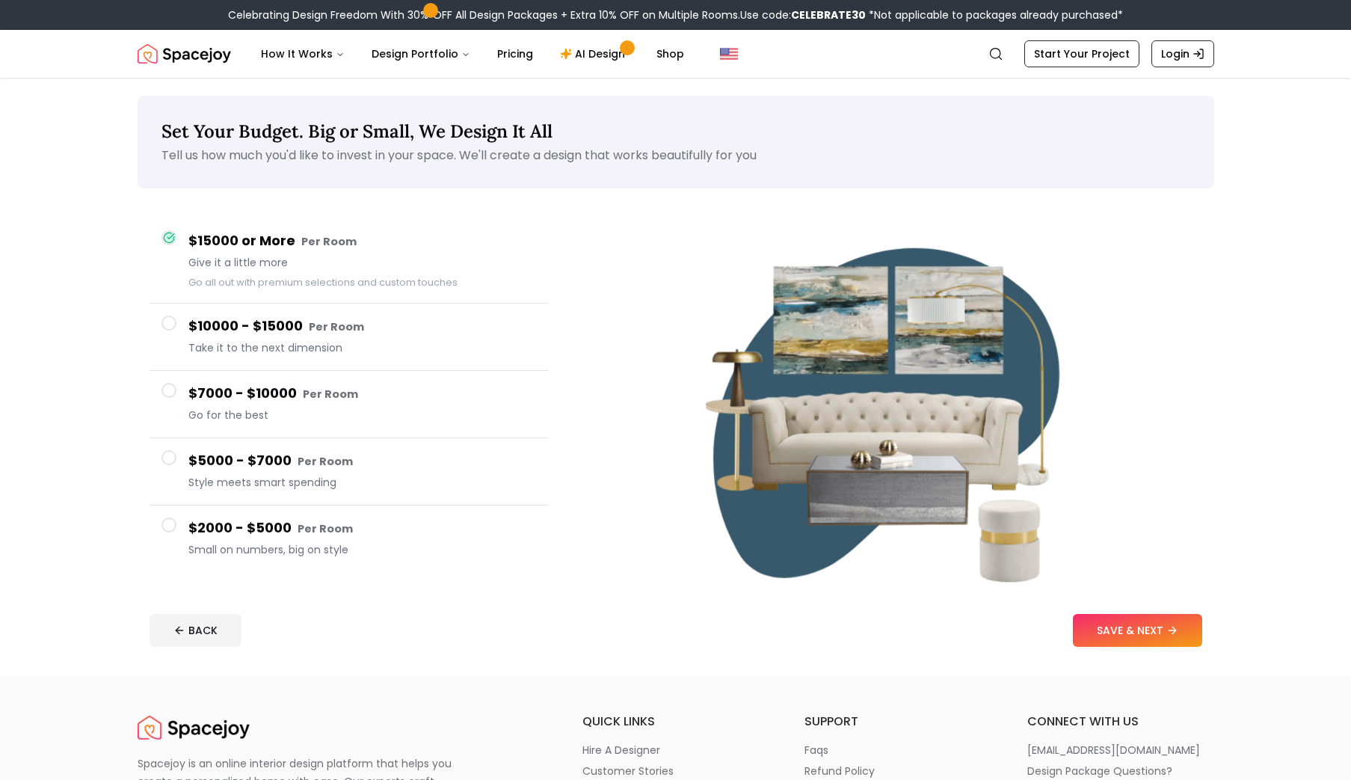
click at [27, 462] on main "Set Your Budget. Big or Small, We Design It All Tell us how much you'd like to …" at bounding box center [675, 377] width 1351 height 599
click at [397, 142] on span "Set Your Budget. Big or Small, We Design It All" at bounding box center [357, 131] width 391 height 23
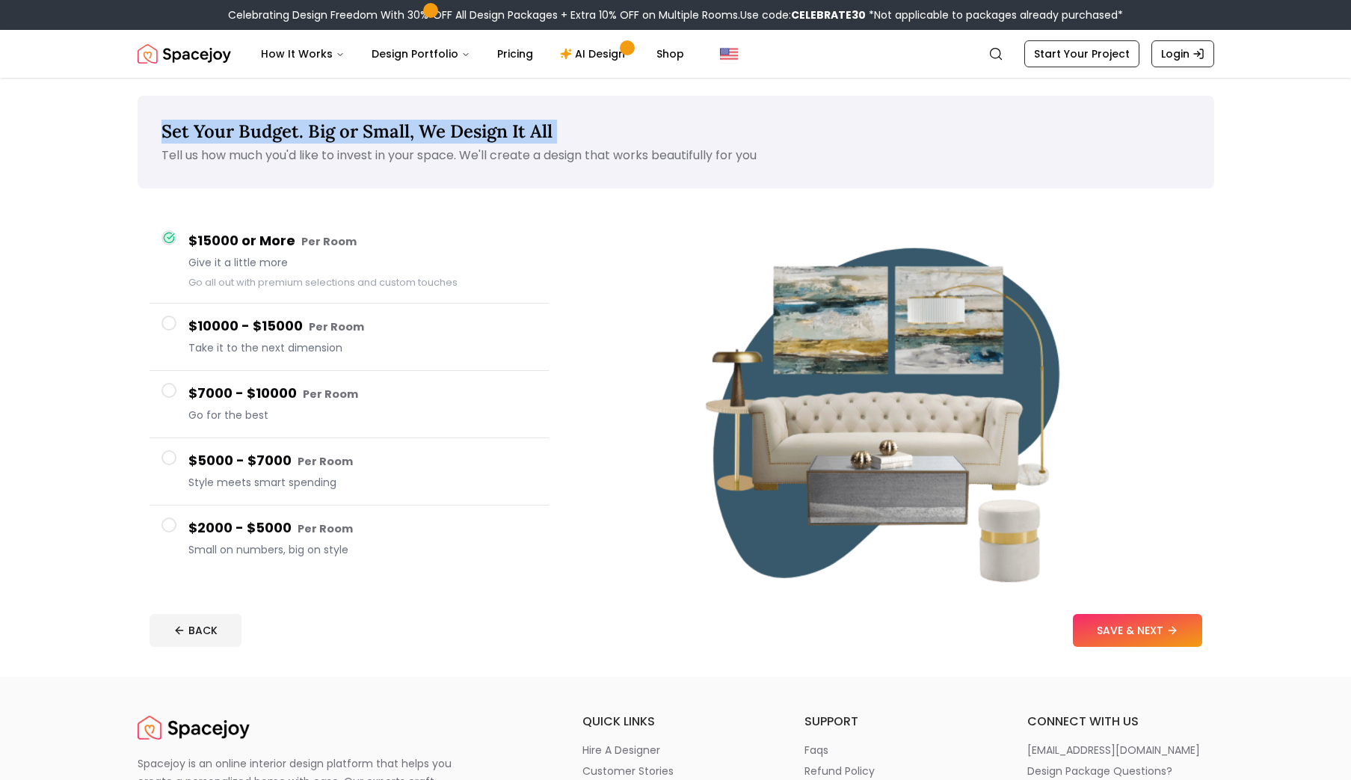
click at [397, 142] on span "Set Your Budget. Big or Small, We Design It All" at bounding box center [357, 131] width 391 height 23
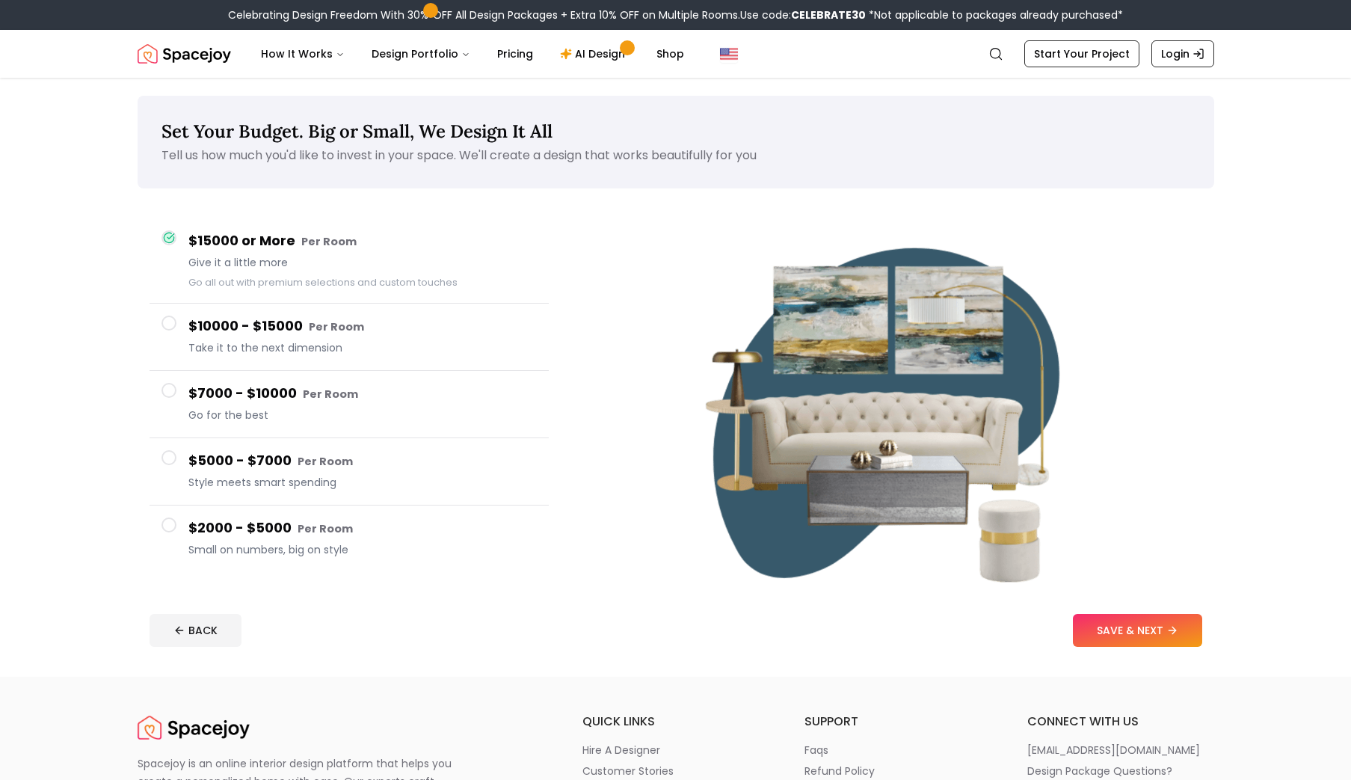
click at [397, 142] on span "Set Your Budget. Big or Small, We Design It All" at bounding box center [357, 131] width 391 height 23
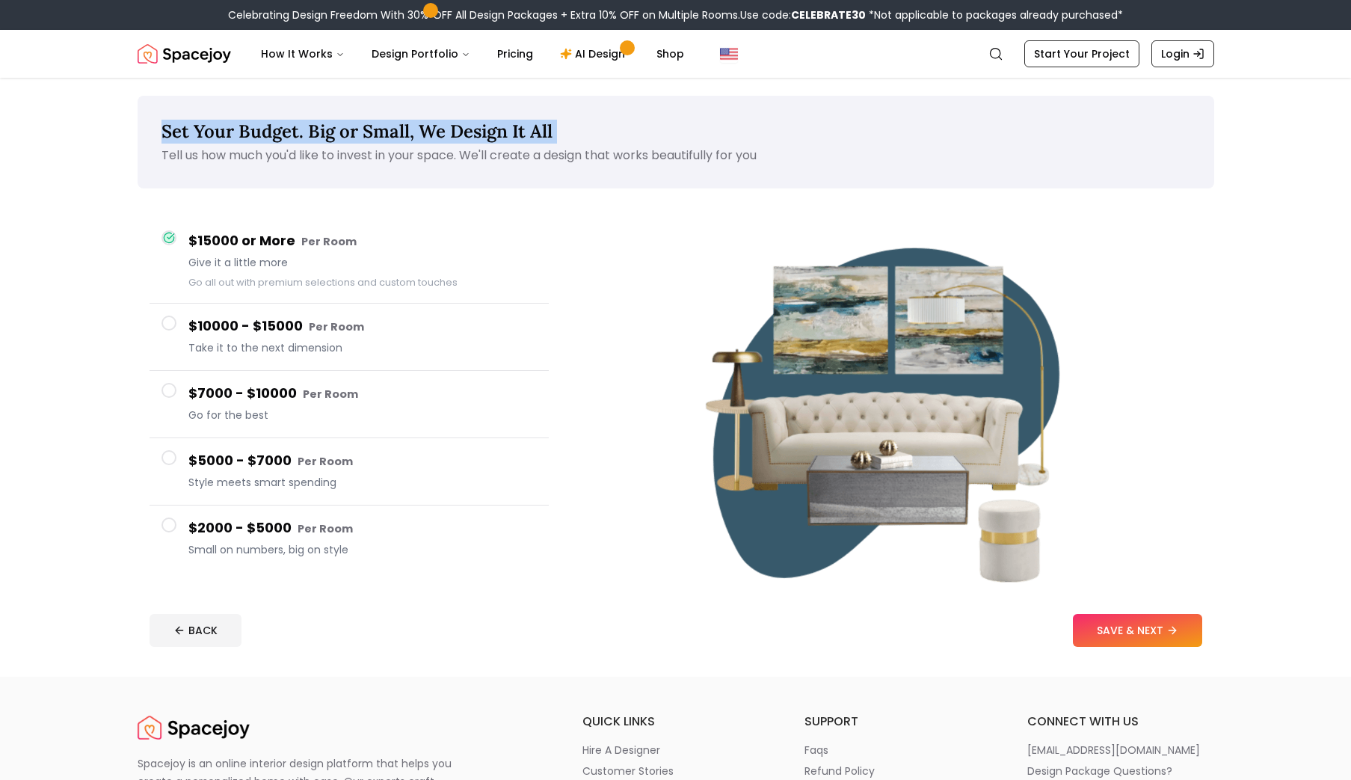
click at [397, 142] on span "Set Your Budget. Big or Small, We Design It All" at bounding box center [357, 131] width 391 height 23
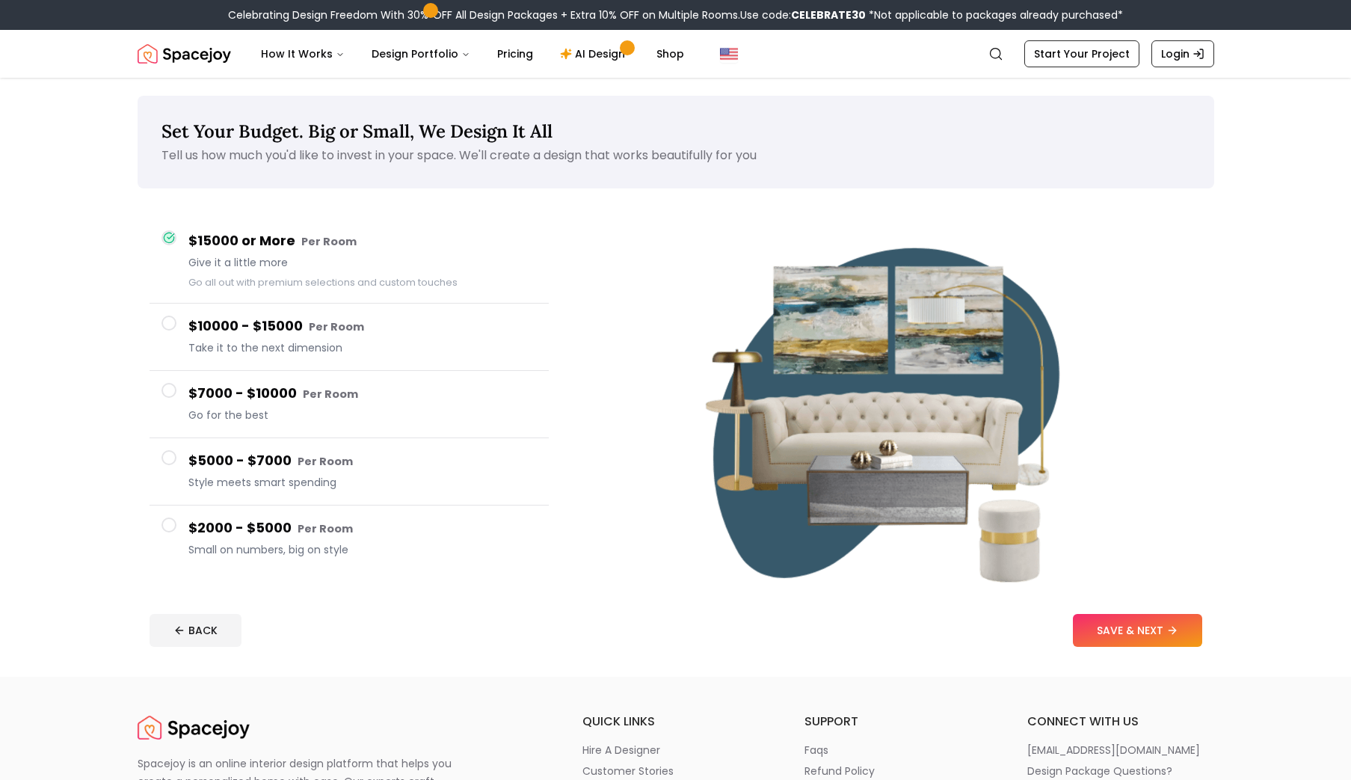
click at [397, 142] on span "Set Your Budget. Big or Small, We Design It All" at bounding box center [357, 131] width 391 height 23
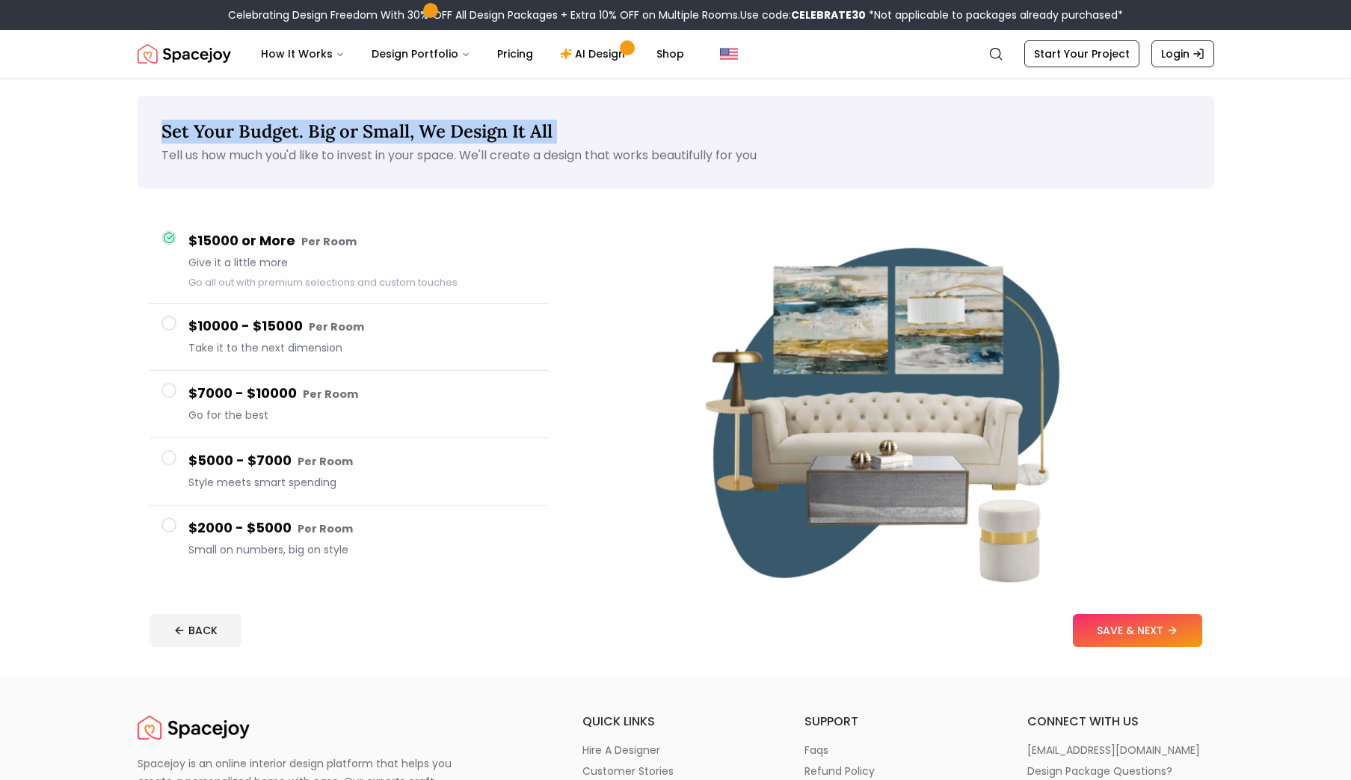
click at [397, 142] on span "Set Your Budget. Big or Small, We Design It All" at bounding box center [357, 131] width 391 height 23
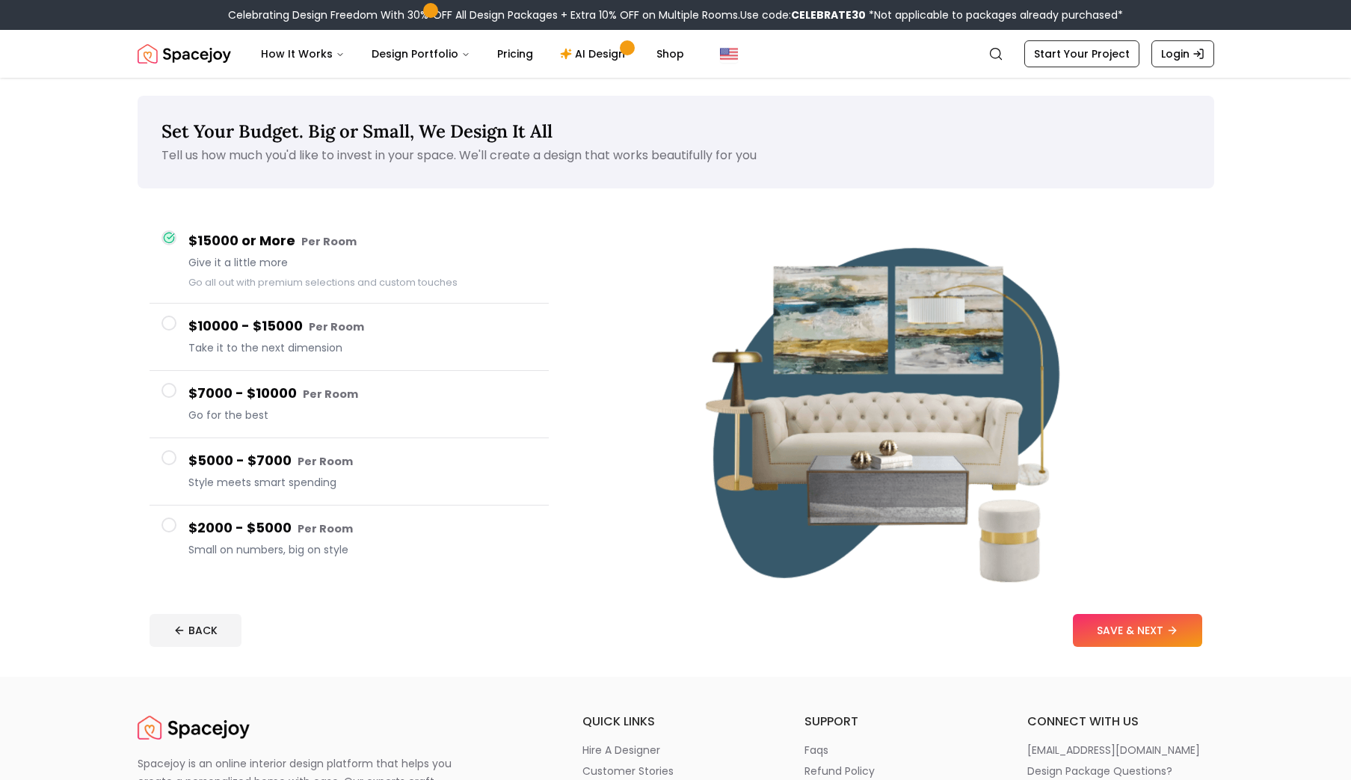
click at [397, 142] on span "Set Your Budget. Big or Small, We Design It All" at bounding box center [357, 131] width 391 height 23
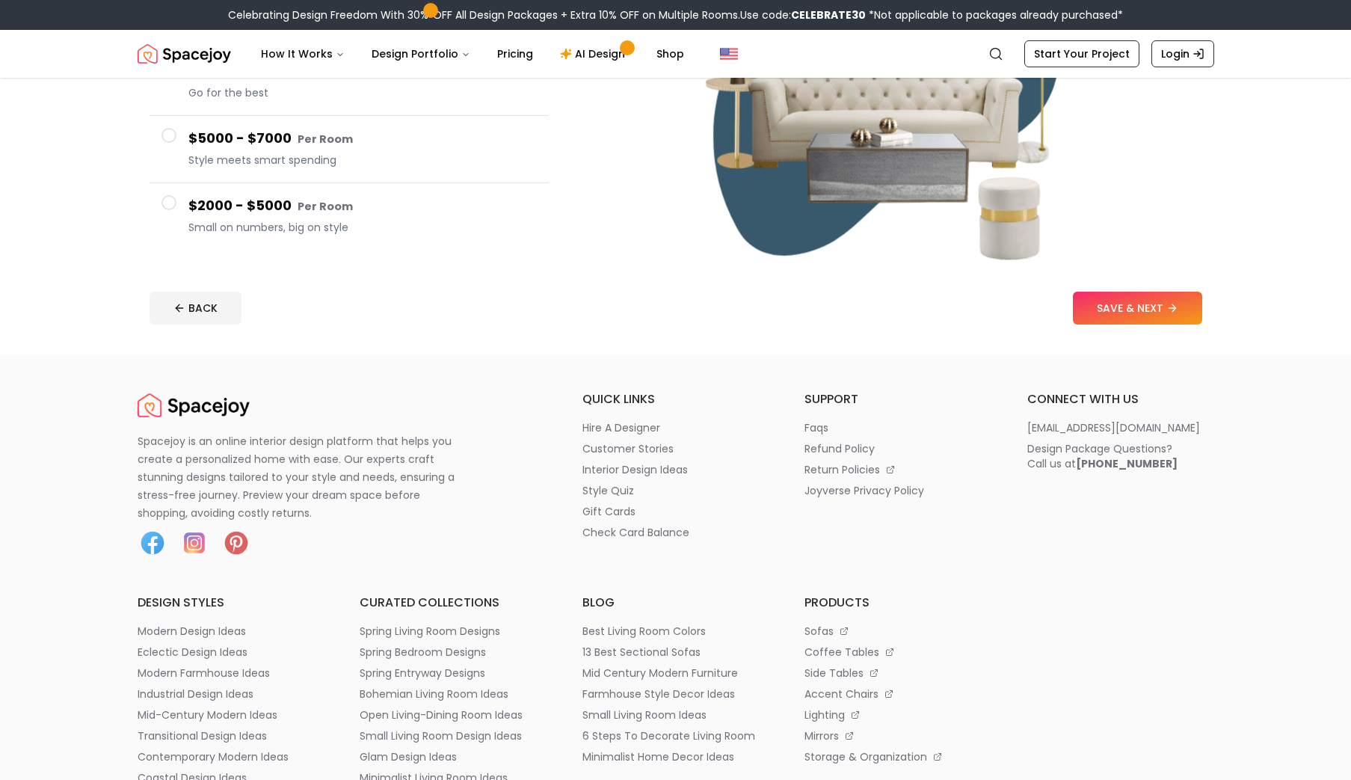
scroll to position [343, 0]
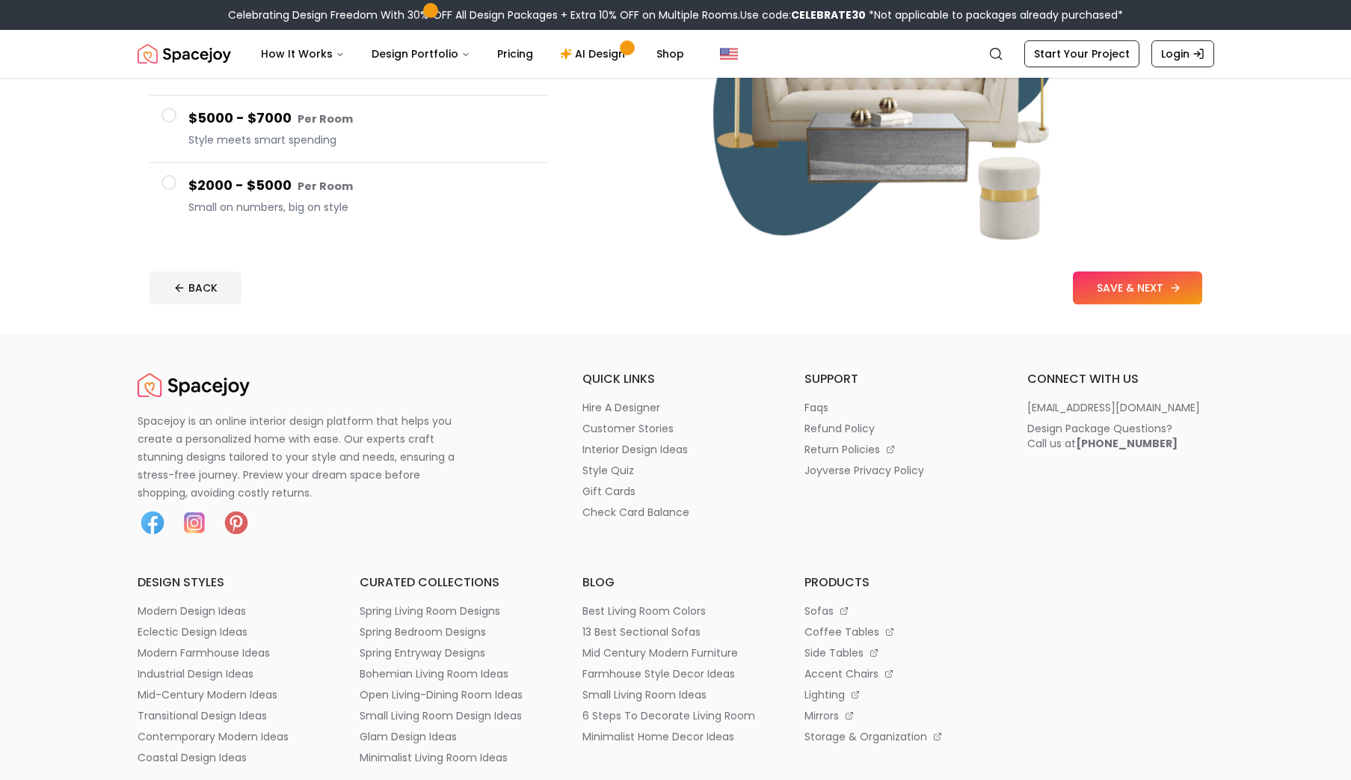
click at [1129, 299] on button "SAVE & NEXT" at bounding box center [1137, 287] width 129 height 33
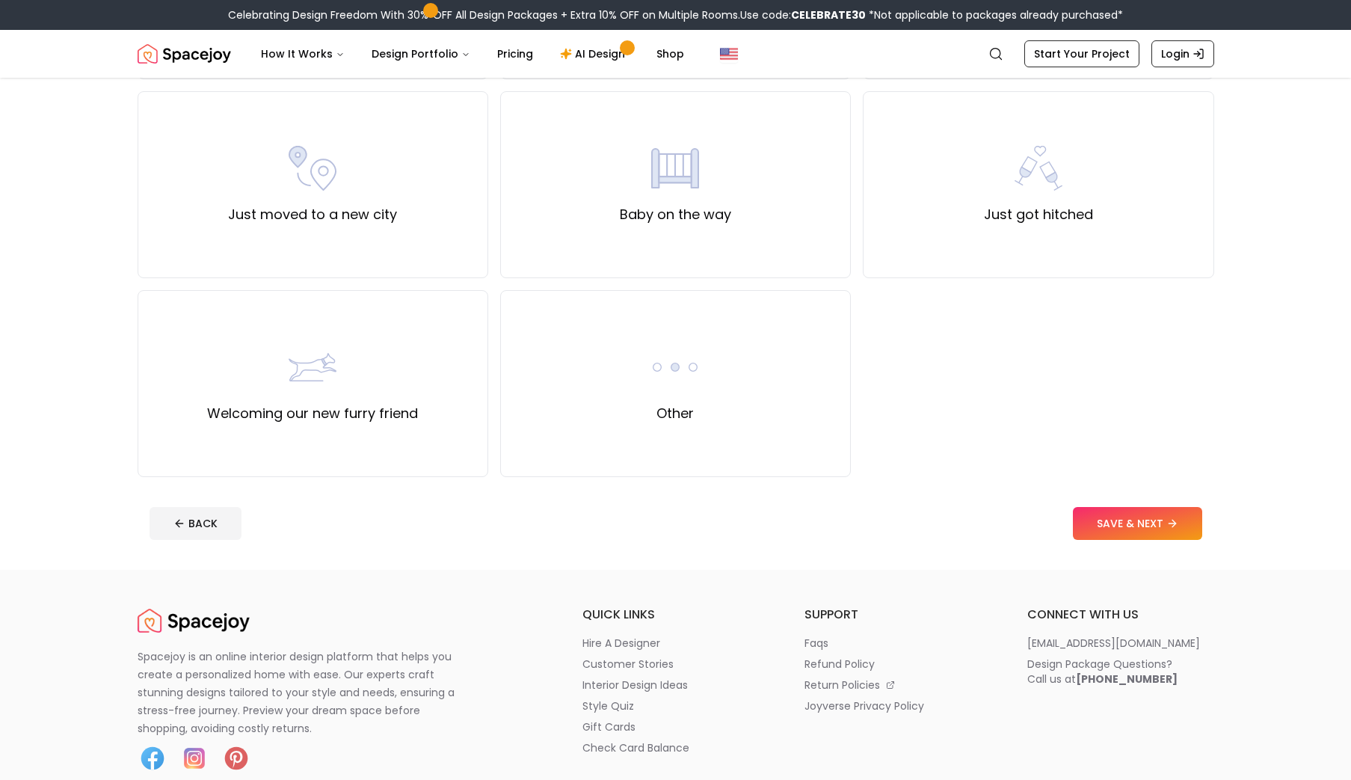
scroll to position [598, 0]
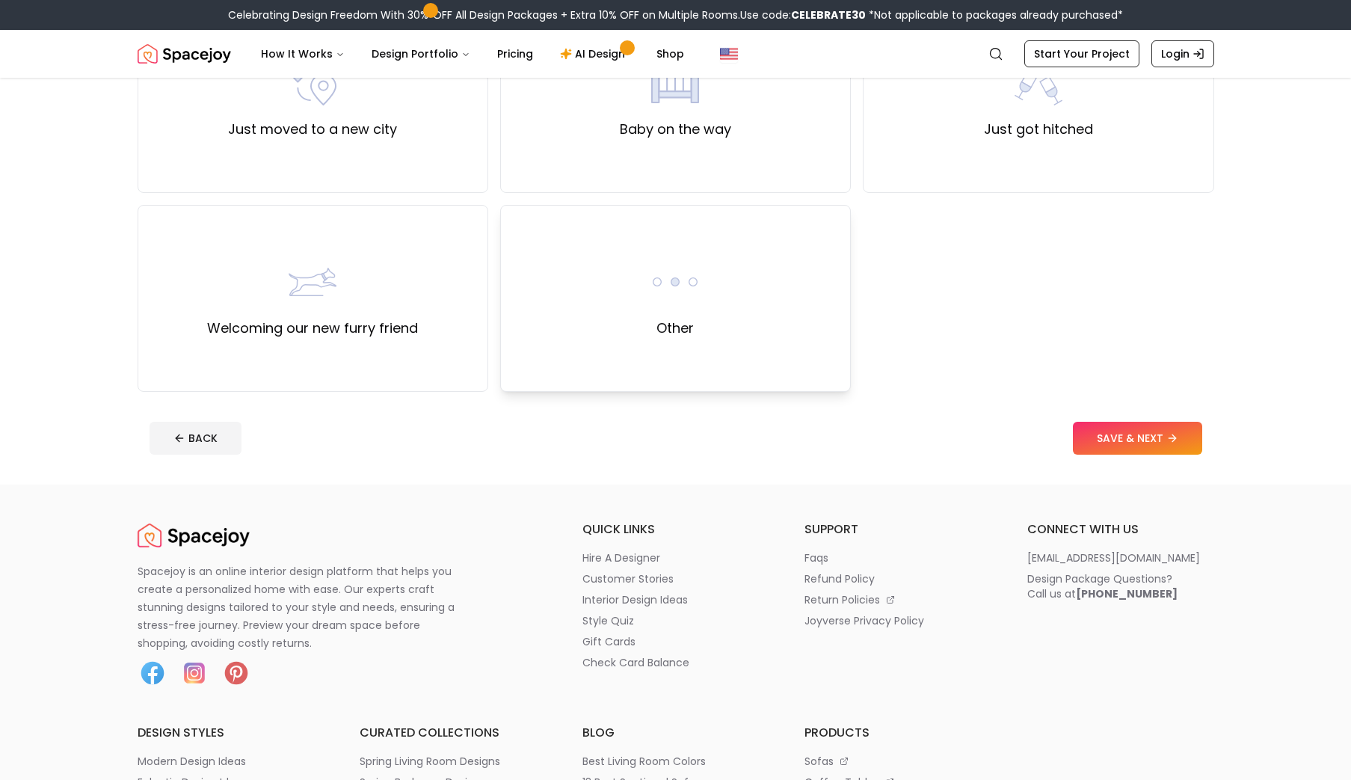
click at [662, 353] on div "Other" at bounding box center [675, 298] width 351 height 187
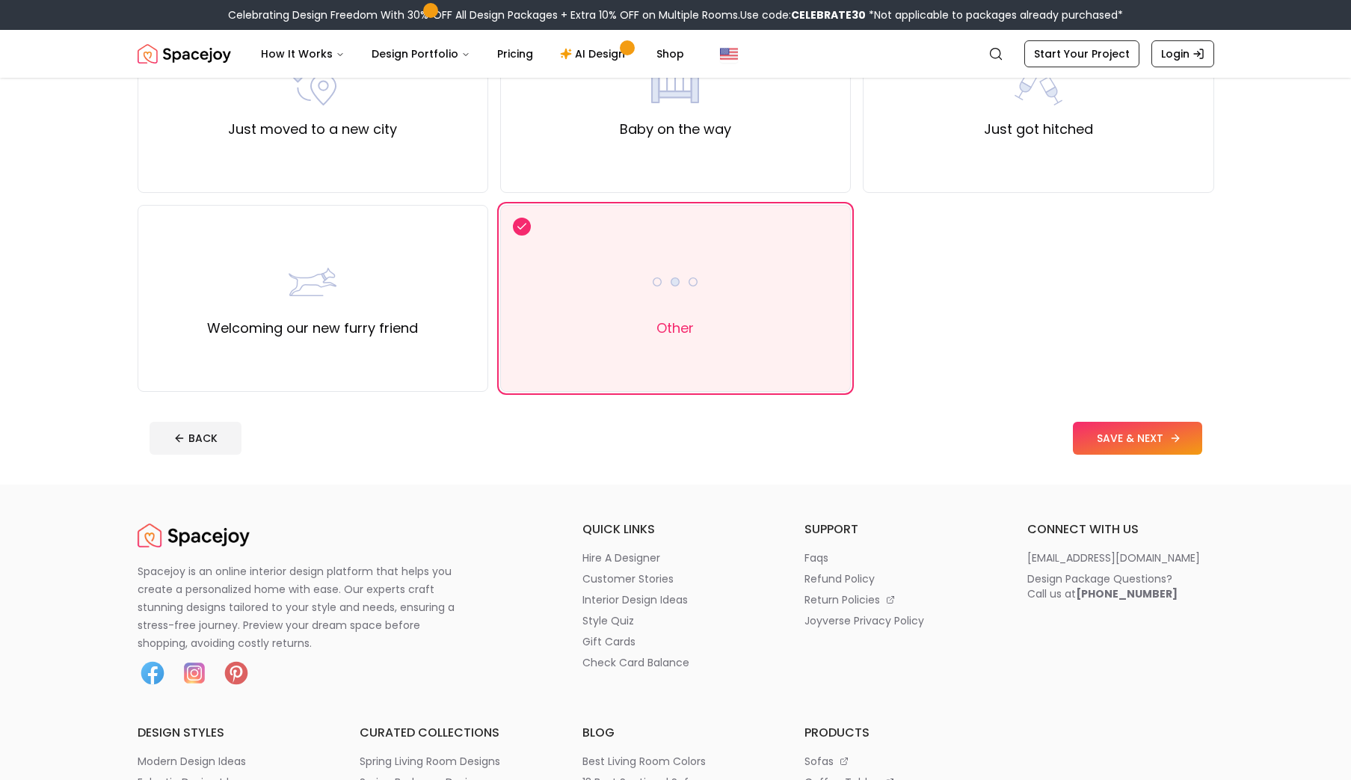
click at [1120, 432] on button "SAVE & NEXT" at bounding box center [1137, 438] width 129 height 33
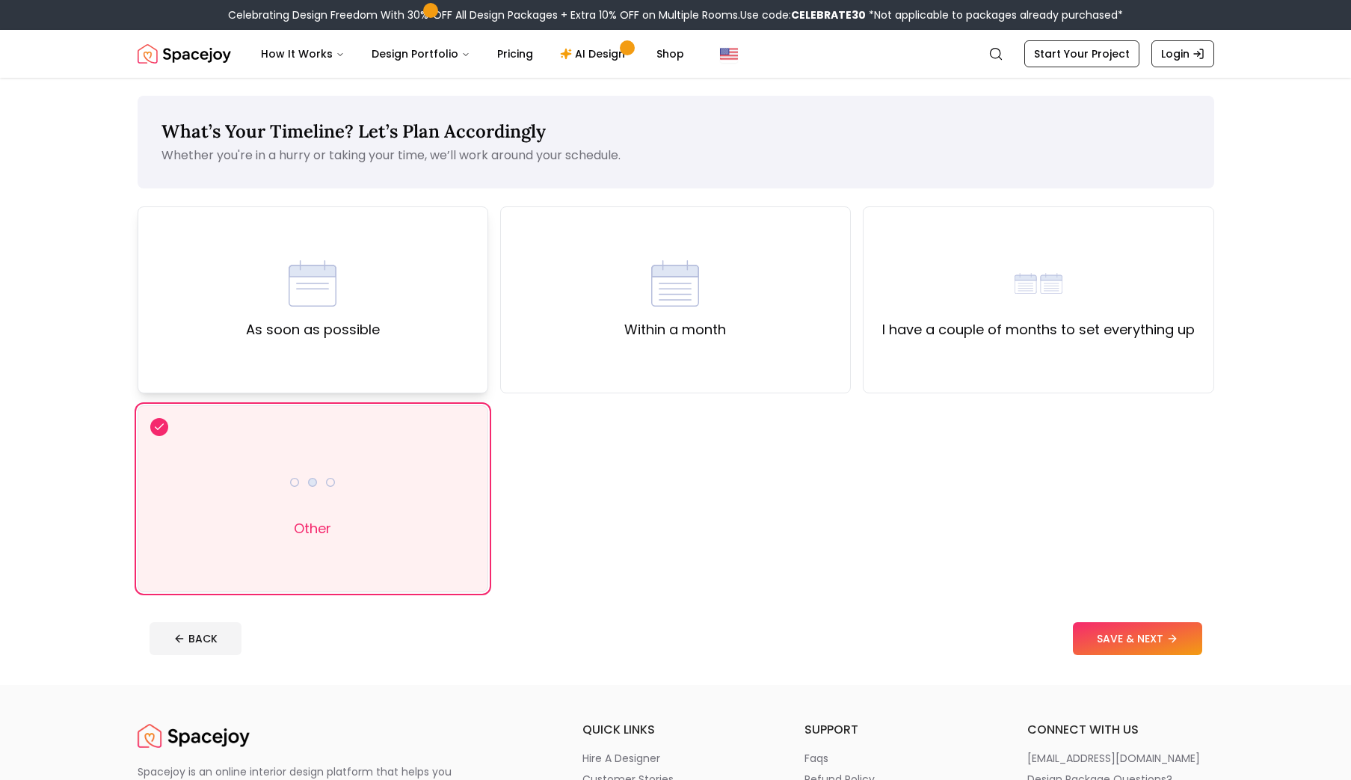
click at [418, 383] on div "As soon as possible" at bounding box center [313, 299] width 351 height 187
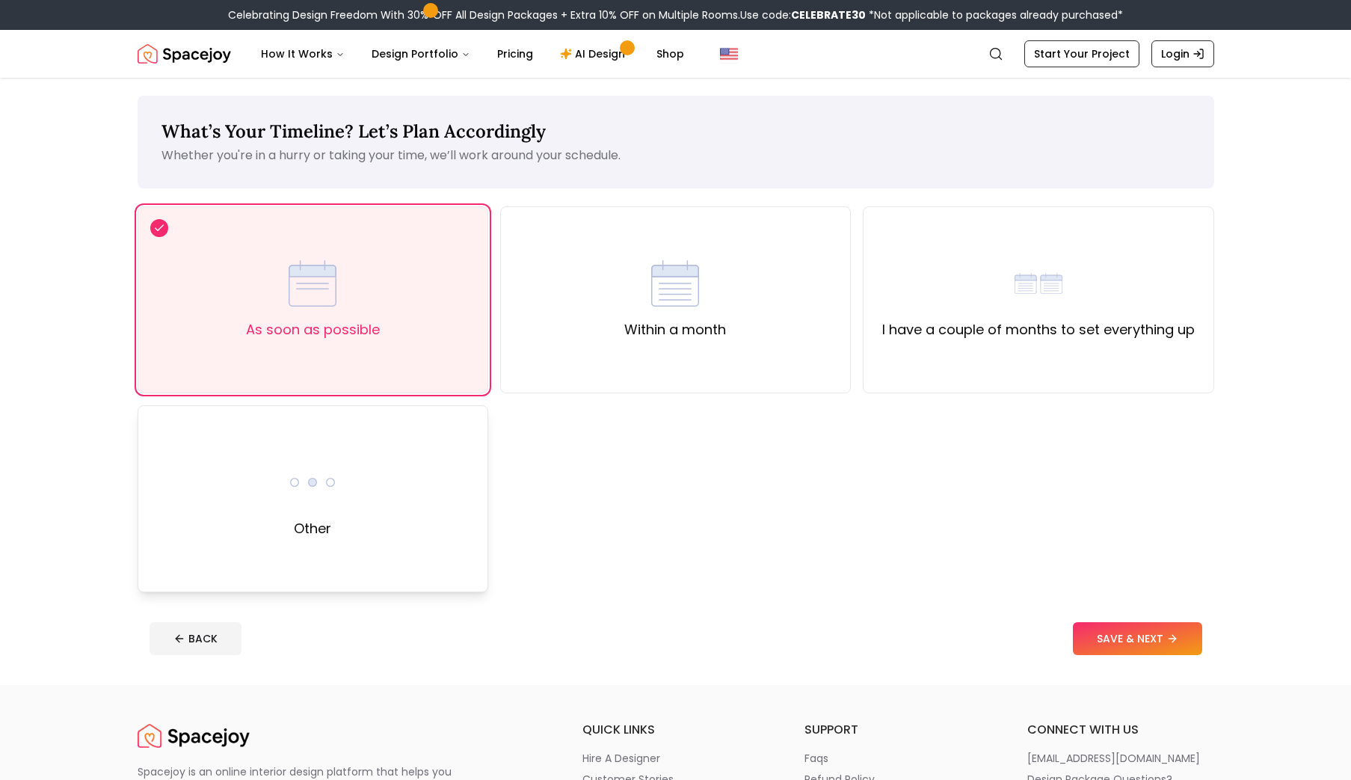
click at [403, 470] on div "Other" at bounding box center [313, 498] width 351 height 187
